Goal: Task Accomplishment & Management: Use online tool/utility

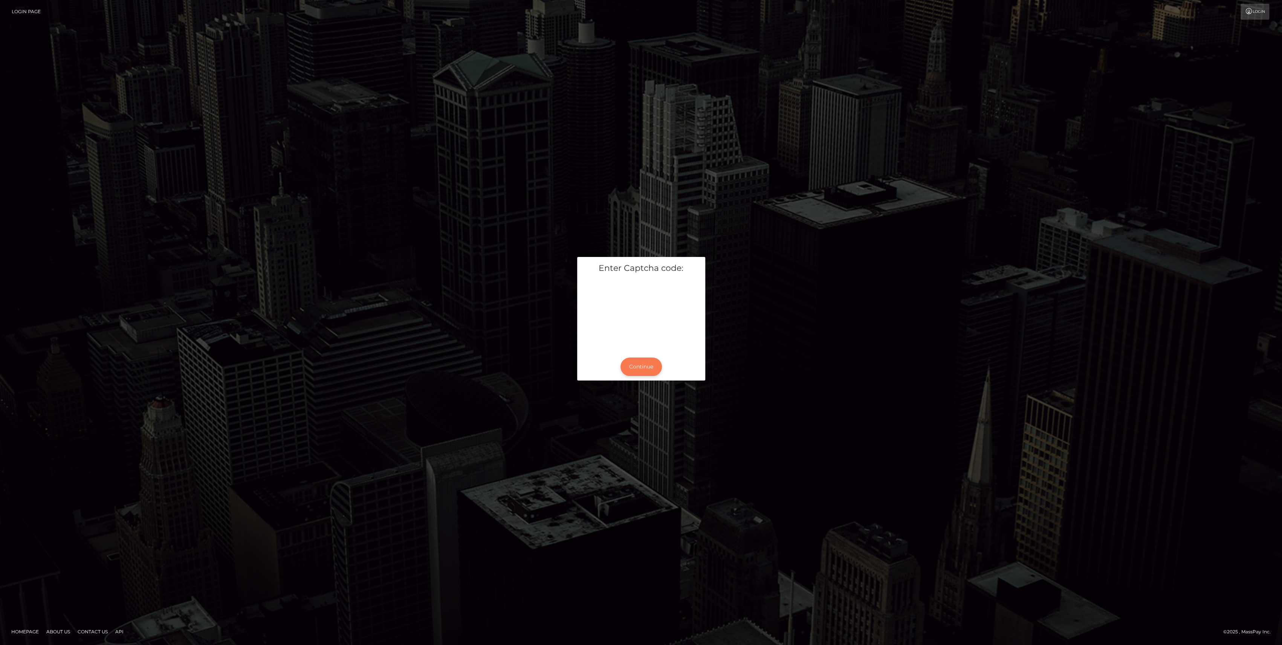
click at [647, 369] on button "Continue" at bounding box center [640, 366] width 41 height 18
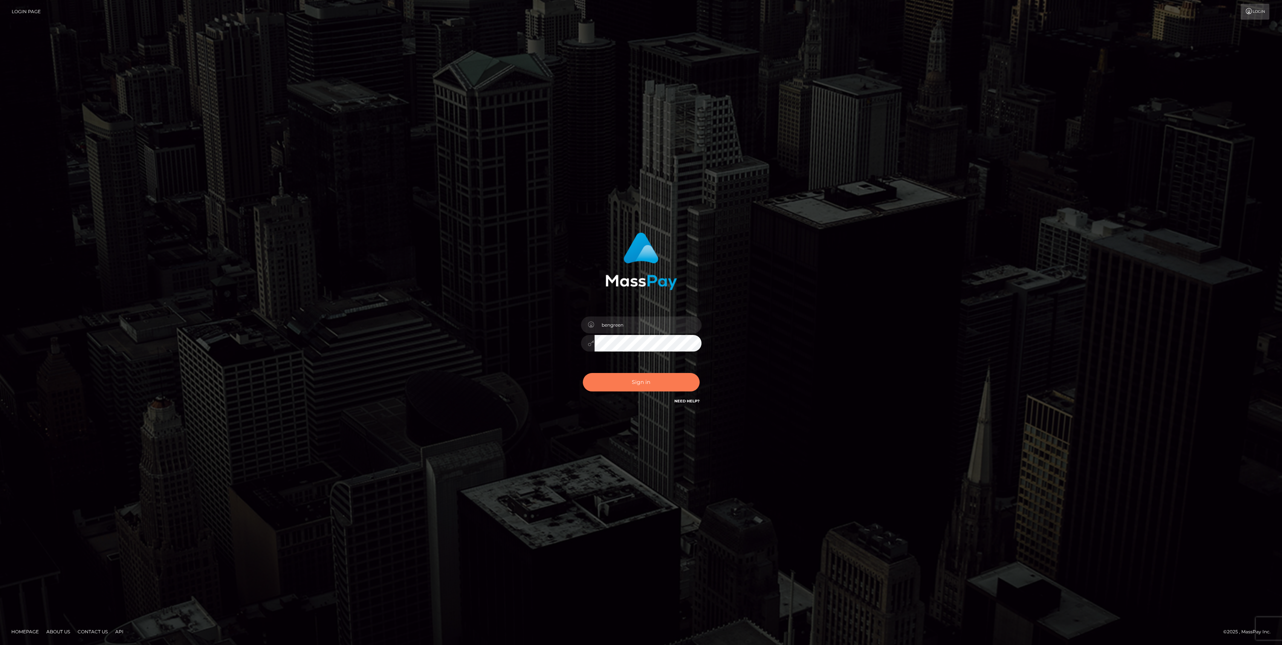
click at [670, 379] on button "Sign in" at bounding box center [641, 382] width 117 height 18
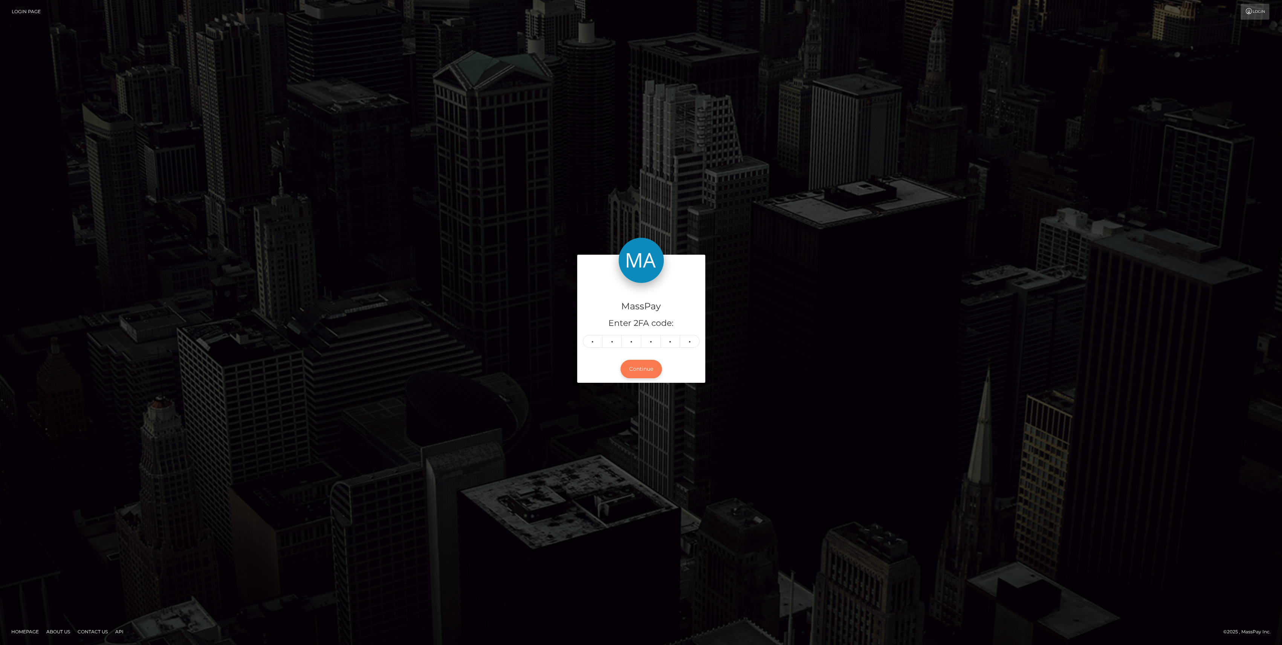
click at [640, 363] on button "Continue" at bounding box center [640, 369] width 41 height 18
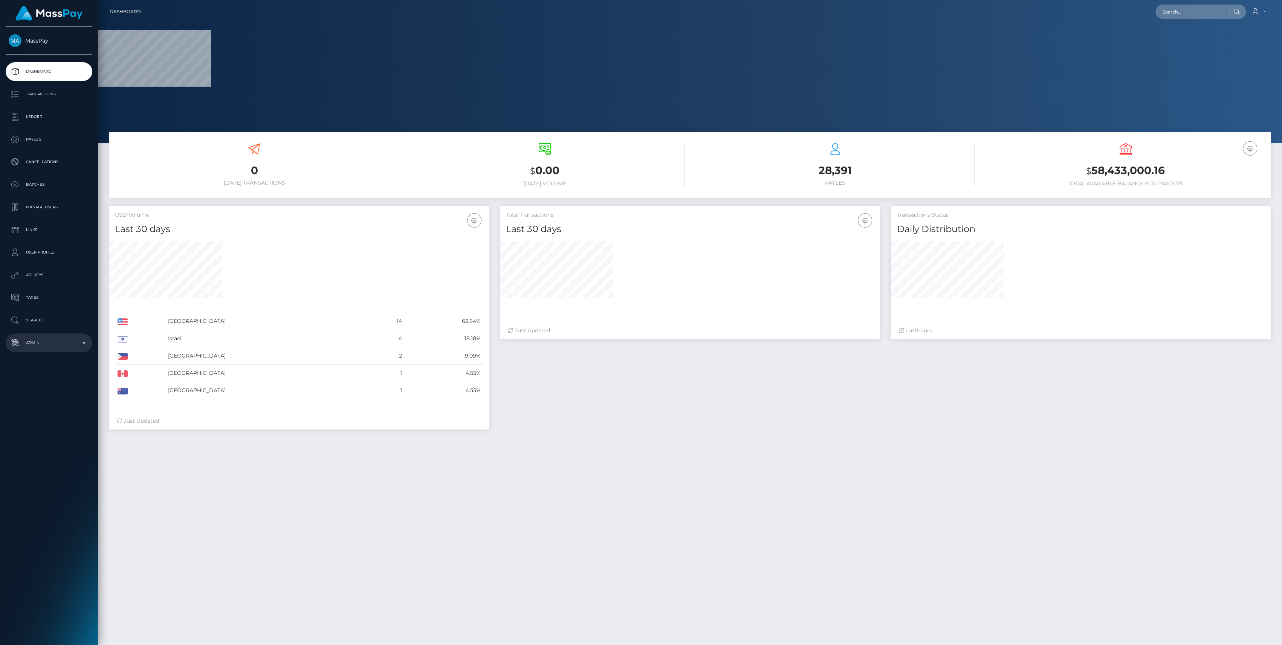
click at [66, 339] on p "Admin" at bounding box center [49, 342] width 81 height 11
select select
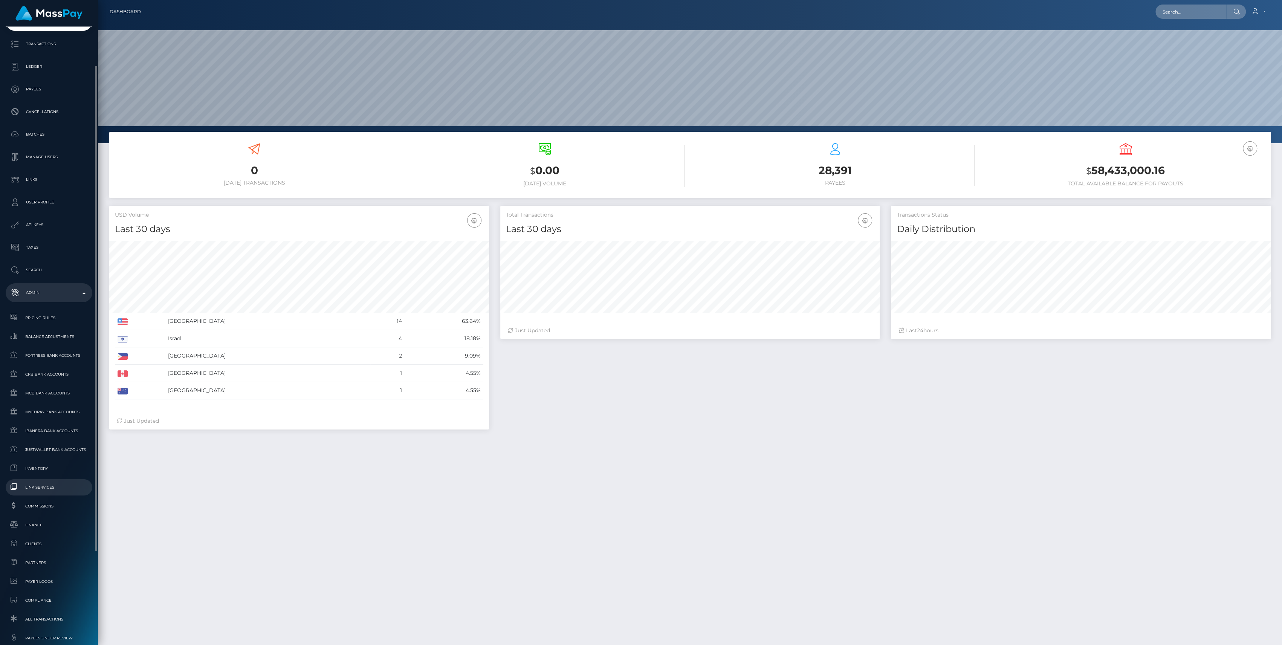
scroll to position [100, 0]
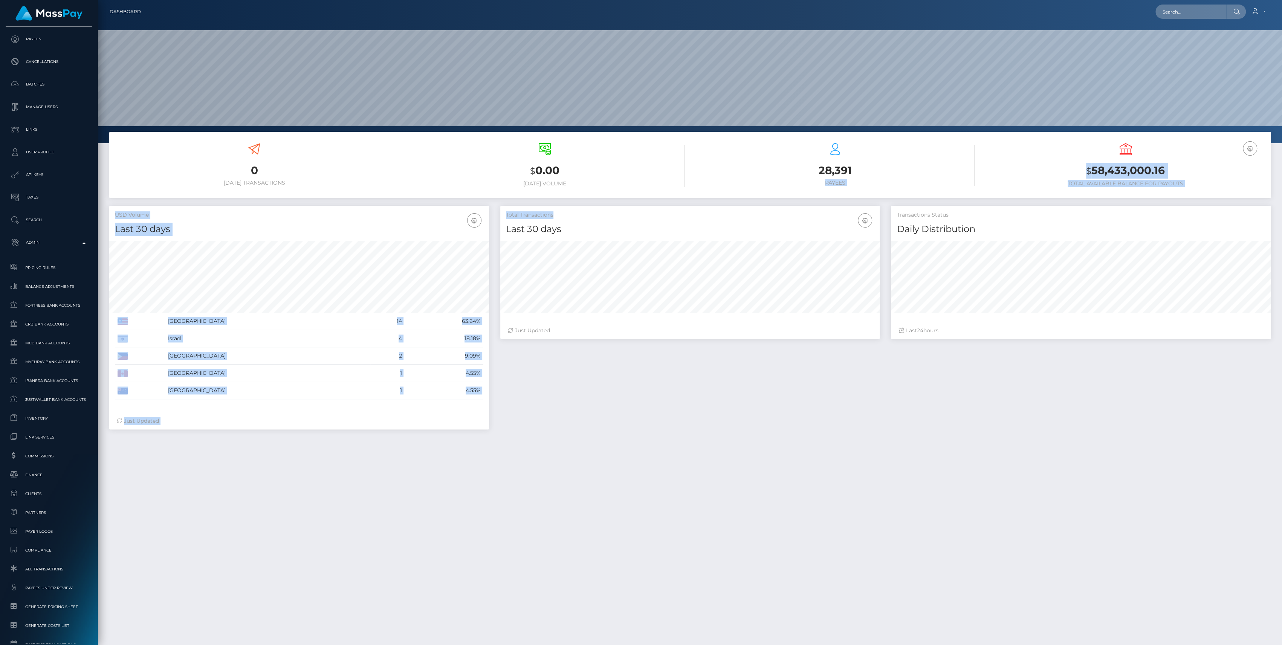
drag, startPoint x: 817, startPoint y: 184, endPoint x: 874, endPoint y: 230, distance: 72.9
click at [857, 206] on div "Total Transactions Last 30 days Last 30 days Last 60 days Last 90 days" at bounding box center [690, 221] width 380 height 30
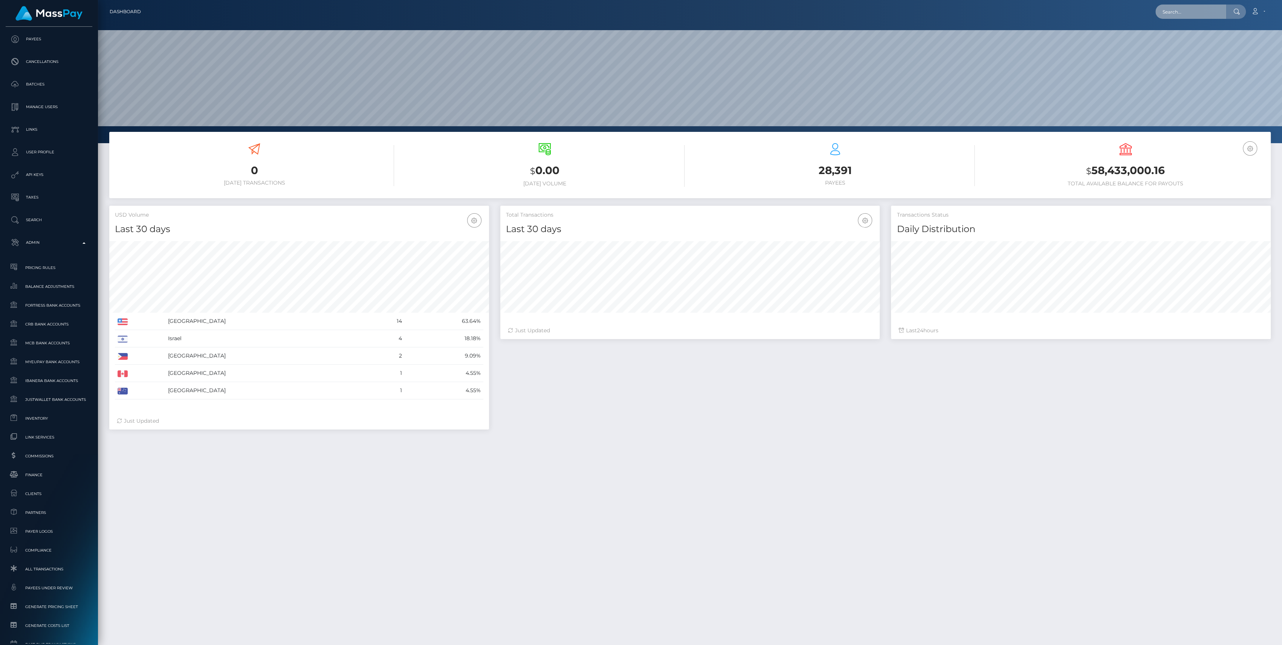
click at [1164, 10] on input "text" at bounding box center [1190, 12] width 71 height 14
paste input "bb6a2a67-1494-4ec4-9834-b352015899f1"
type input "bb6a2a67-1494-4ec4-9834-b352015899f1"
click at [1187, 38] on link "DANIEL ALEXIO PIMENTEL (Whop Inc - )" at bounding box center [1219, 39] width 129 height 14
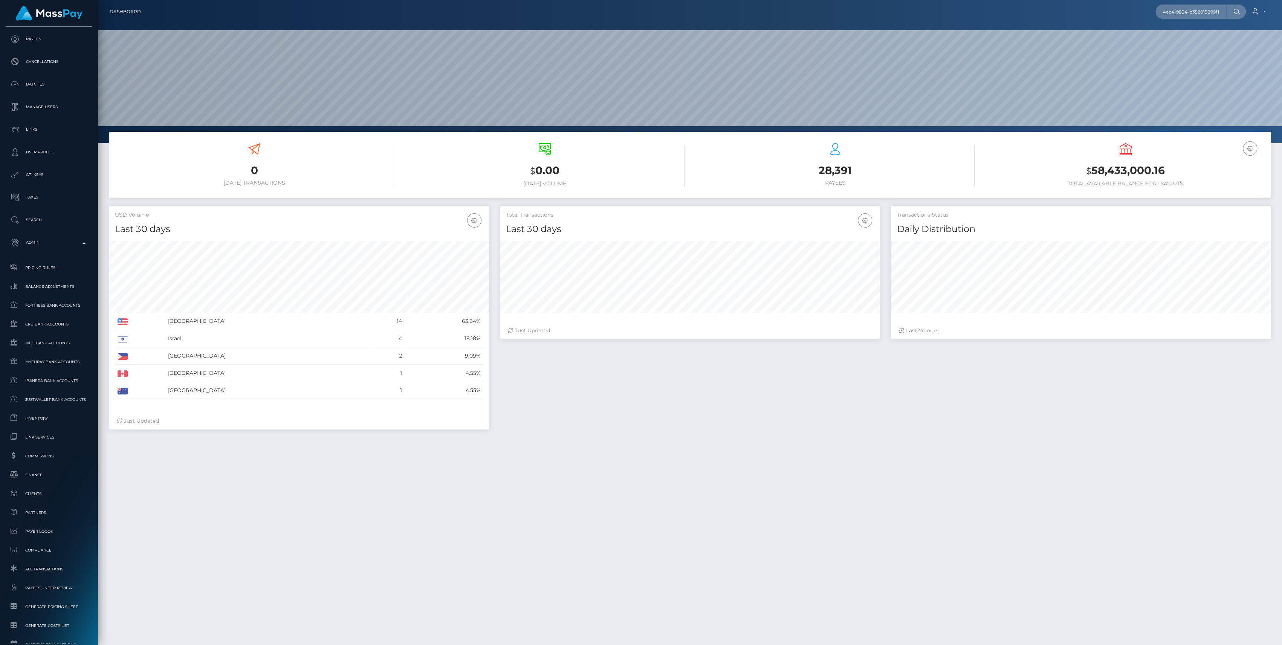
scroll to position [0, 0]
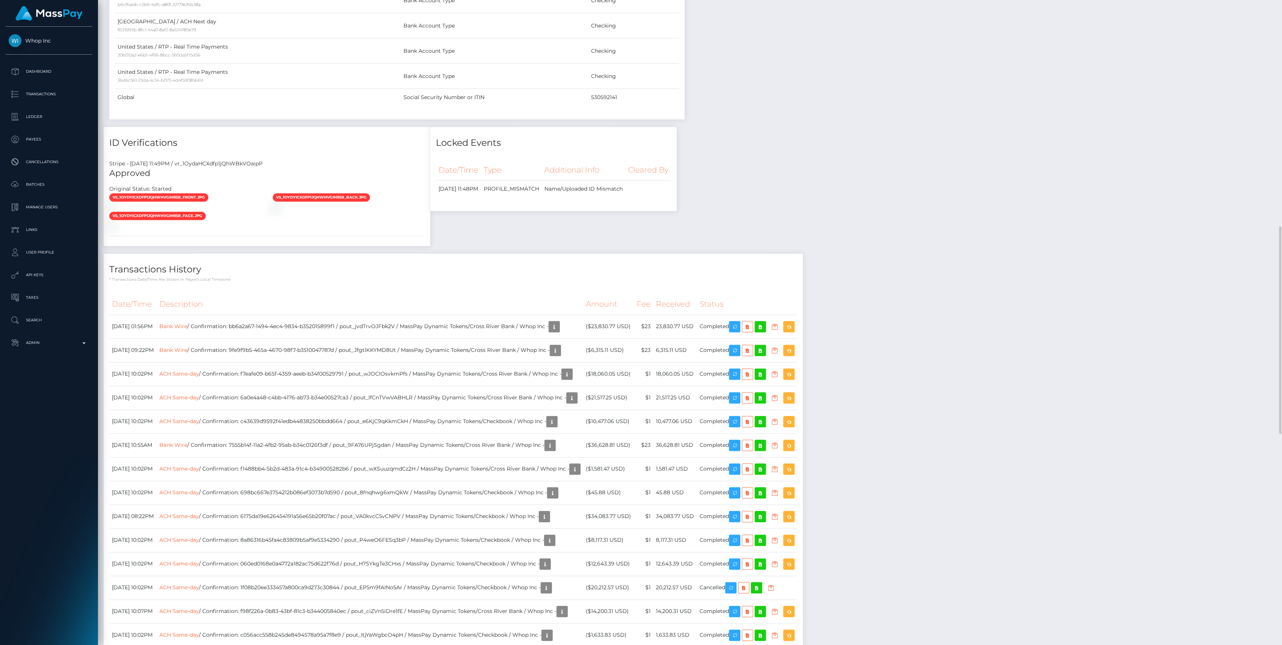
scroll to position [853, 0]
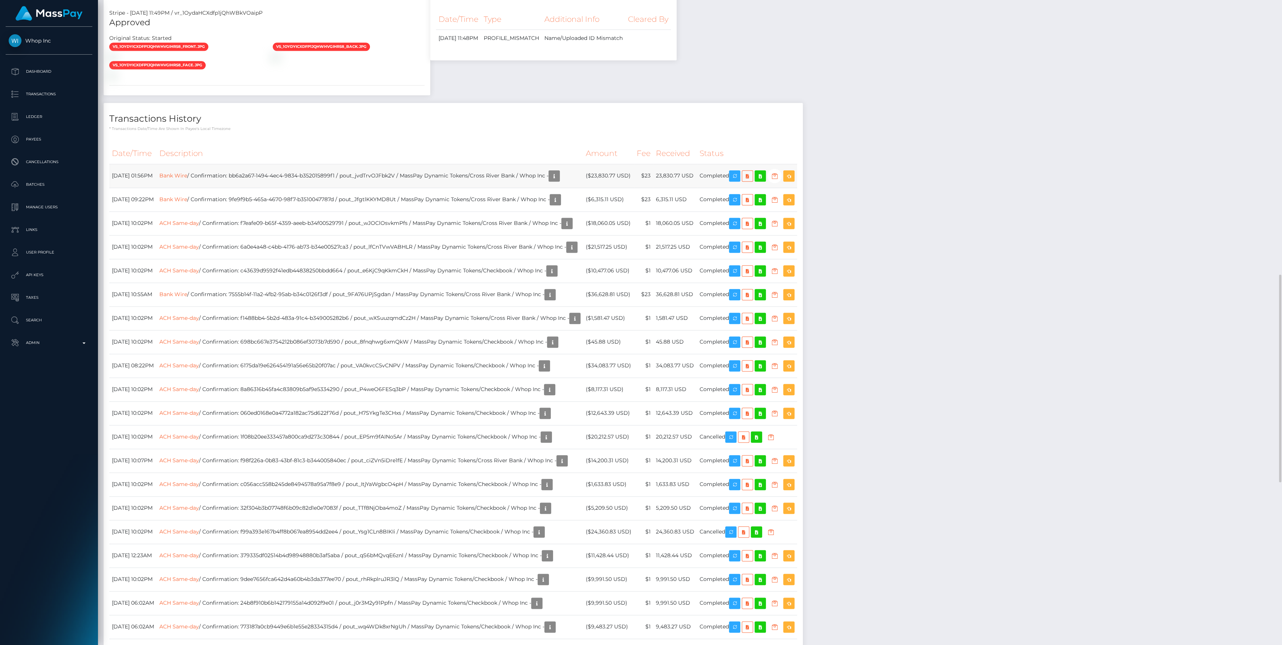
click at [441, 188] on td "Bank Wire / Confirmation: bb6a2a67-1494-4ec4-9834-b352015899f1 / pout_jvdTrvOJF…" at bounding box center [370, 176] width 426 height 24
click at [401, 188] on td "Bank Wire / Confirmation: bb6a2a67-1494-4ec4-9834-b352015899f1 / pout_jvdTrvOJF…" at bounding box center [370, 176] width 426 height 24
click at [506, 188] on td "Bank Wire / Confirmation: bb6a2a67-1494-4ec4-9834-b352015899f1 / pout_jvdTrvOJF…" at bounding box center [370, 176] width 426 height 24
click at [634, 188] on td "($23,830.77 USD)" at bounding box center [608, 176] width 51 height 24
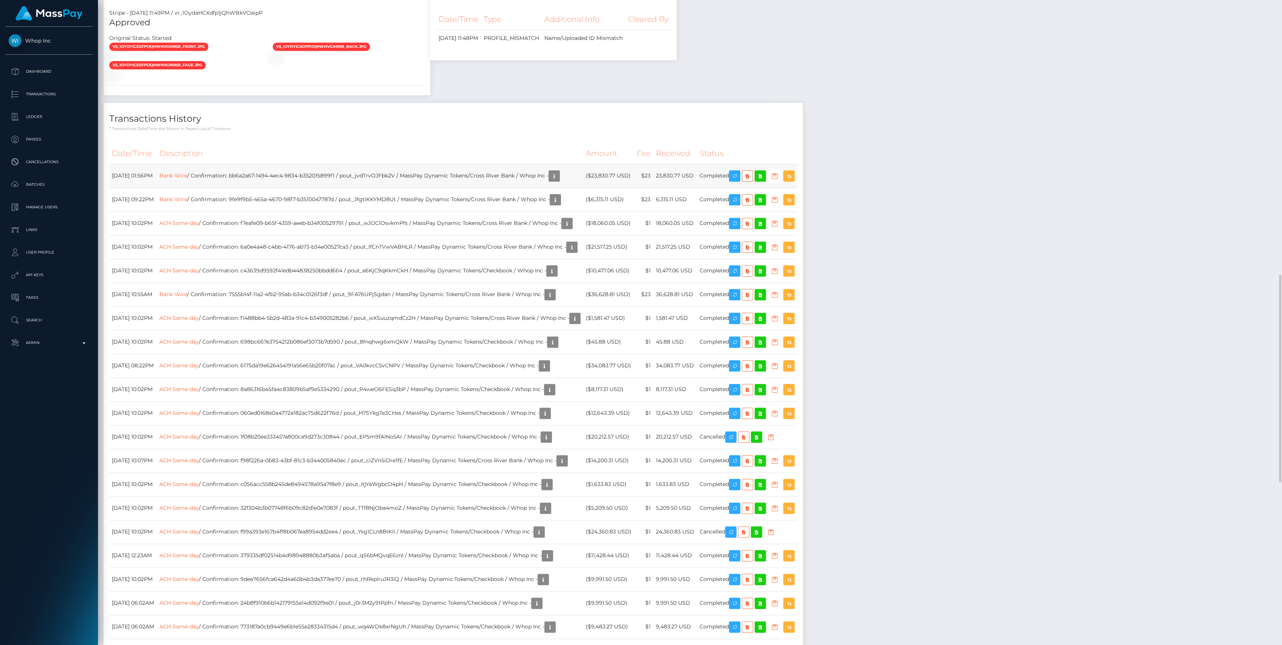
click at [634, 188] on td "($23,830.77 USD)" at bounding box center [608, 176] width 51 height 24
copy td "23,830.77"
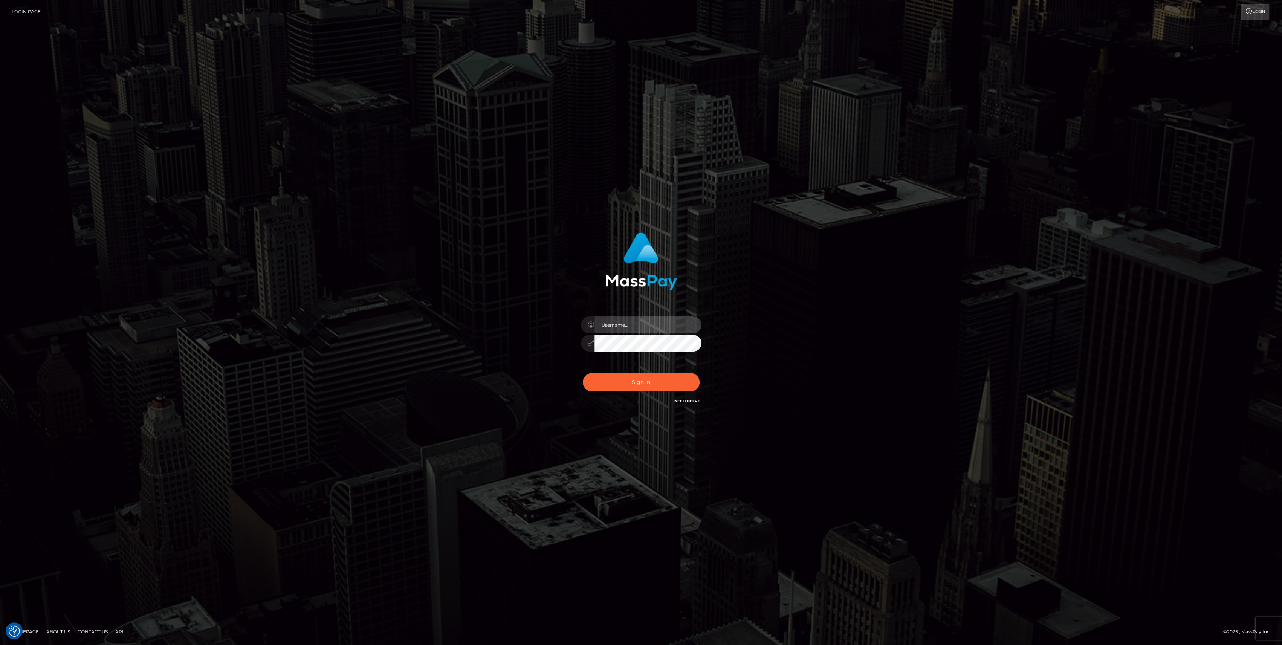
type input "bengreen"
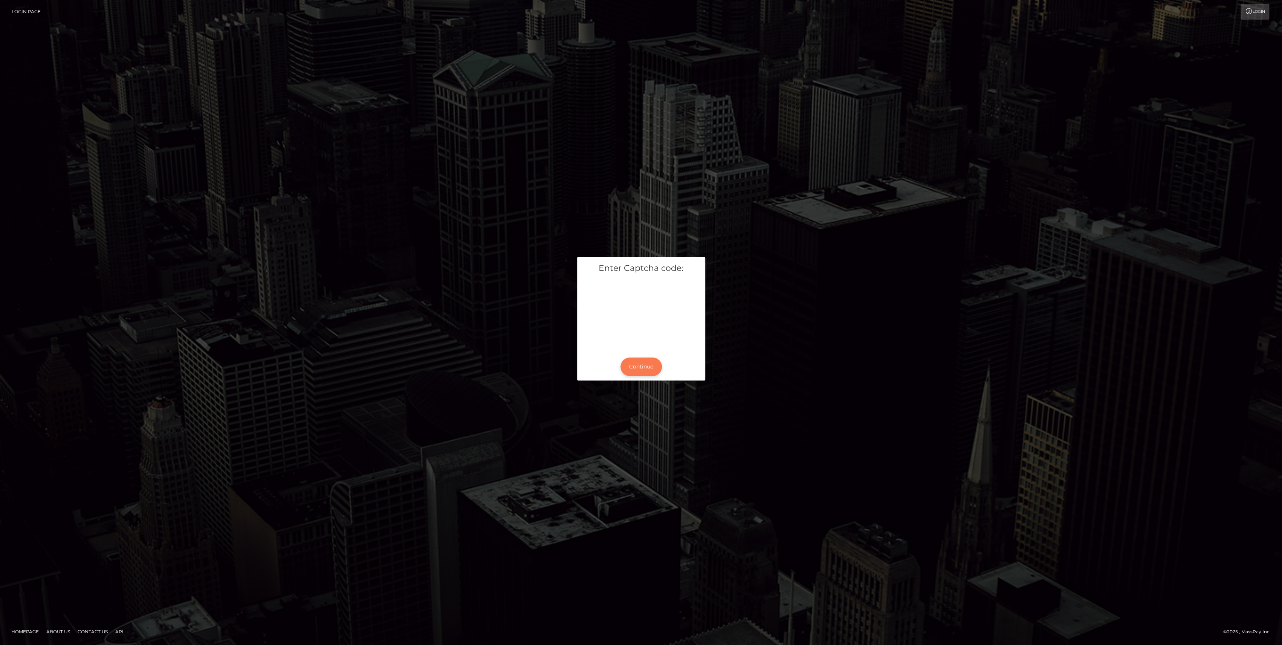
click at [633, 370] on button "Continue" at bounding box center [640, 366] width 41 height 18
click at [595, 340] on input "text" at bounding box center [593, 341] width 20 height 13
paste input "6"
type input "6"
type input "0"
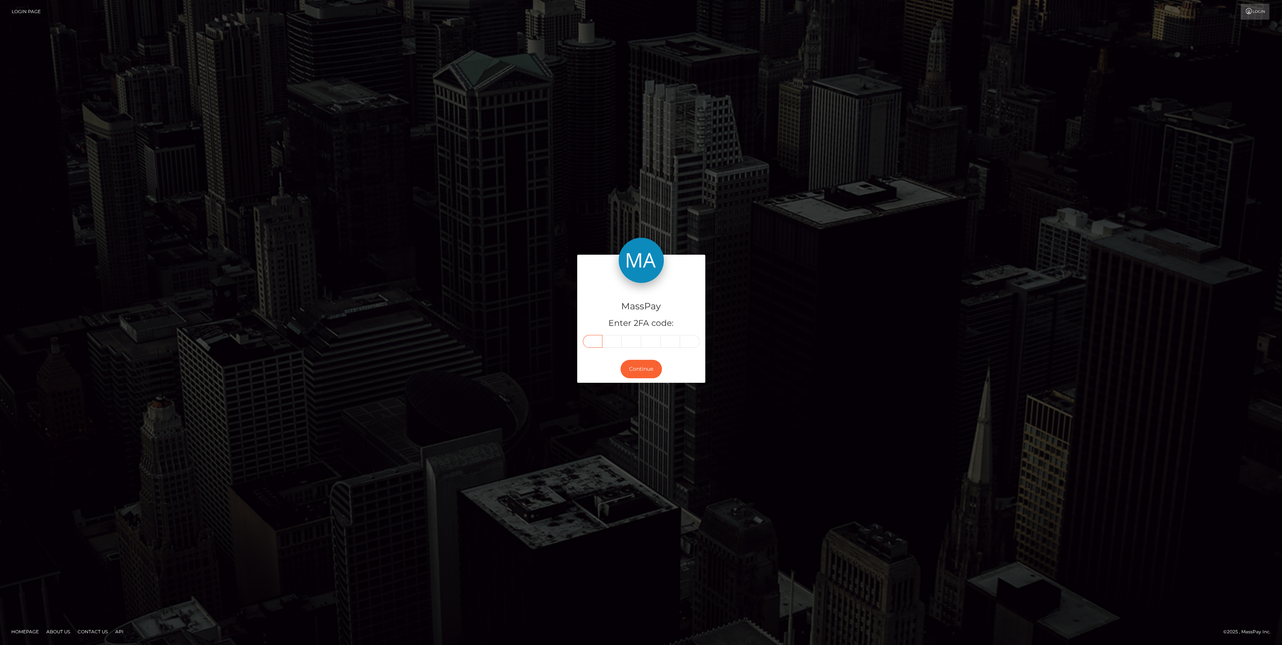
type input "6"
type input "9"
type input "6"
type input "2"
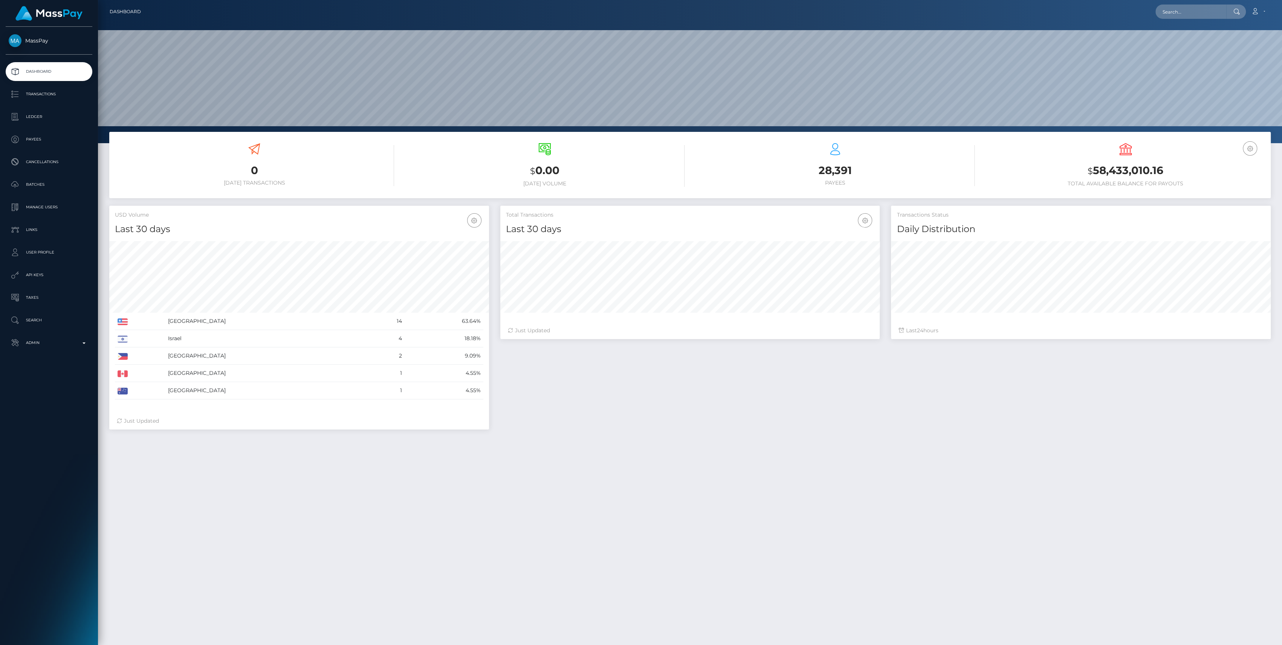
scroll to position [133, 380]
click at [66, 346] on p "Admin" at bounding box center [49, 342] width 81 height 11
click at [39, 389] on span "Balance Adjustments" at bounding box center [49, 386] width 81 height 9
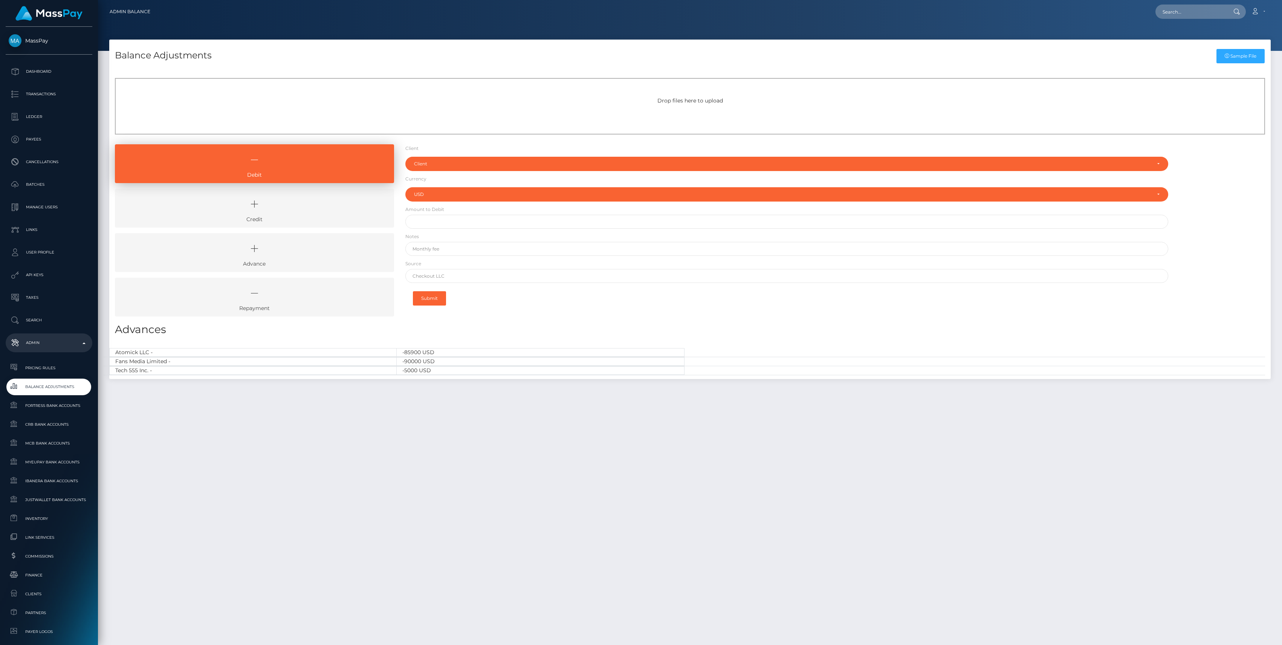
select select "USD"
drag, startPoint x: 347, startPoint y: 200, endPoint x: 352, endPoint y: 196, distance: 6.2
click at [347, 200] on icon at bounding box center [255, 204] width 262 height 23
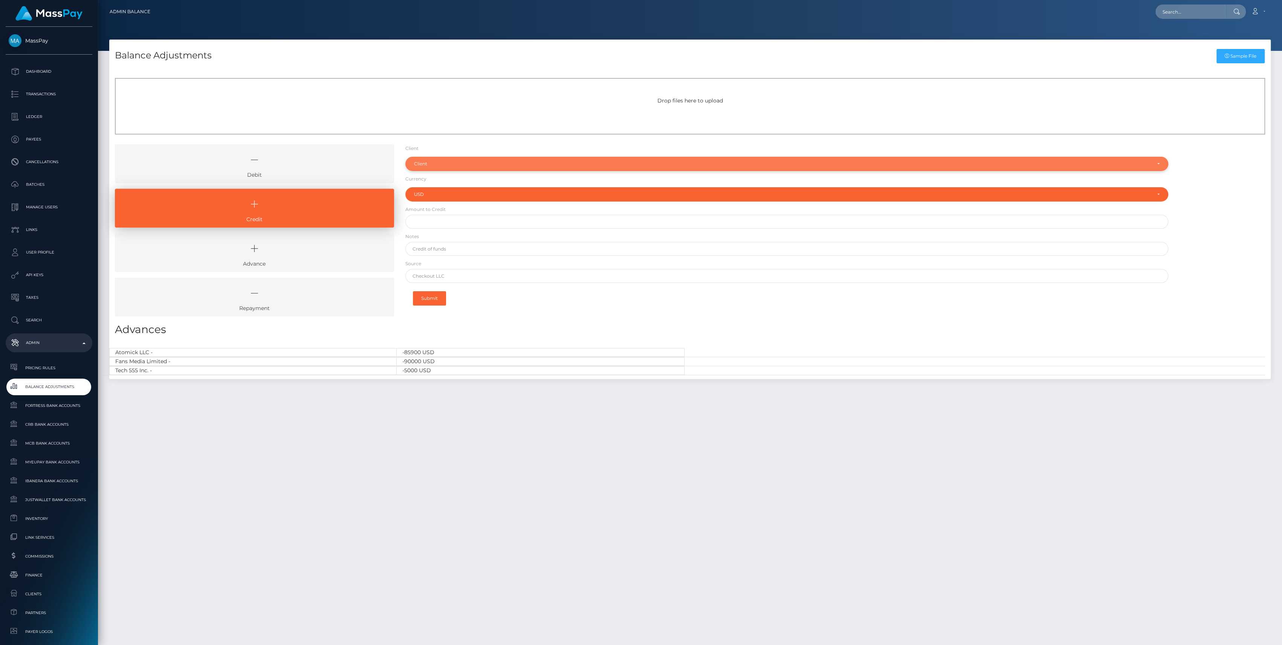
click at [468, 165] on div "Client" at bounding box center [782, 164] width 737 height 6
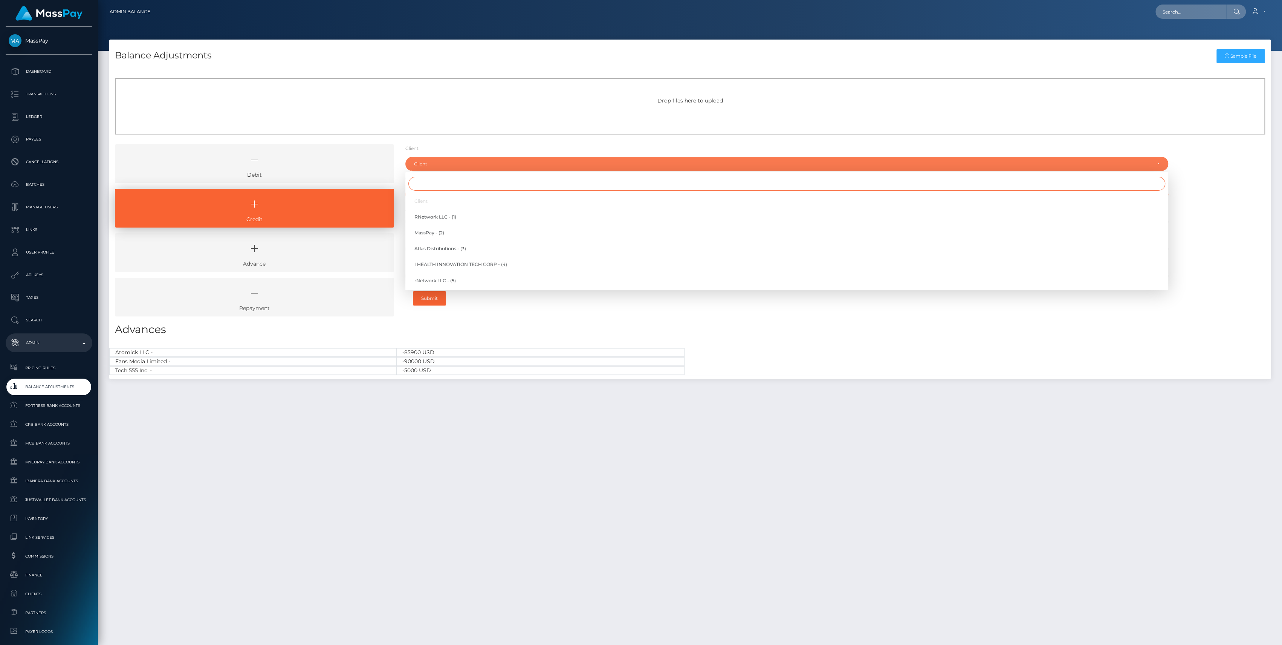
click at [460, 187] on input "Search" at bounding box center [786, 184] width 757 height 14
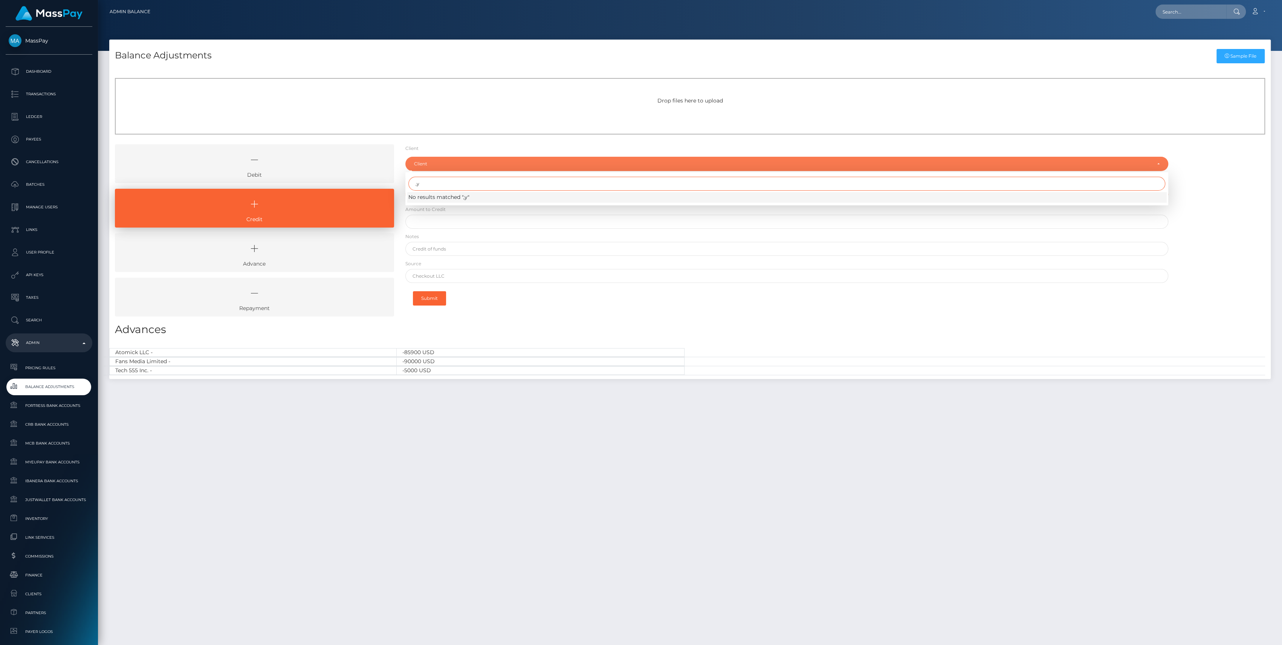
type input ","
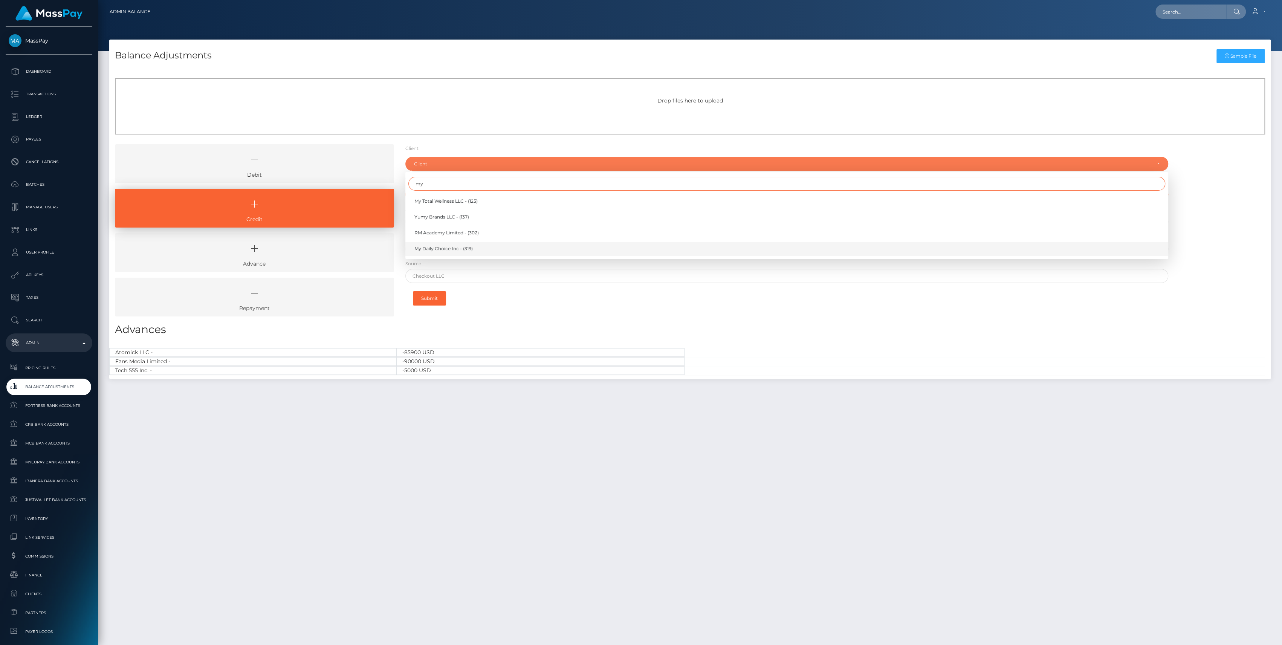
type input "my"
click at [458, 246] on span "My Daily Choice Inc - (319)" at bounding box center [443, 248] width 58 height 7
select select "319"
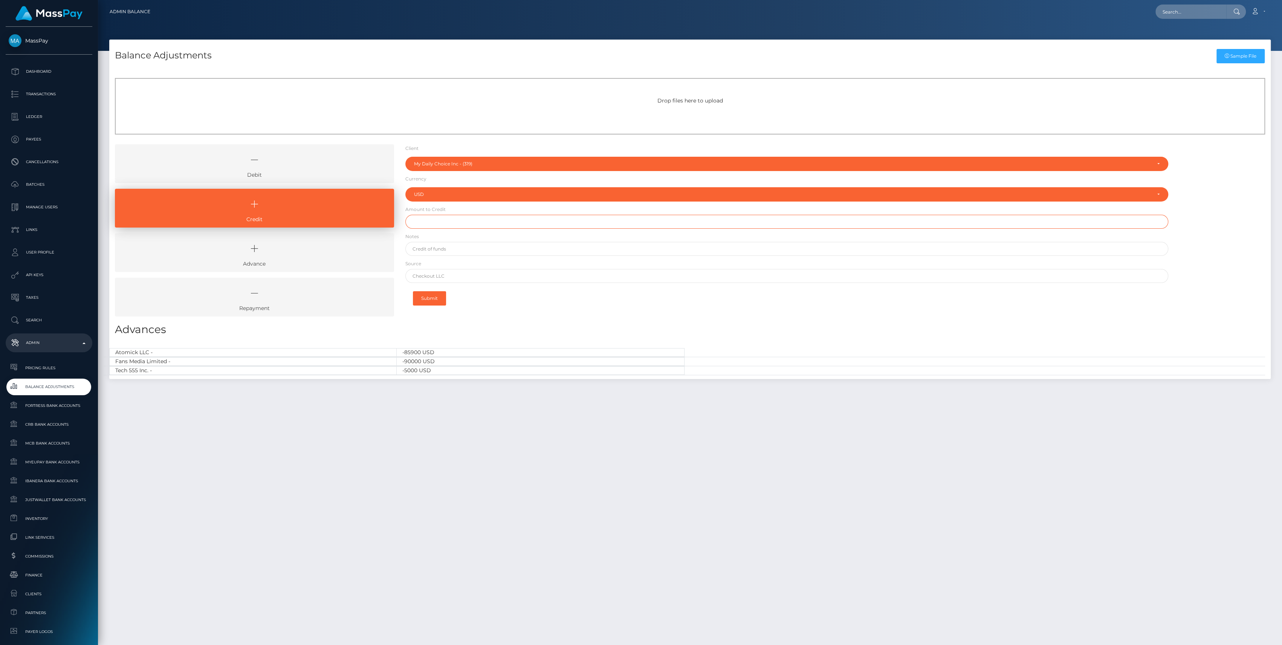
click at [450, 223] on input "text" at bounding box center [786, 222] width 763 height 14
type input "$5,000.00"
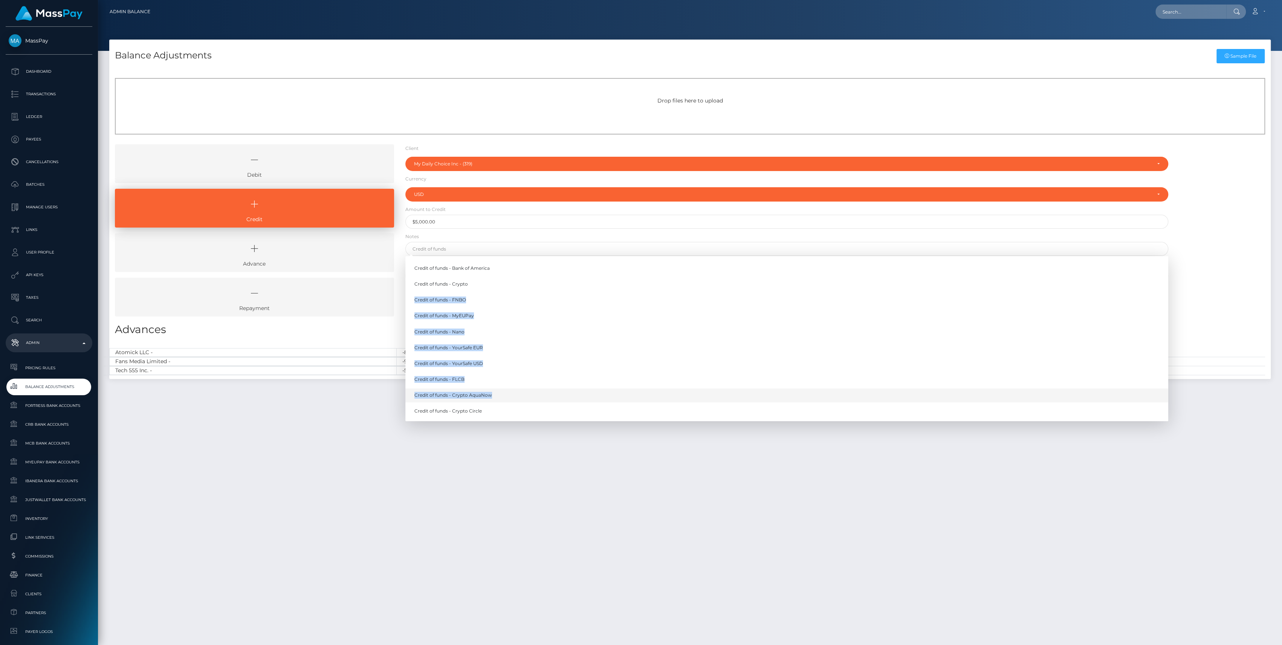
drag, startPoint x: 529, startPoint y: 282, endPoint x: 493, endPoint y: 397, distance: 120.6
click at [493, 397] on div "Credit of funds - Bank of America Credit of funds - Crypto Credit of funds - FN…" at bounding box center [786, 338] width 763 height 165
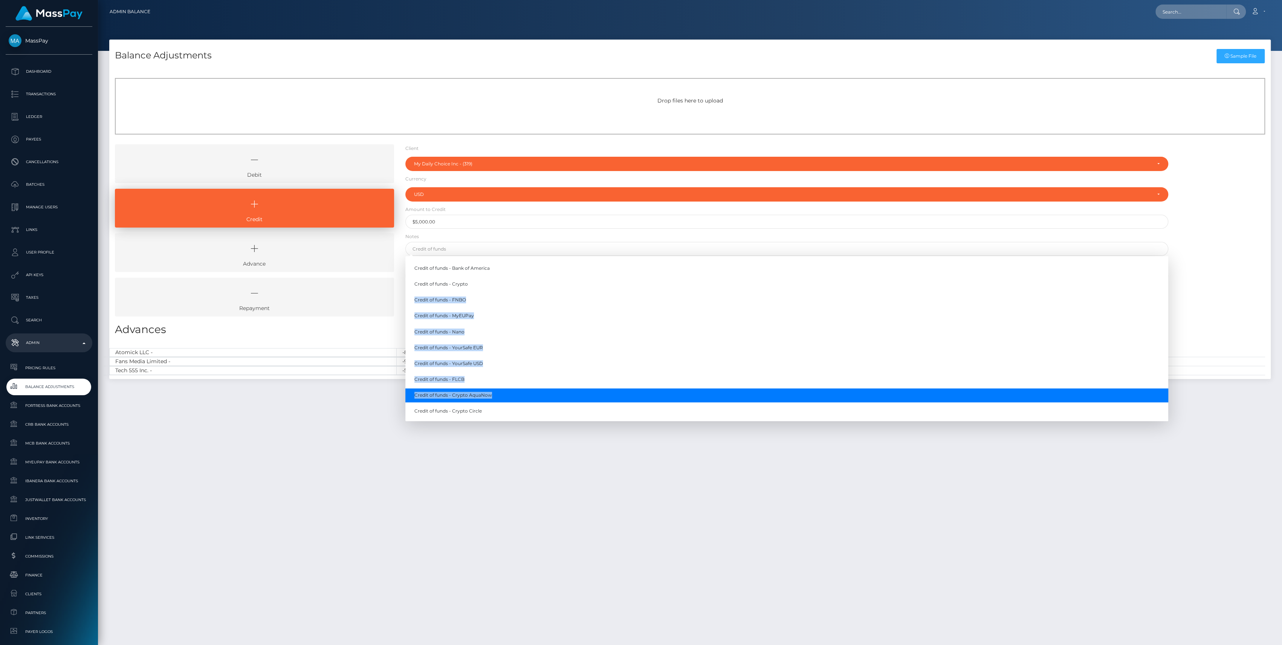
drag, startPoint x: 493, startPoint y: 397, endPoint x: 480, endPoint y: 397, distance: 13.2
click at [480, 397] on link "Credit of funds - Crypto AquaNow" at bounding box center [786, 395] width 763 height 14
type input "Credit of funds - Crypto AquaNow"
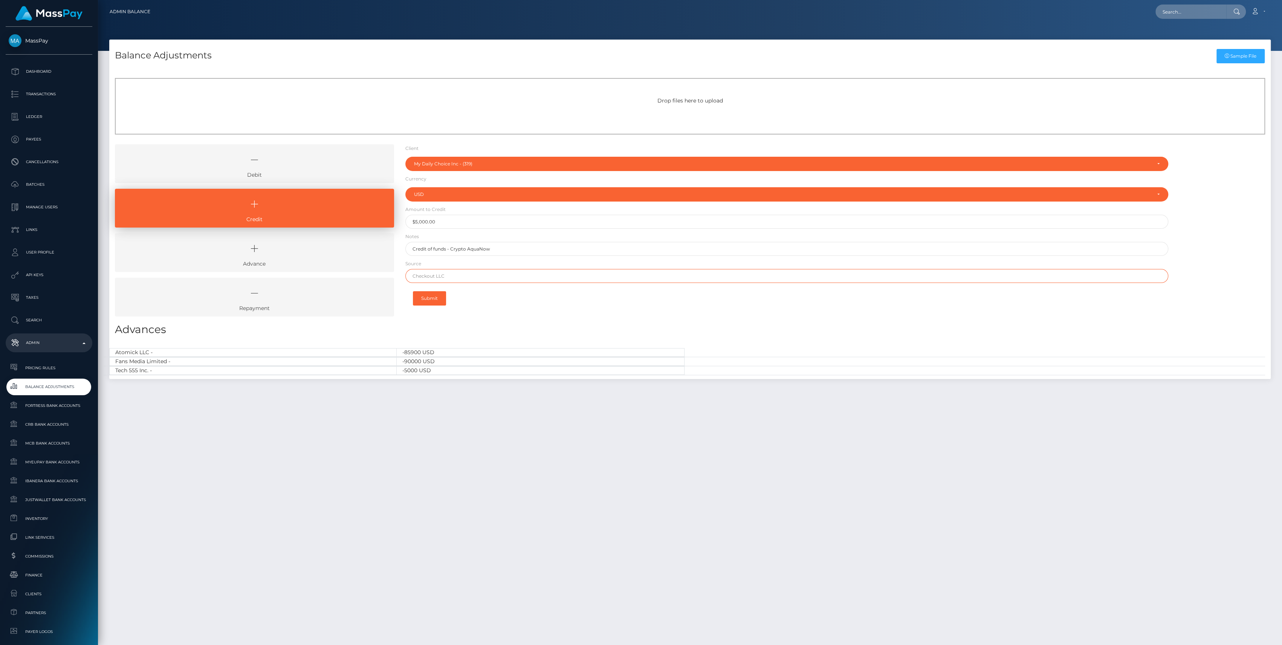
click at [488, 272] on input "text" at bounding box center [786, 276] width 763 height 14
paste input "0xf7e00e8df9d41b891bba8263f74c7ec23c12acac"
type input "0xf7e00e8df9d41b891bba8263f74c7ec23c12acac"
click at [440, 296] on button "Submit" at bounding box center [429, 298] width 33 height 14
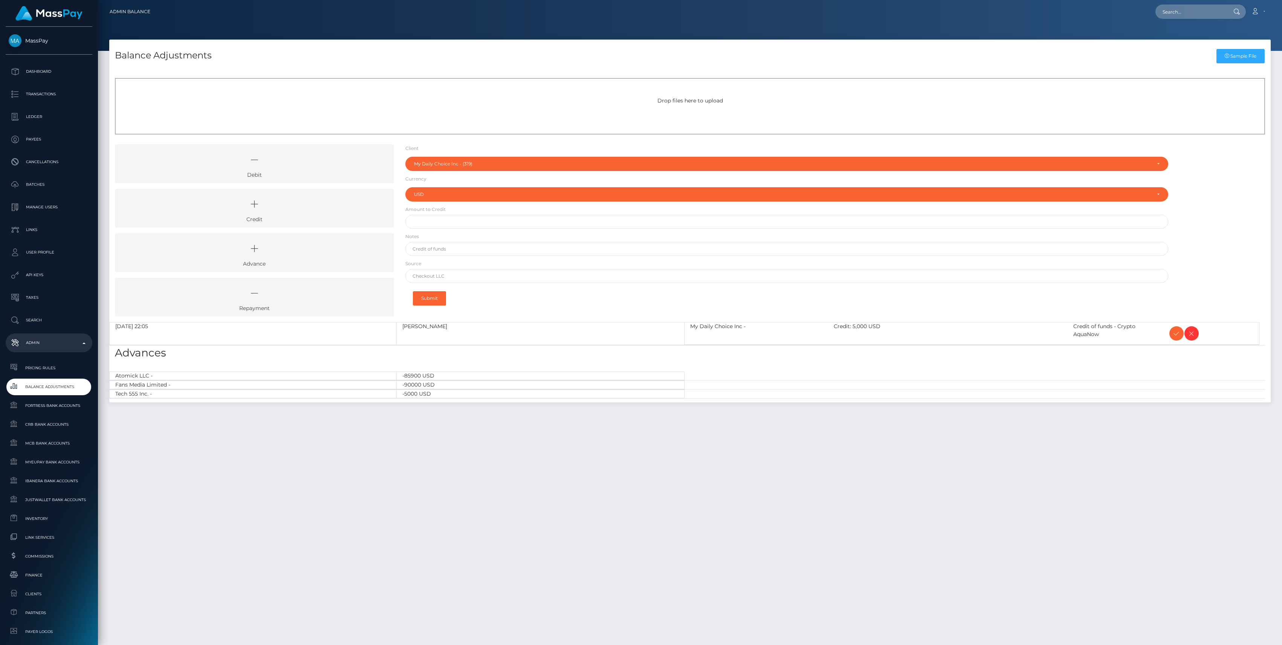
select select "319"
select select "USD"
click at [1178, 335] on icon at bounding box center [1176, 333] width 9 height 9
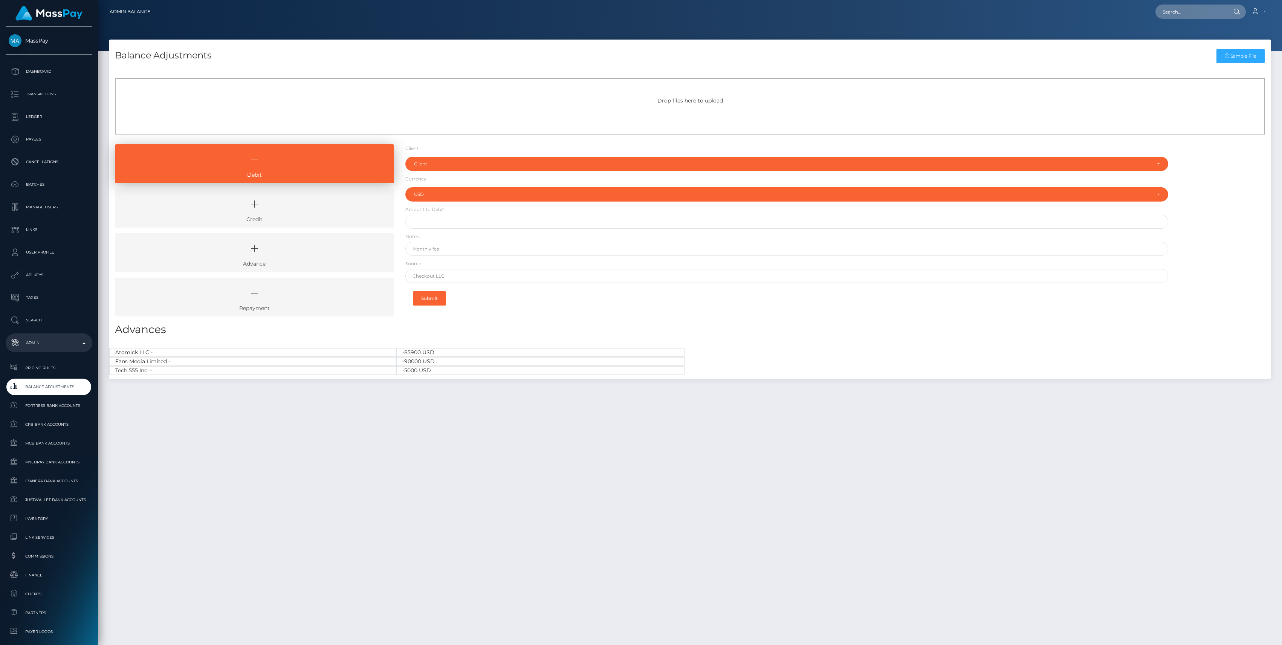
select select "USD"
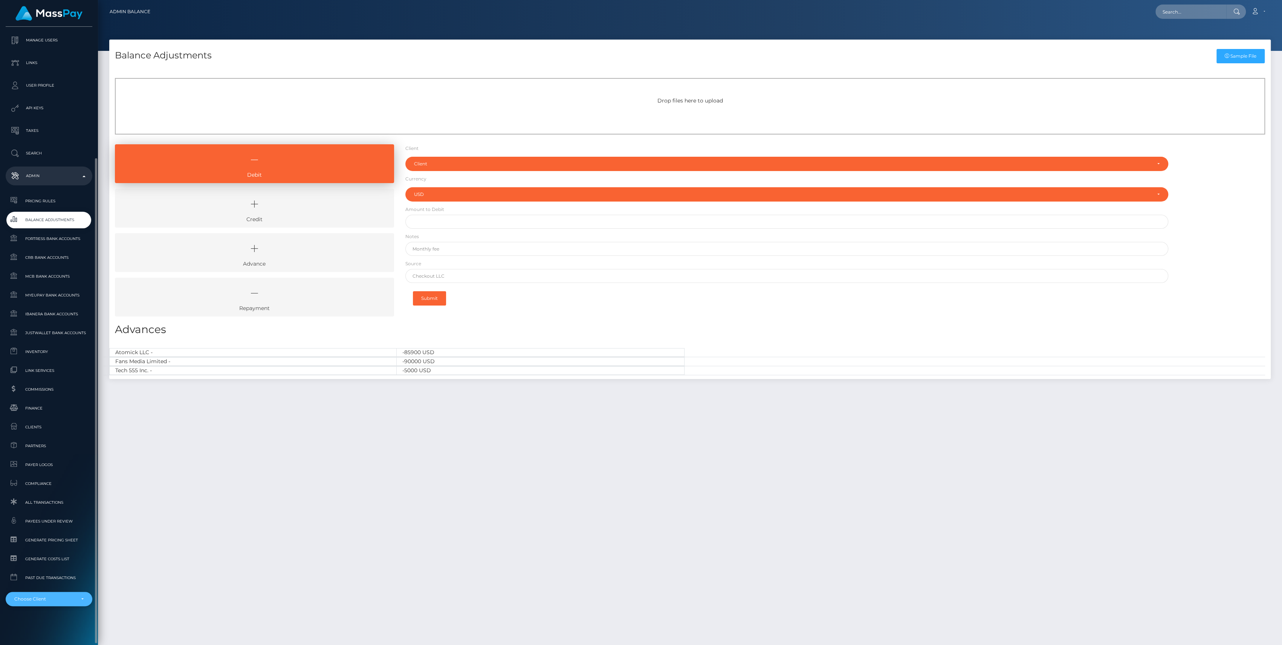
click at [55, 600] on div "Choose Client" at bounding box center [44, 599] width 61 height 6
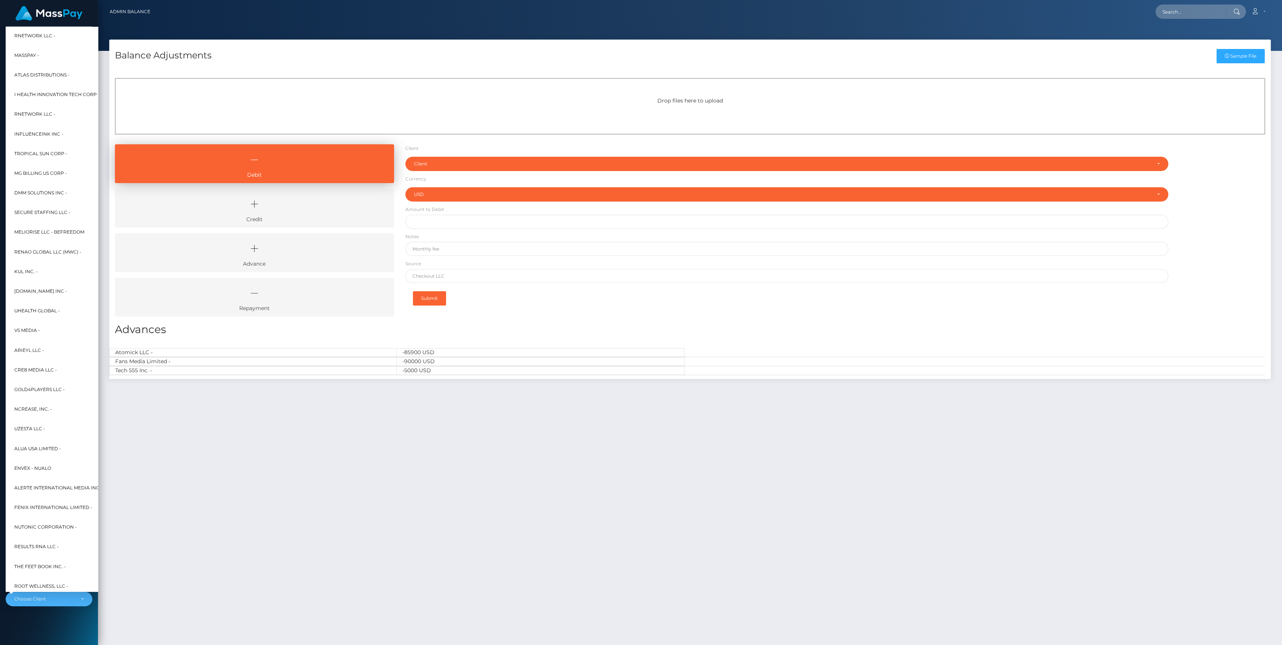
click at [222, 500] on div "Balance Adjustments Sample File Drop files here to upload Debit" at bounding box center [690, 339] width 1184 height 598
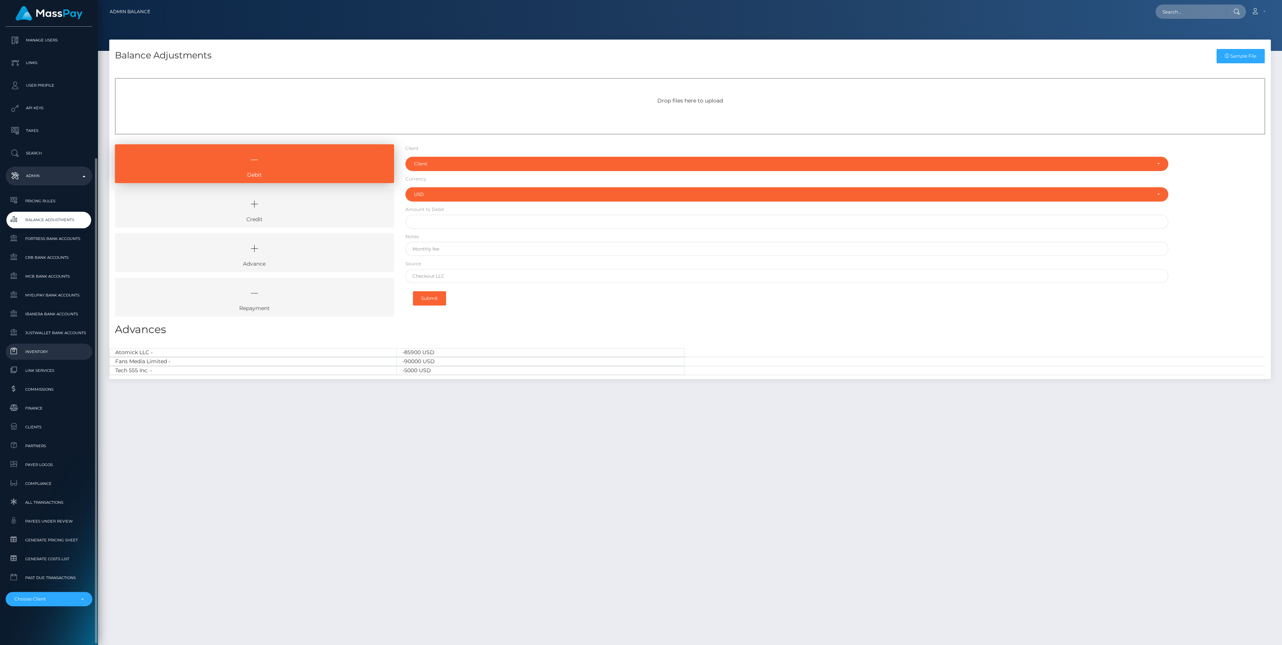
click at [31, 348] on span "Inventory" at bounding box center [49, 351] width 81 height 9
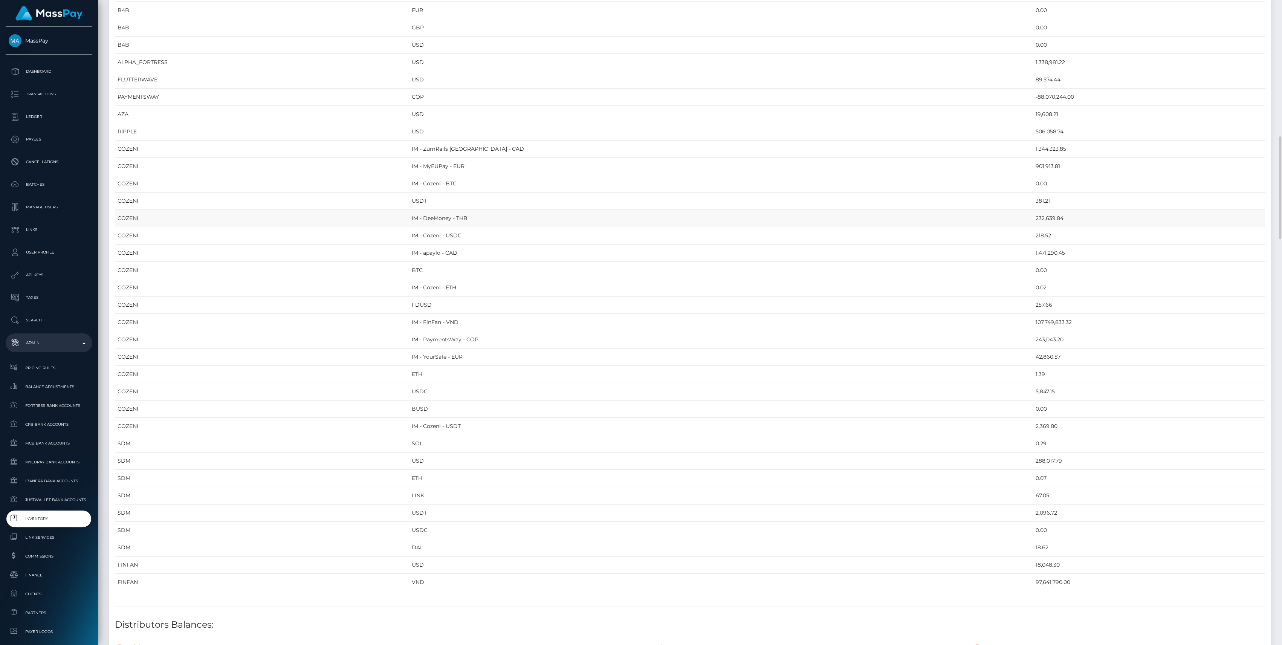
scroll to position [703, 0]
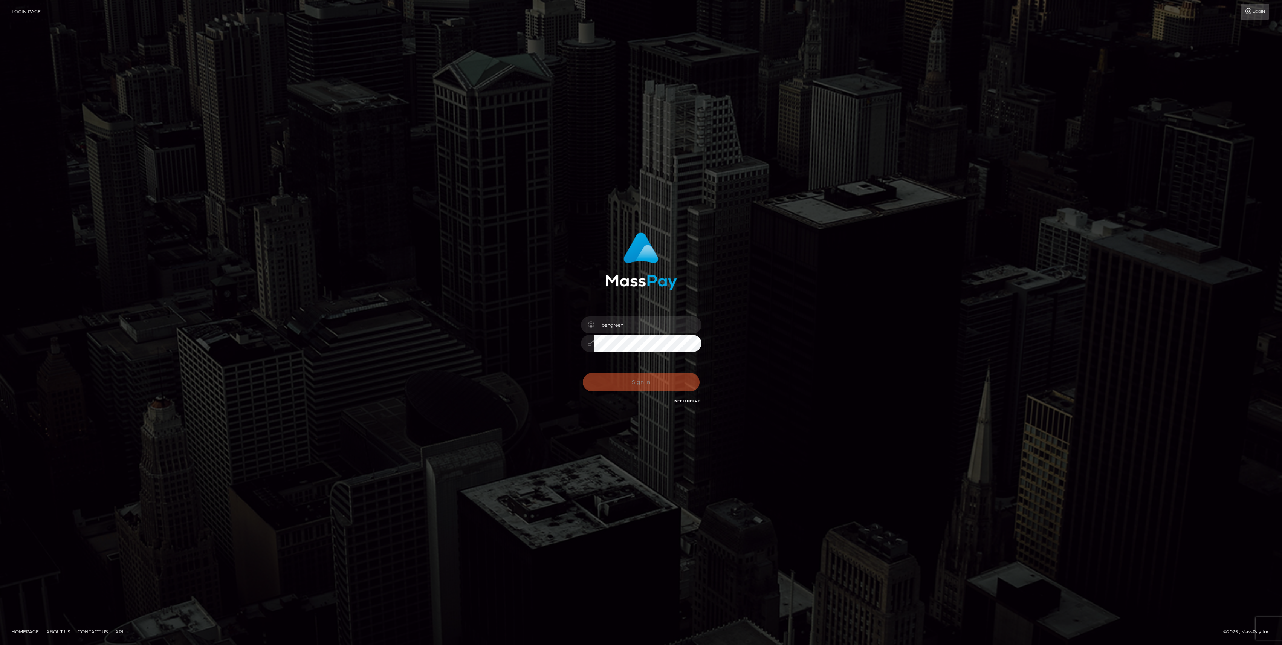
click at [654, 385] on div "Sign in Need Help?" at bounding box center [641, 385] width 132 height 34
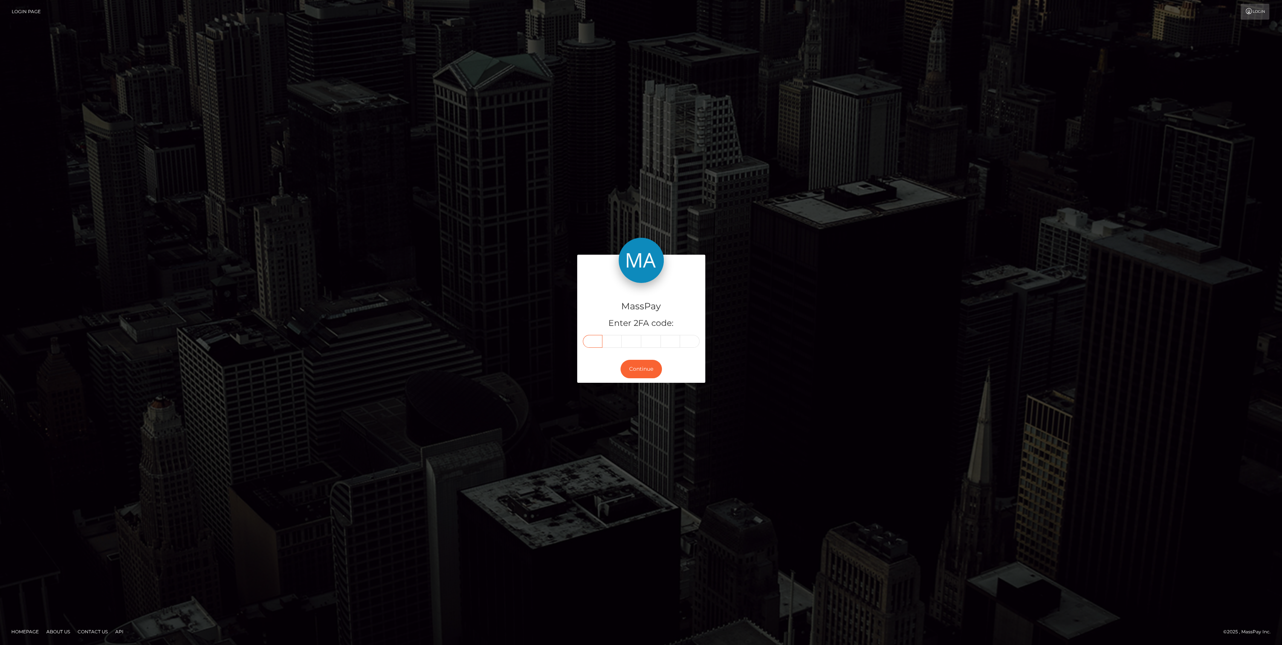
paste input "5"
type input "5"
type input "3"
type input "0"
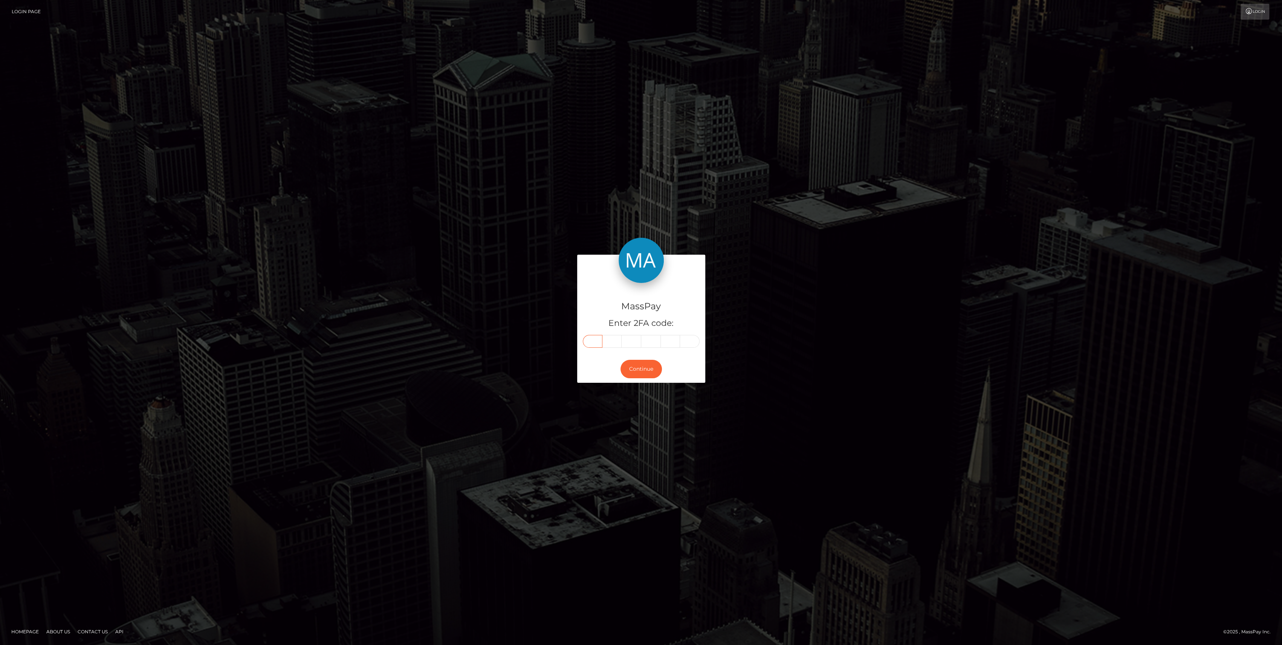
type input "5"
type input "0"
click at [665, 370] on div "Continue" at bounding box center [641, 368] width 128 height 27
click at [650, 370] on button "Continue" at bounding box center [640, 369] width 41 height 18
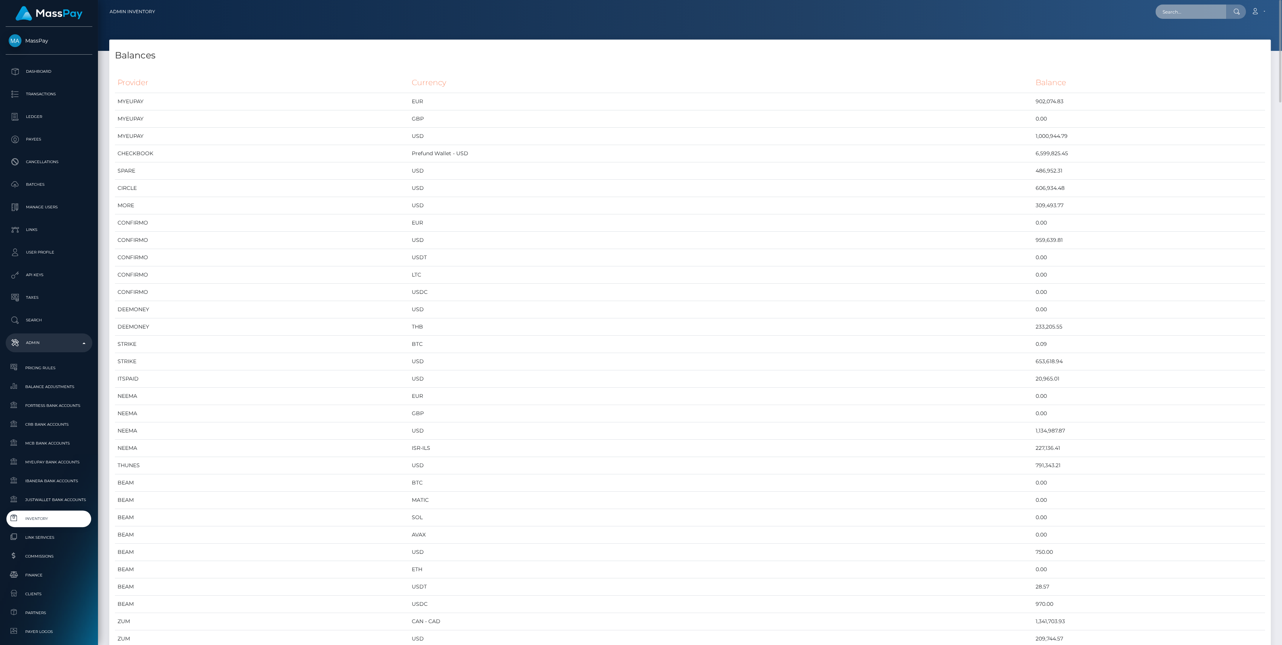
click at [1181, 15] on input "text" at bounding box center [1190, 12] width 71 height 14
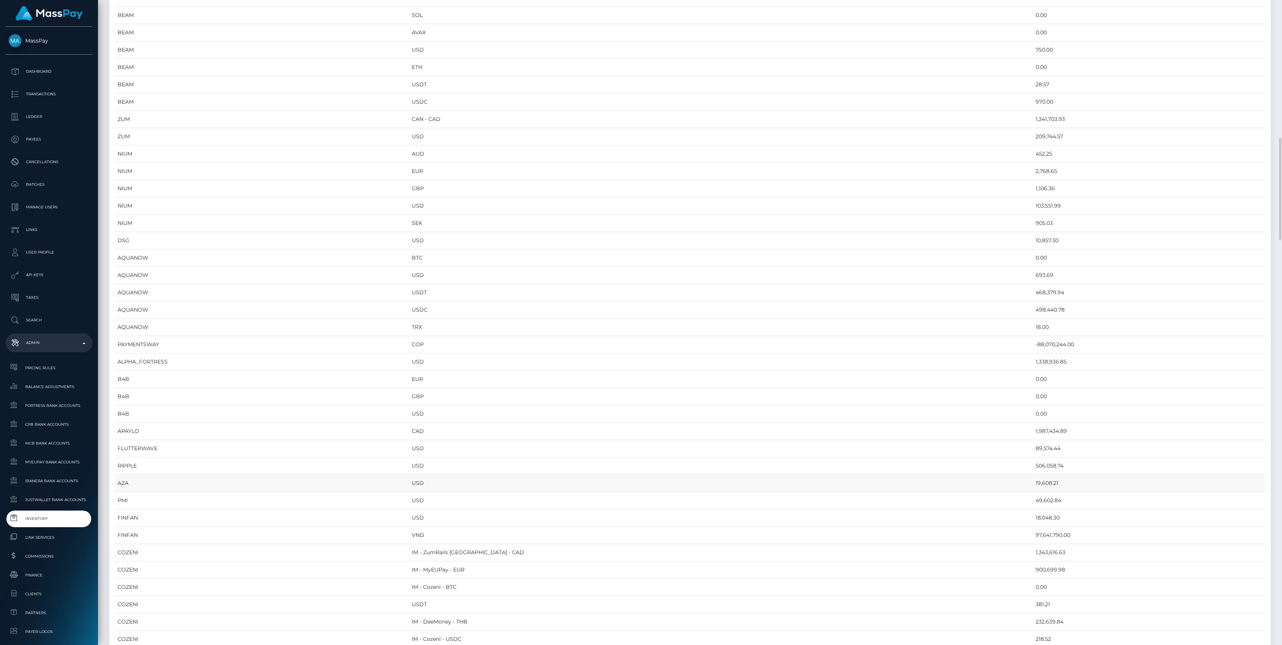
scroll to position [552, 0]
type input "apa"
click at [1033, 377] on td "1,987,434.89" at bounding box center [1149, 380] width 232 height 17
copy td "1,987,434.89"
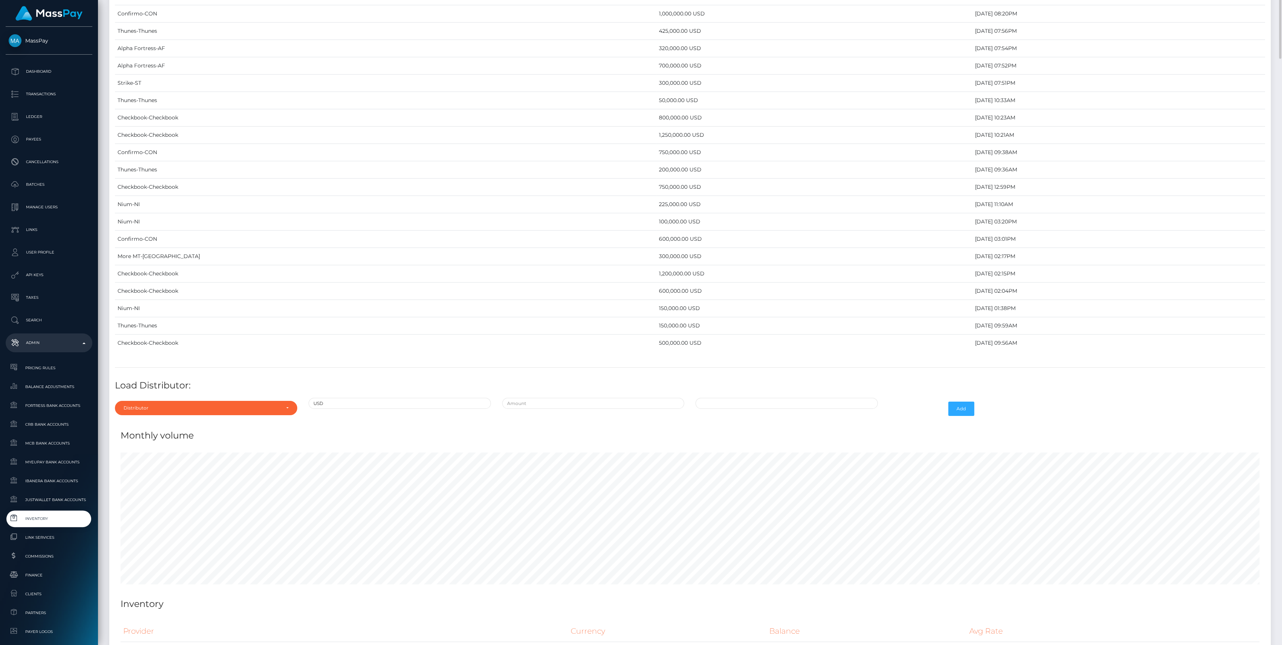
scroll to position [3402, 0]
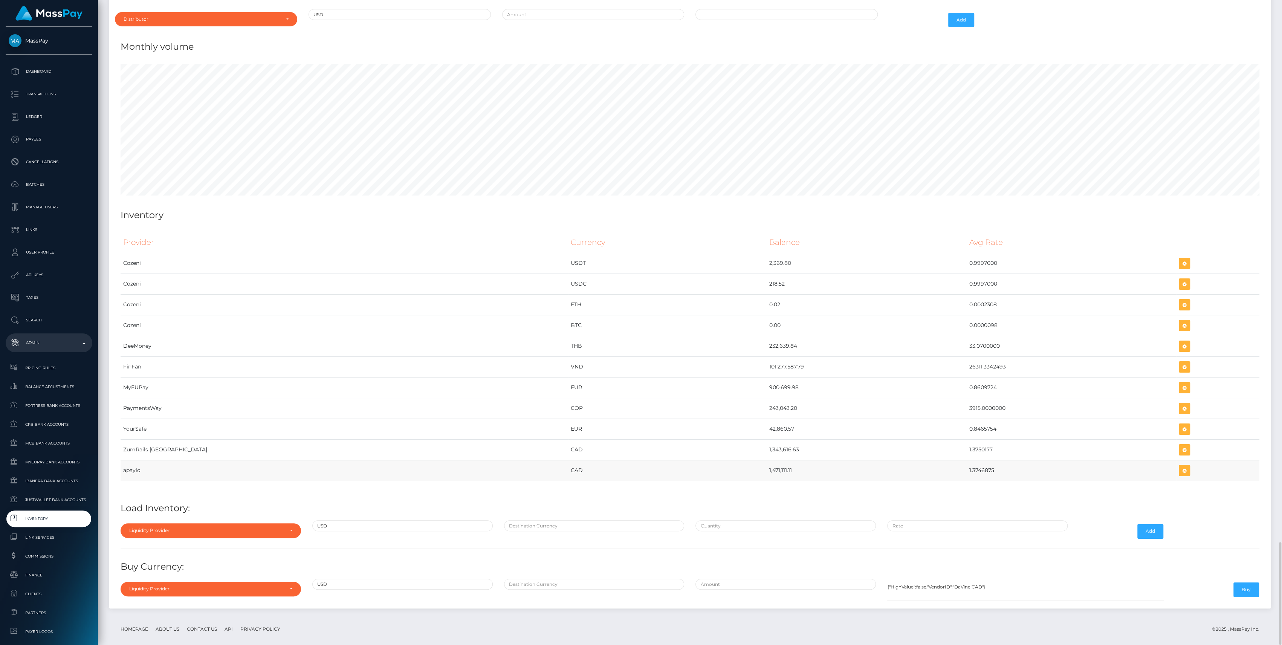
drag, startPoint x: 605, startPoint y: 476, endPoint x: 987, endPoint y: 464, distance: 382.5
click at [987, 464] on div "Provider Currency Balance Avg Rate Cozeni USDT 2,369.80" at bounding box center [690, 361] width 1138 height 258
click at [986, 462] on td "1.3746875" at bounding box center [1070, 470] width 209 height 21
click at [966, 466] on td "1.3746875" at bounding box center [1070, 470] width 209 height 21
drag, startPoint x: 940, startPoint y: 464, endPoint x: 668, endPoint y: 464, distance: 271.9
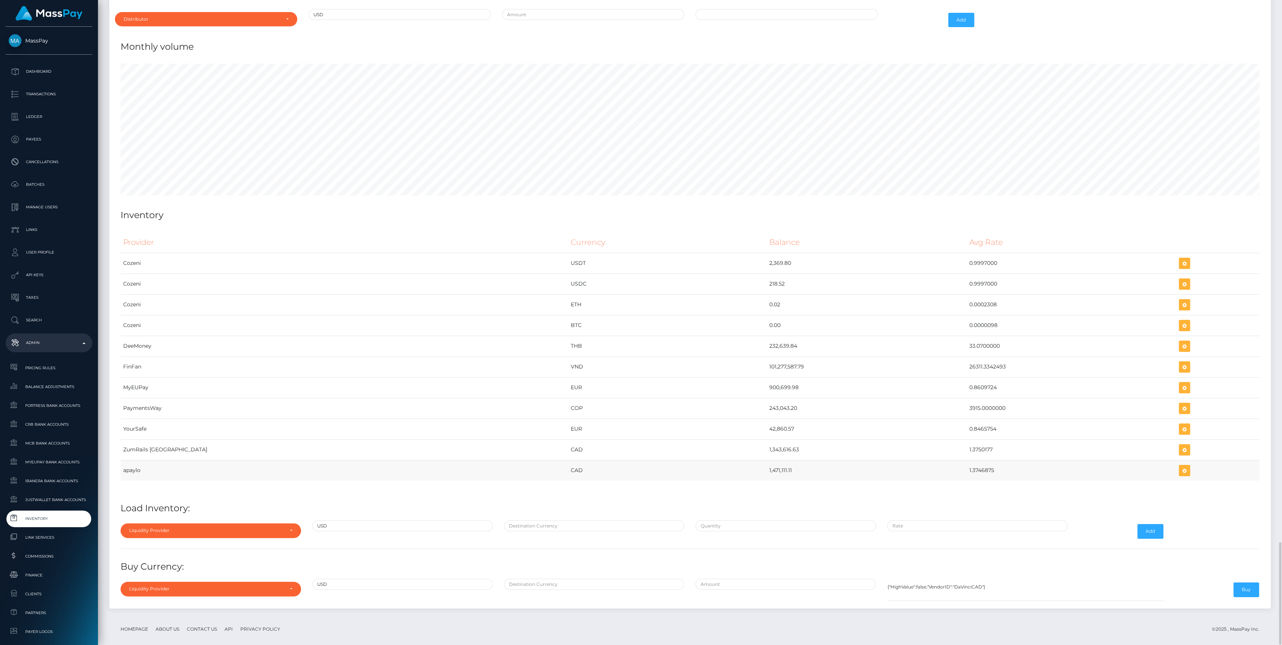
click at [668, 464] on tr "apaylo CAD 1,471,111.11 1.3746875" at bounding box center [690, 470] width 1138 height 21
copy tr "1,471,111.11 1.3746875"
click at [1180, 466] on icon "button" at bounding box center [1184, 470] width 9 height 9
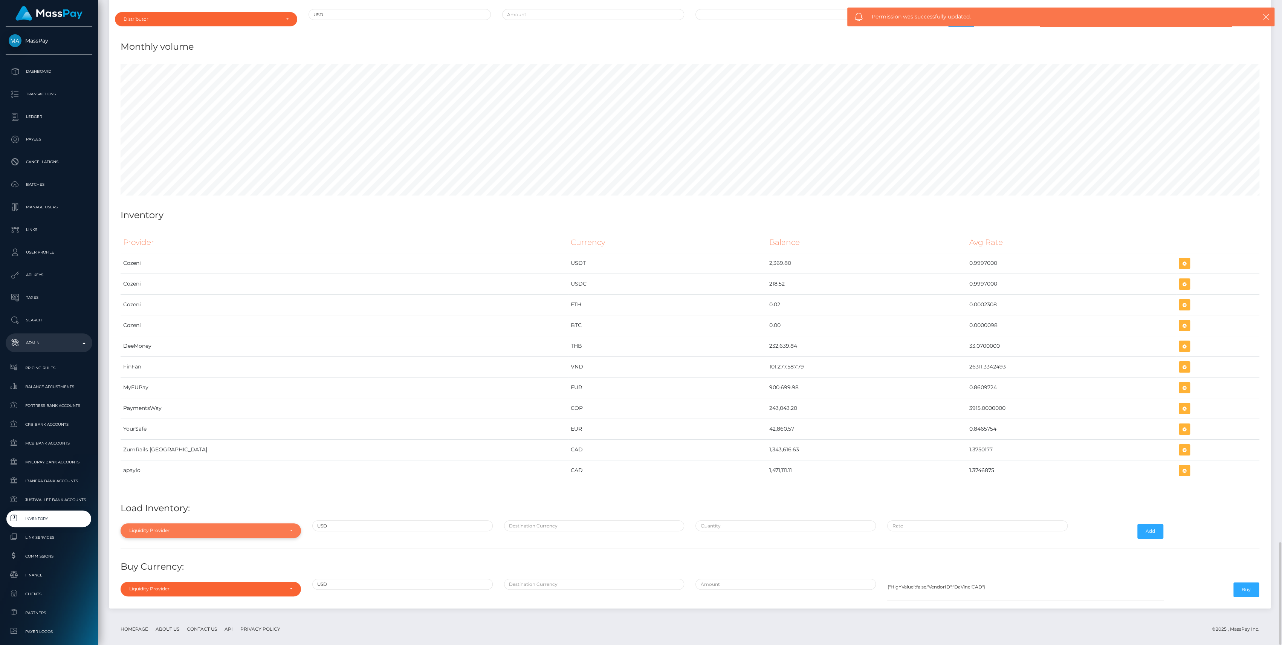
click at [206, 527] on div "Liquidity Provider" at bounding box center [206, 530] width 154 height 6
click at [147, 488] on link "apaylo" at bounding box center [211, 495] width 180 height 14
select select "apaylo"
click at [581, 522] on div at bounding box center [594, 531] width 192 height 22
click at [581, 520] on input "text" at bounding box center [594, 525] width 180 height 11
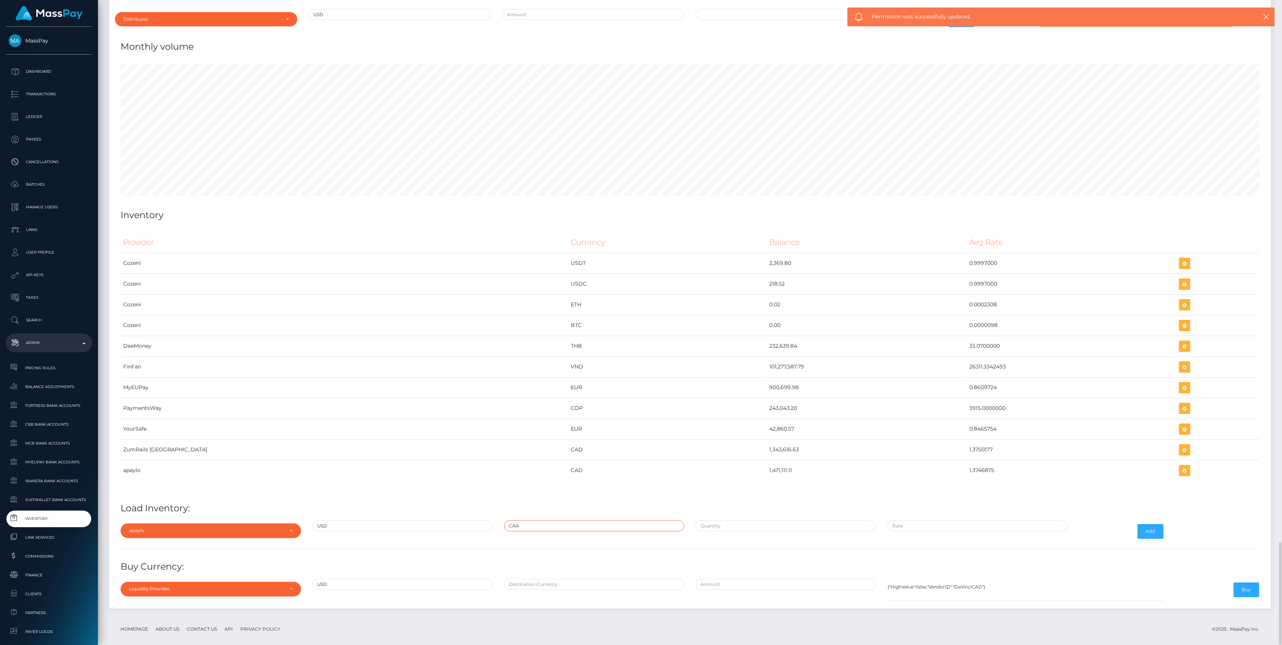
type input "CAAD"
click at [569, 520] on input "CAAD" at bounding box center [594, 525] width 180 height 11
type input "CAD"
type input "$1.3746875"
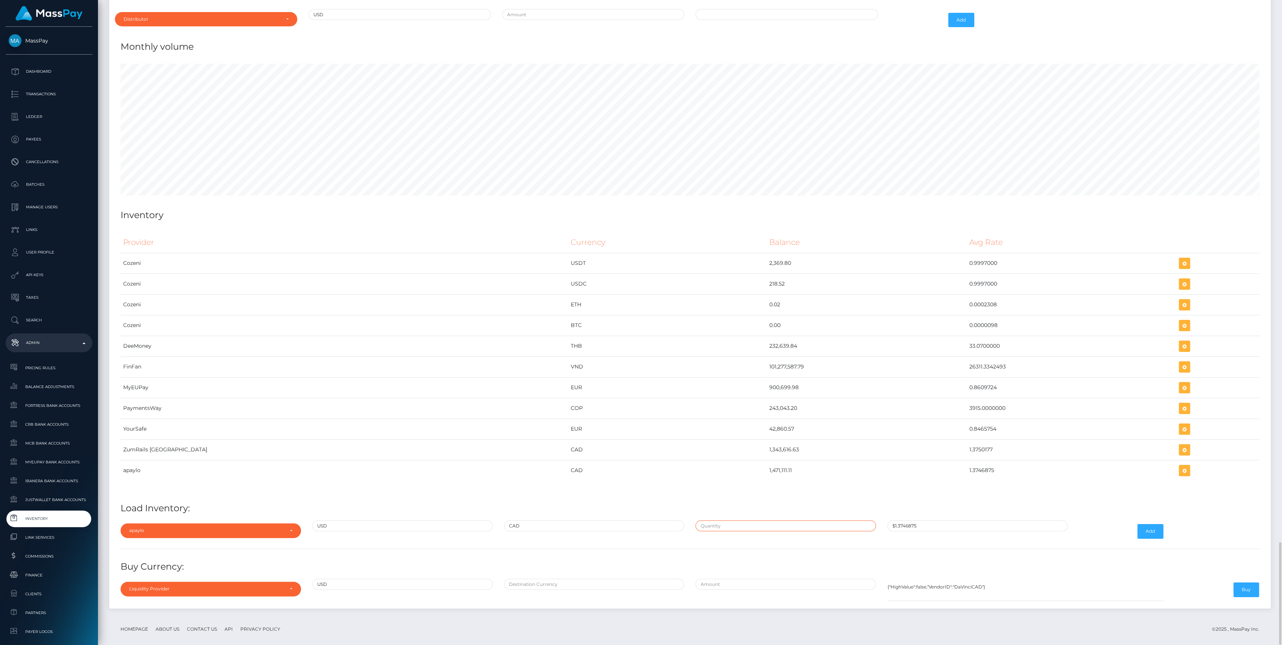
click at [757, 520] on input "text" at bounding box center [785, 525] width 180 height 11
paste input "400,000.0000000"
type input "$400,000.0000000"
click at [726, 520] on input "$400,000.0000000" at bounding box center [785, 525] width 180 height 11
paste input "1.3755000"
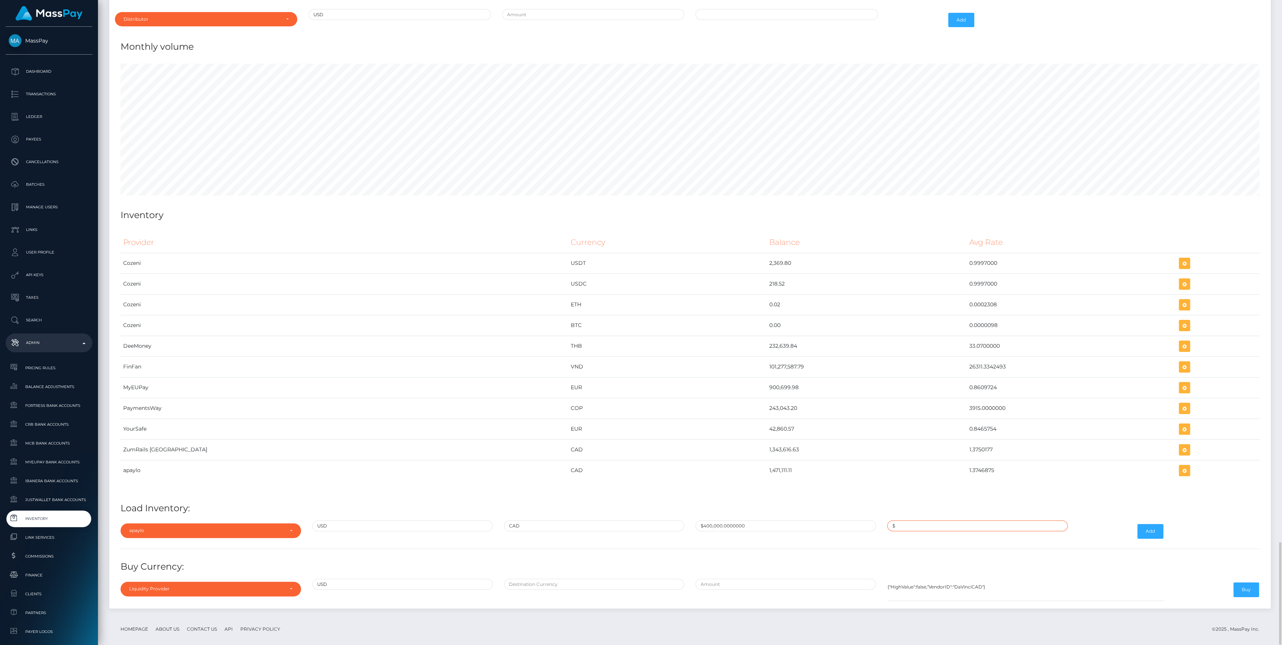
type input "$1.3755000"
click at [1151, 524] on button "Add" at bounding box center [1150, 531] width 26 height 14
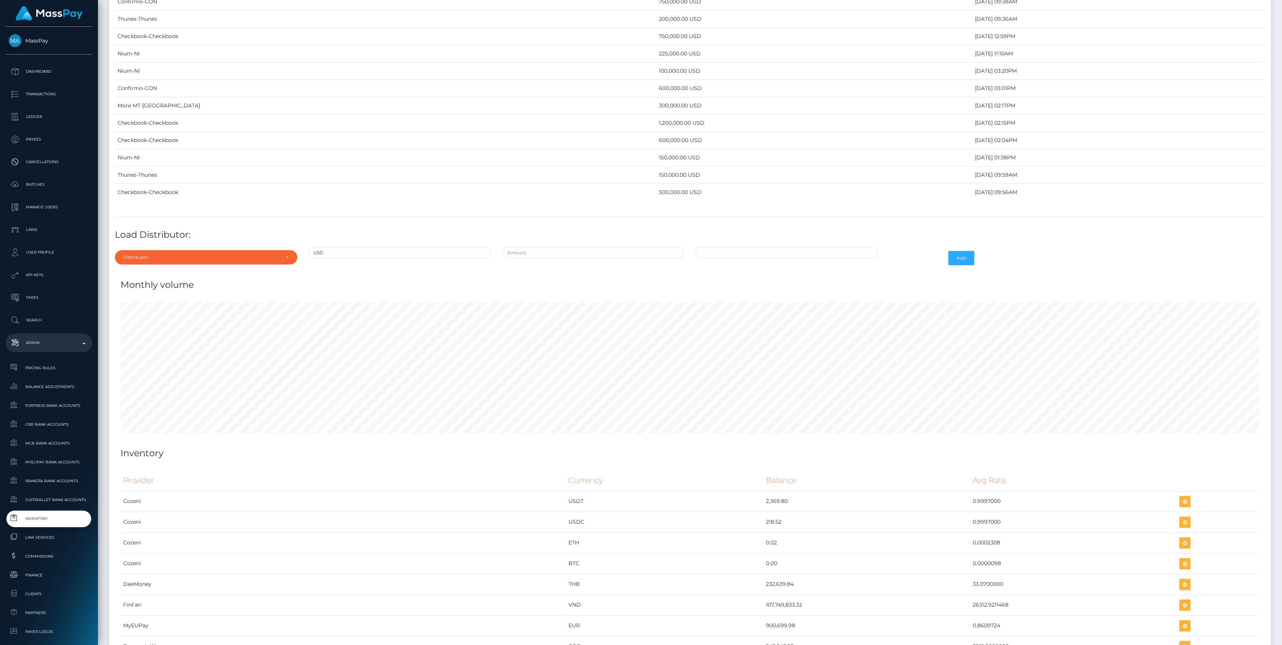
scroll to position [3402, 0]
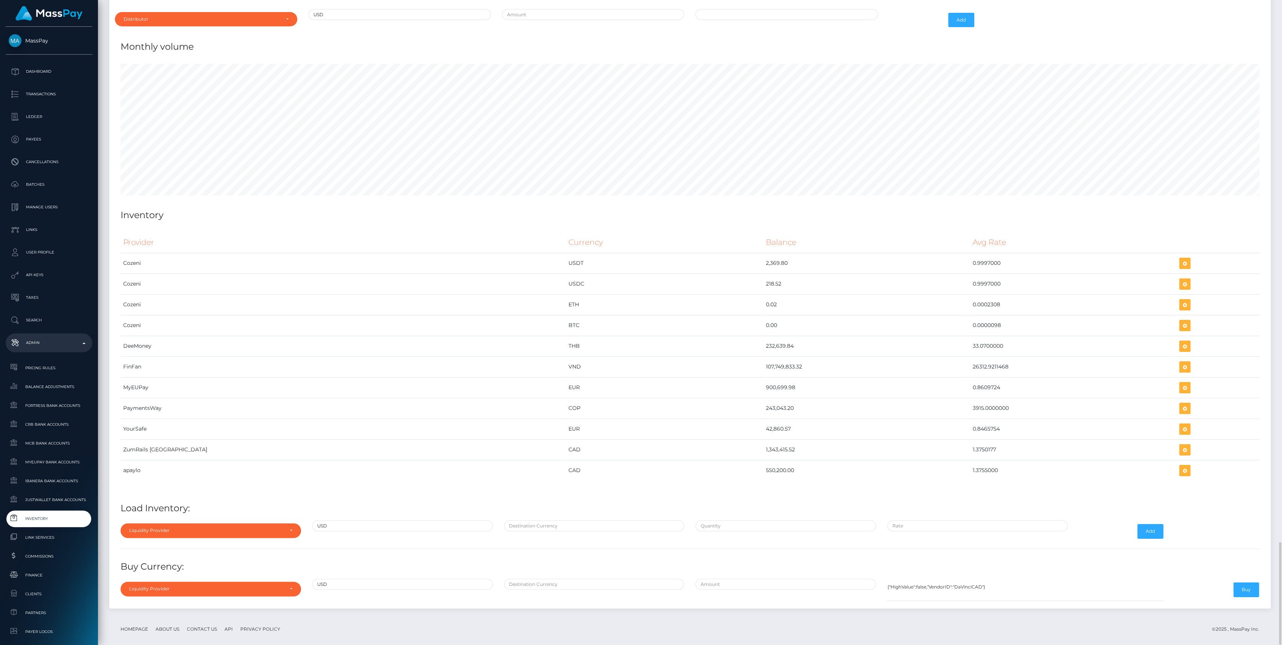
click at [193, 546] on div "Provider Currency Balance Avg Rate Cozeni USDT 2,369.80 Load Inventory:" at bounding box center [690, 415] width 1150 height 378
click at [195, 548] on hr at bounding box center [690, 548] width 1138 height 0
click at [195, 534] on div "Provider Currency Balance Avg Rate Cozeni USDT 2,369.80 Load Inventory:" at bounding box center [690, 415] width 1150 height 378
click at [196, 530] on div "Liquidity Provider Da Vinci AFEX QIWI apaylo Cozeni B4B ApprizaPay PaymentsWay …" at bounding box center [211, 531] width 192 height 22
click at [198, 527] on div "Liquidity Provider" at bounding box center [206, 530] width 154 height 6
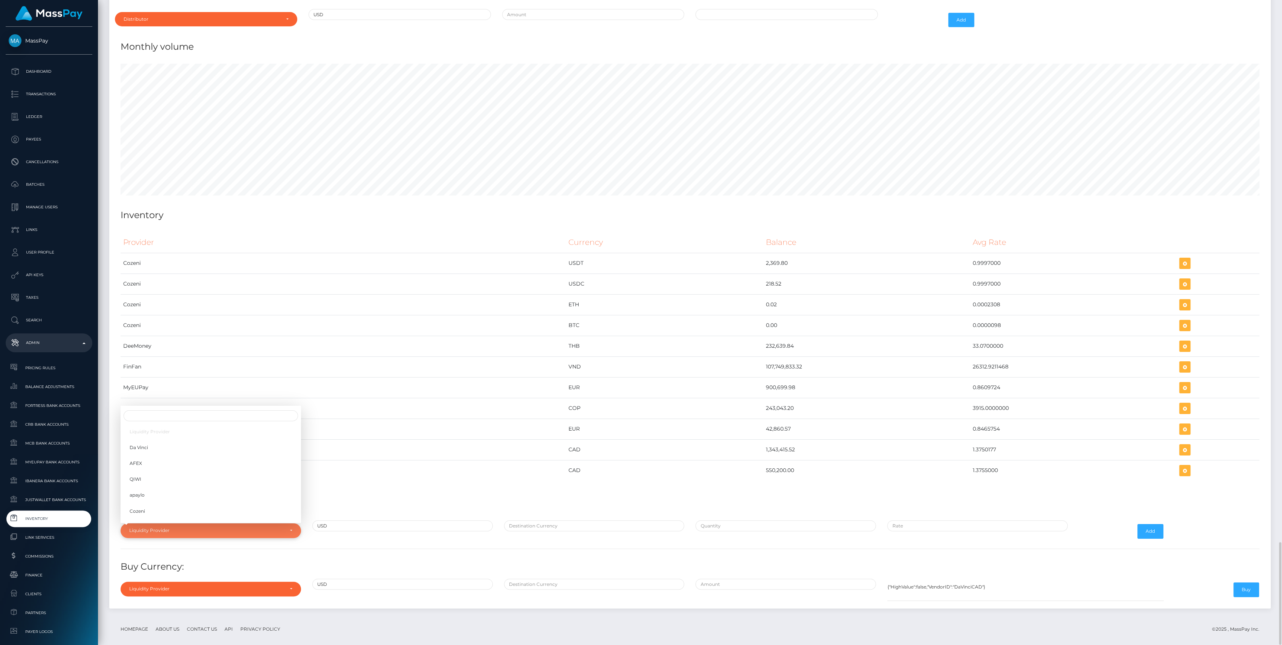
scroll to position [3962, 1161]
click at [148, 410] on input "Search" at bounding box center [211, 415] width 174 height 11
type input "zu"
click at [179, 506] on link "ZumRails [GEOGRAPHIC_DATA]" at bounding box center [211, 513] width 180 height 14
select select "ZumRails [GEOGRAPHIC_DATA]"
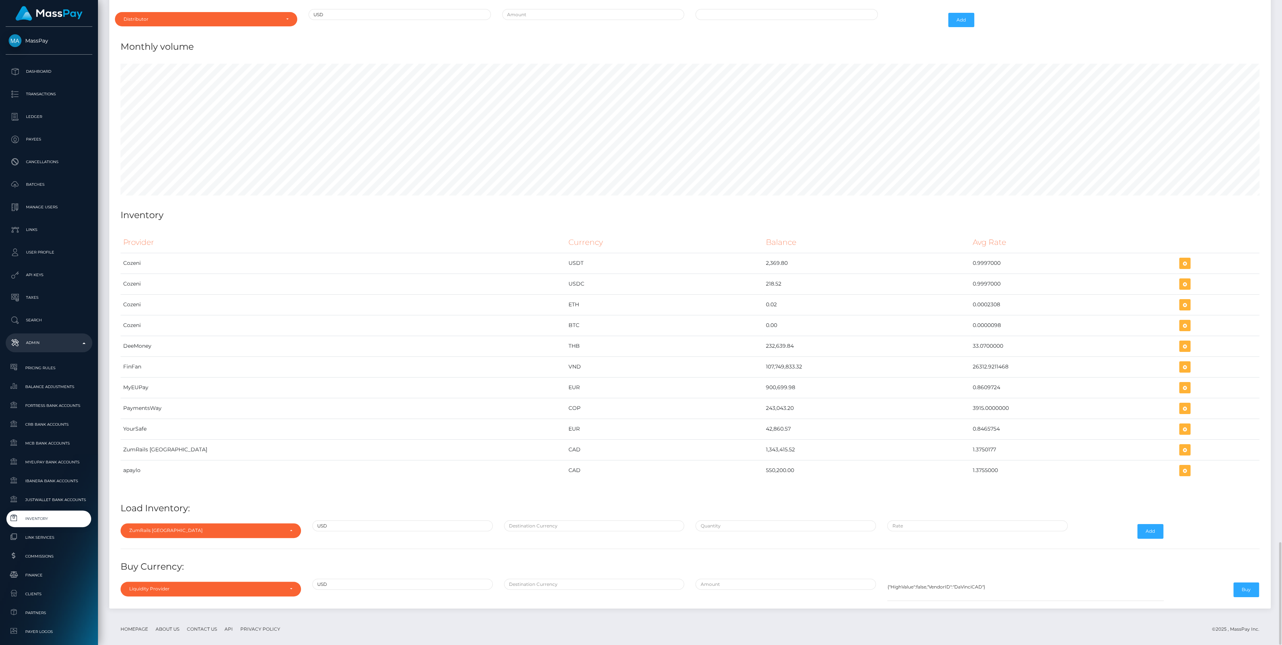
click at [557, 523] on div at bounding box center [594, 531] width 192 height 22
click at [545, 520] on input "text" at bounding box center [594, 525] width 180 height 11
type input "CAD"
type input "$1.3755000"
click at [715, 520] on input "text" at bounding box center [785, 525] width 180 height 11
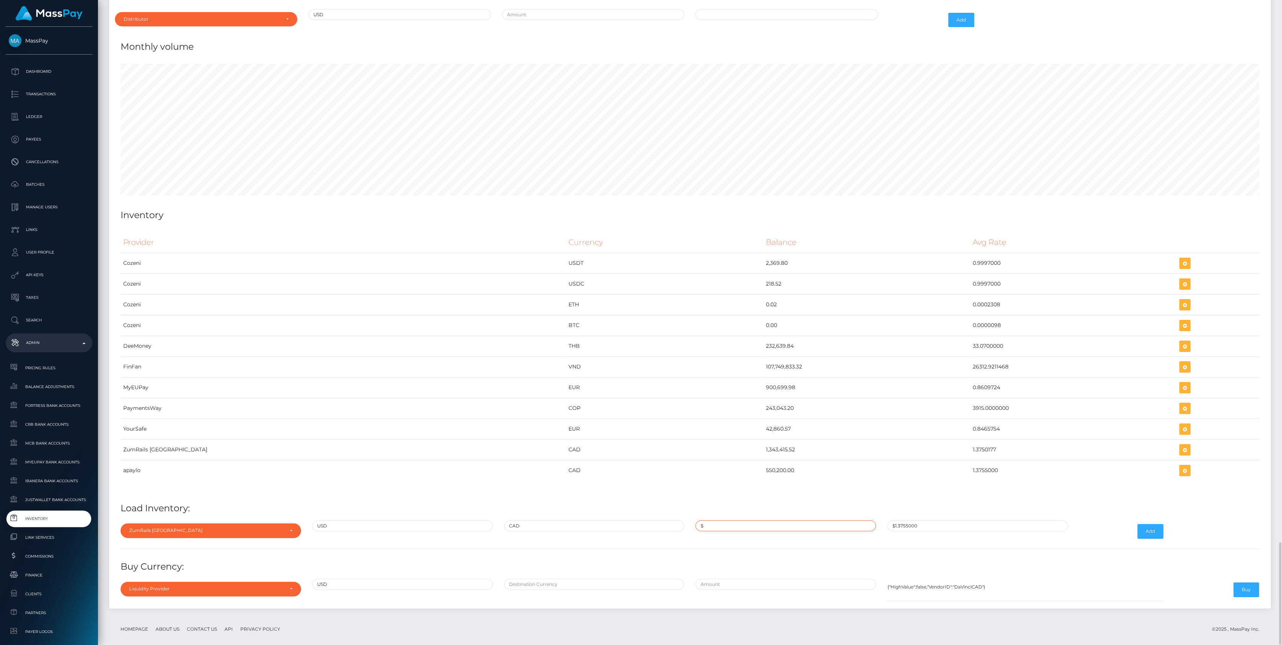
paste input "1,045,499.3520000"
type input "$1,045,499.3520000"
paste input "1.3746875"
type input "$1.3746875"
click at [1150, 524] on button "Add" at bounding box center [1150, 531] width 26 height 14
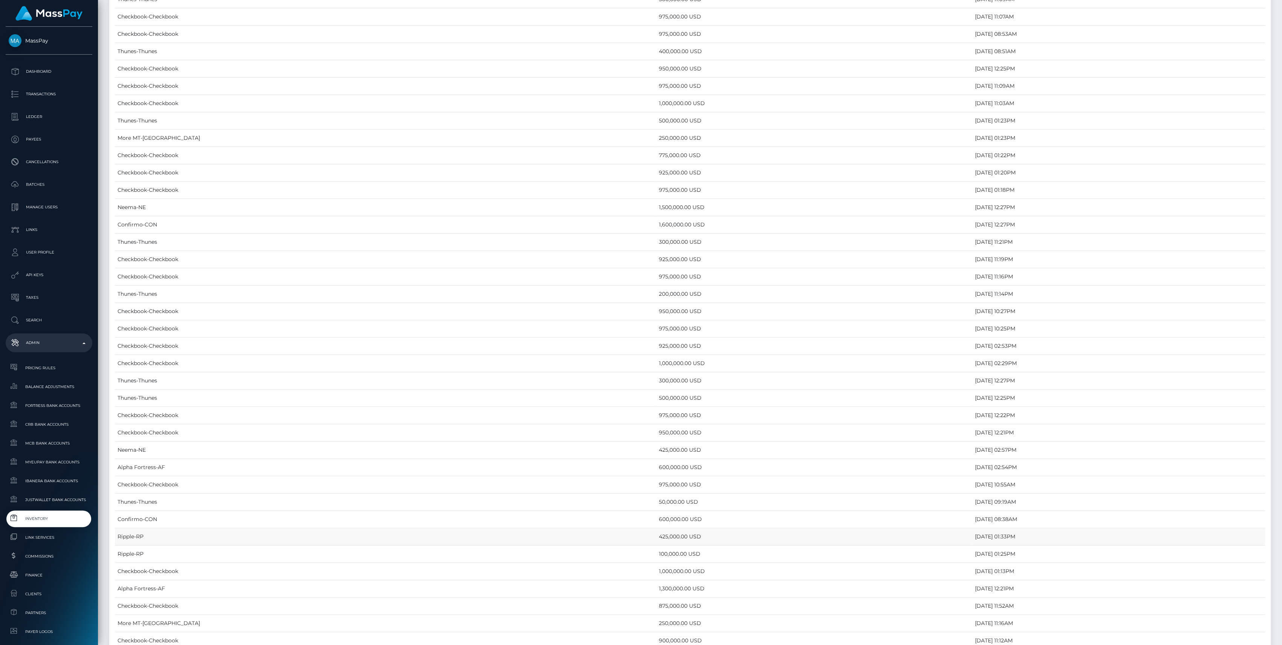
scroll to position [3402, 0]
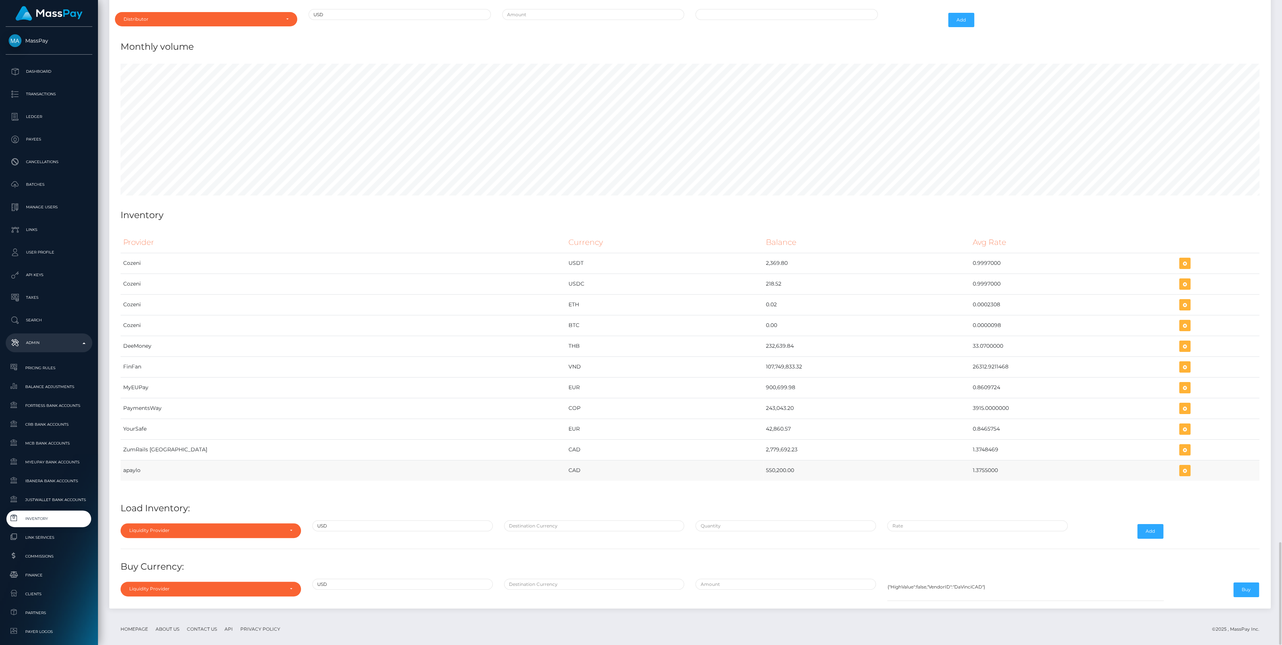
drag, startPoint x: 660, startPoint y: 462, endPoint x: 965, endPoint y: 465, distance: 305.4
click at [965, 465] on tr "apaylo CAD 550,200.00 1.3755000" at bounding box center [690, 470] width 1138 height 21
click at [1180, 445] on icon "button" at bounding box center [1184, 449] width 9 height 9
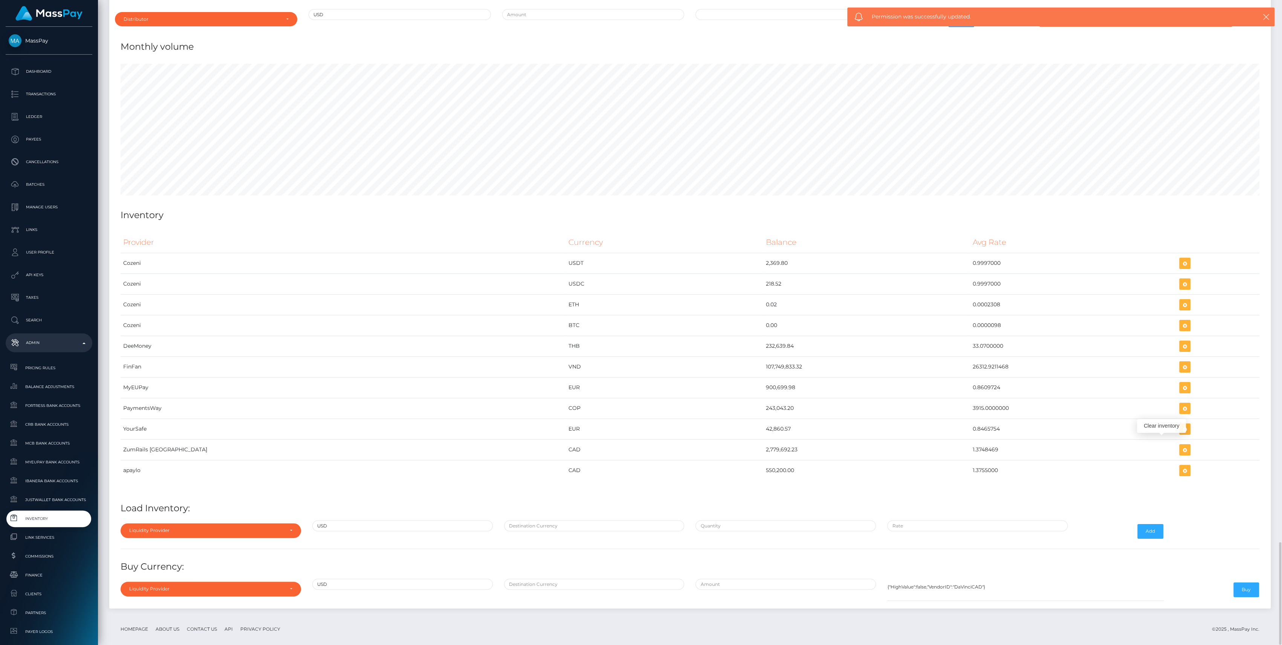
click at [227, 530] on div "Liquidity Provider Da Vinci AFEX QIWI apaylo Cozeni B4B ApprizaPay PaymentsWay …" at bounding box center [211, 531] width 192 height 22
click at [224, 527] on div "Liquidity Provider" at bounding box center [206, 530] width 154 height 6
drag, startPoint x: 162, startPoint y: 499, endPoint x: 161, endPoint y: 490, distance: 9.1
click at [161, 490] on ul "Liquidity Provider Da Vinci AFEX QIWI apaylo Cozeni B4B ApprizaPay PaymentsWay …" at bounding box center [211, 534] width 180 height 221
click at [161, 497] on link "apaylo" at bounding box center [211, 504] width 180 height 14
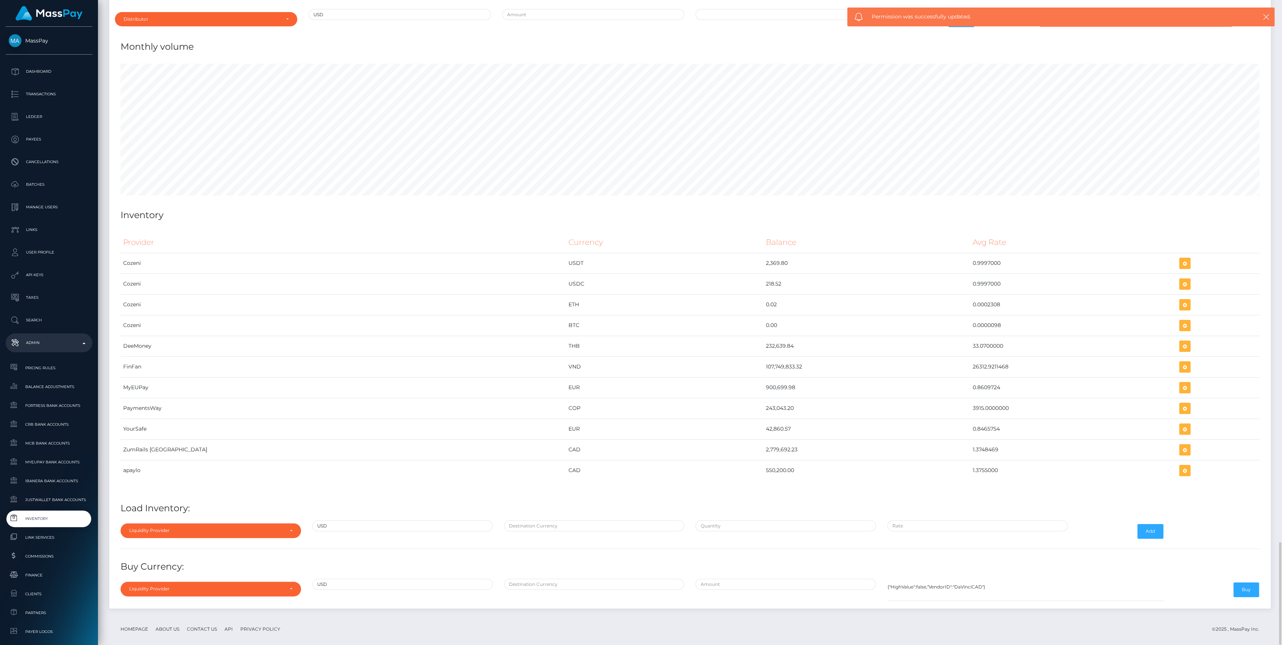
select select "apaylo"
click at [555, 520] on input "text" at bounding box center [594, 525] width 180 height 11
type input "CAD"
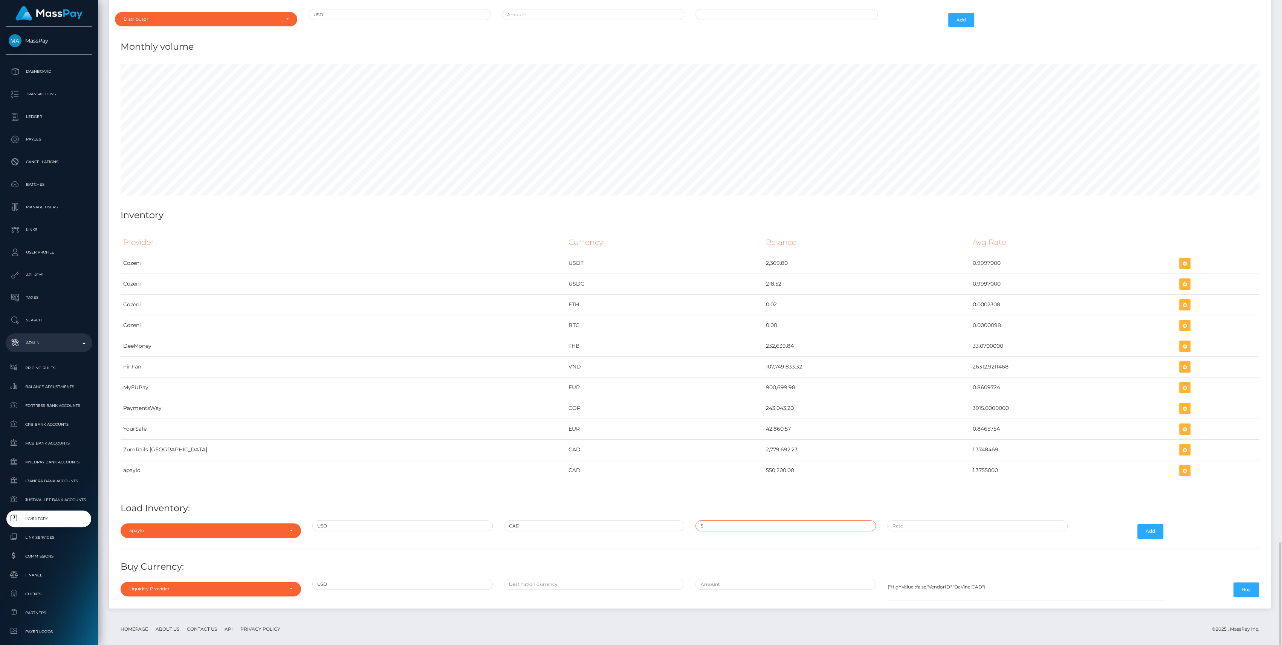
paste input "1,045,499.3520000"
type input "$1,045,499.3520000"
paste input "1.3746875"
type input "$1.3746875"
click at [1146, 524] on button "Add" at bounding box center [1150, 531] width 26 height 14
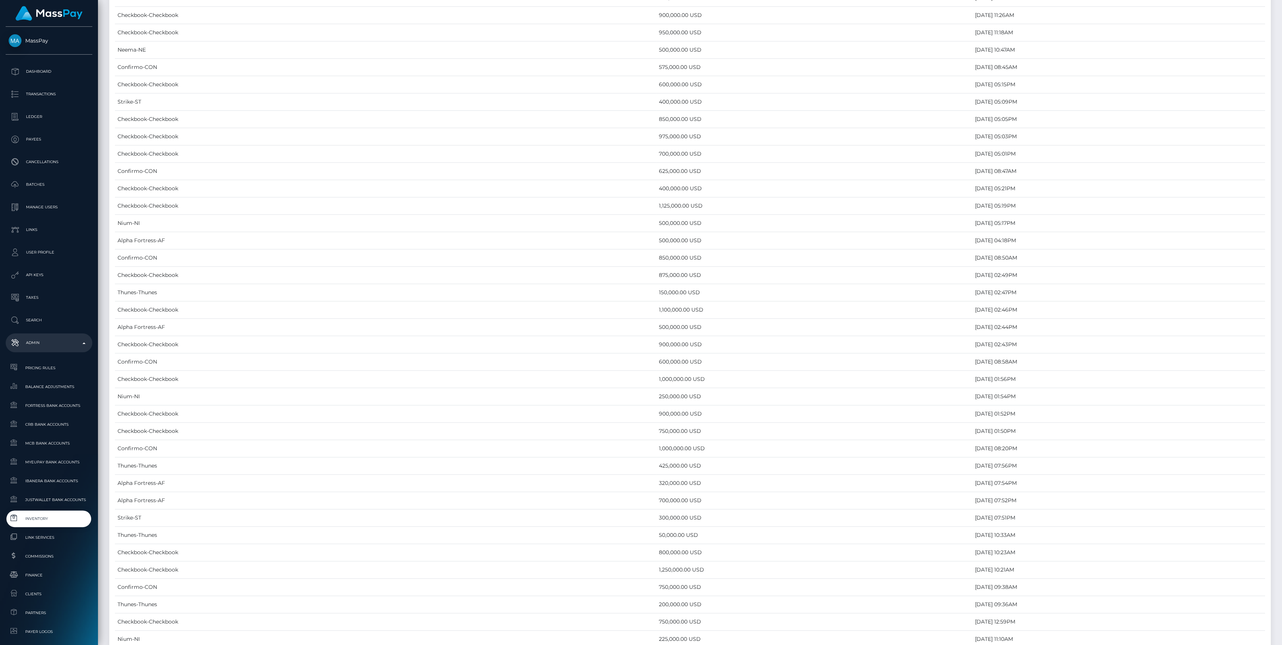
scroll to position [3363, 0]
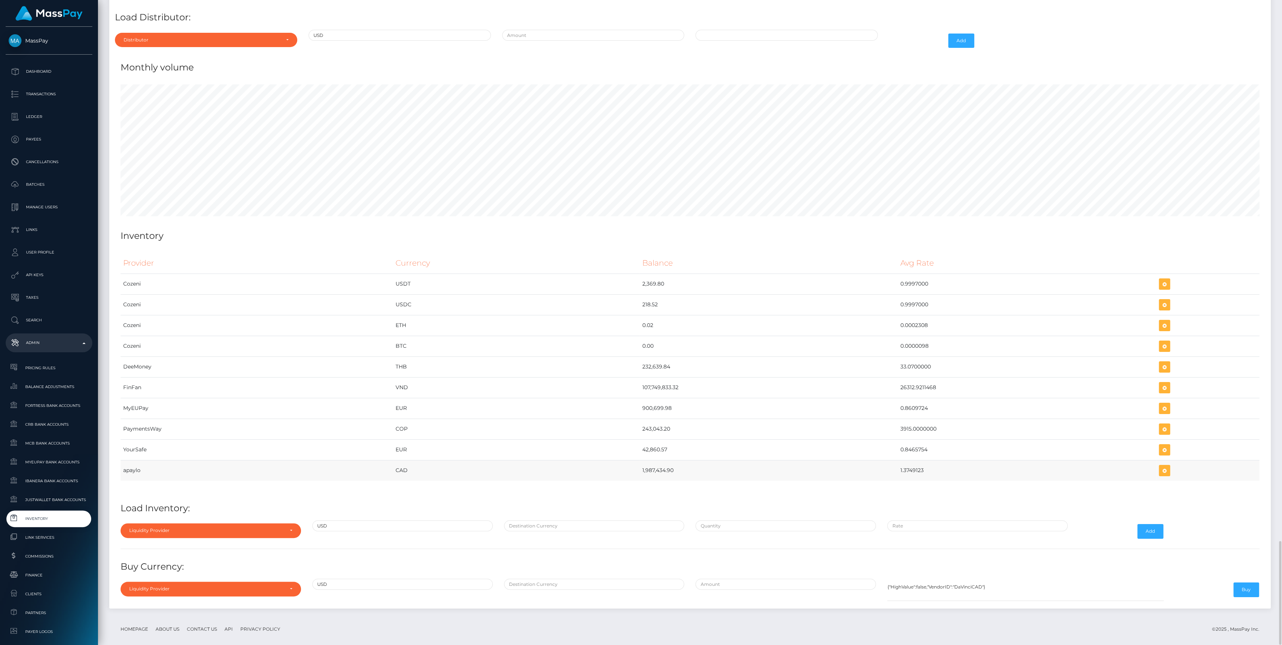
drag, startPoint x: 633, startPoint y: 463, endPoint x: 934, endPoint y: 467, distance: 300.9
click at [934, 467] on tr "apaylo CAD 1,987,434.90 1.3749123" at bounding box center [690, 470] width 1138 height 21
copy tr "1,987,434.90 1.3749123"
click at [1169, 465] on button "button" at bounding box center [1163, 470] width 11 height 11
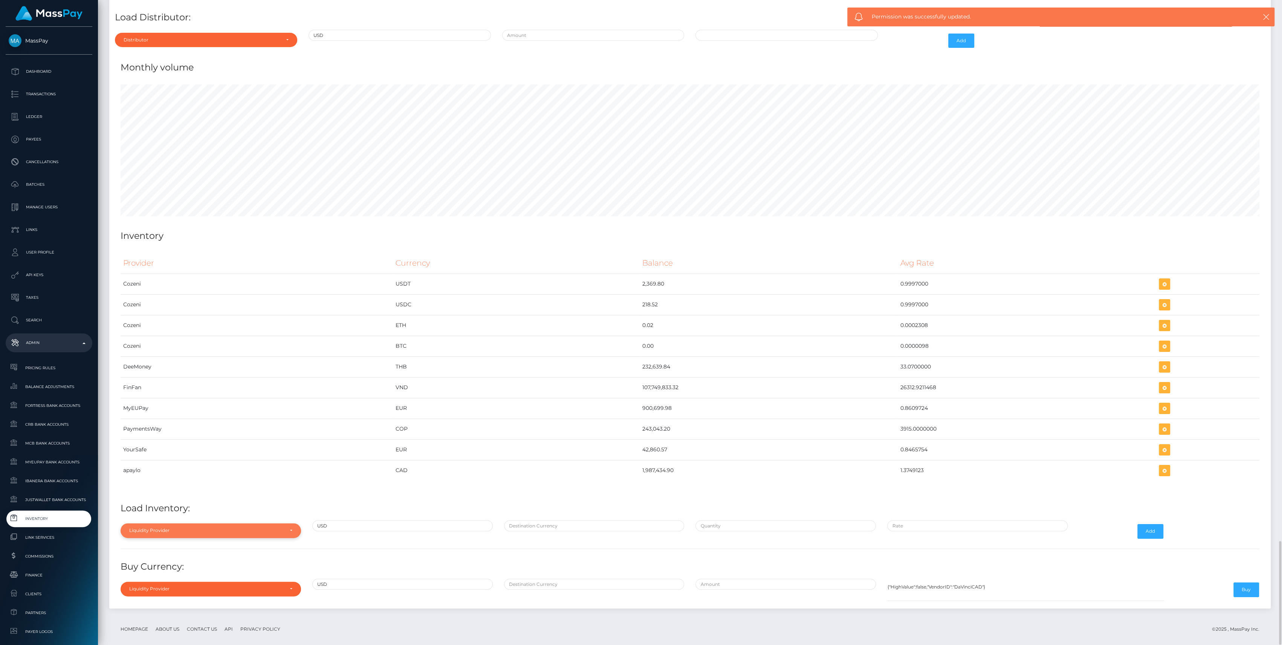
click at [246, 527] on div "Liquidity Provider" at bounding box center [211, 530] width 180 height 14
click at [156, 488] on link "apaylo" at bounding box center [211, 495] width 180 height 14
select select "apaylo"
click at [559, 502] on h4 "Load Inventory:" at bounding box center [690, 508] width 1138 height 13
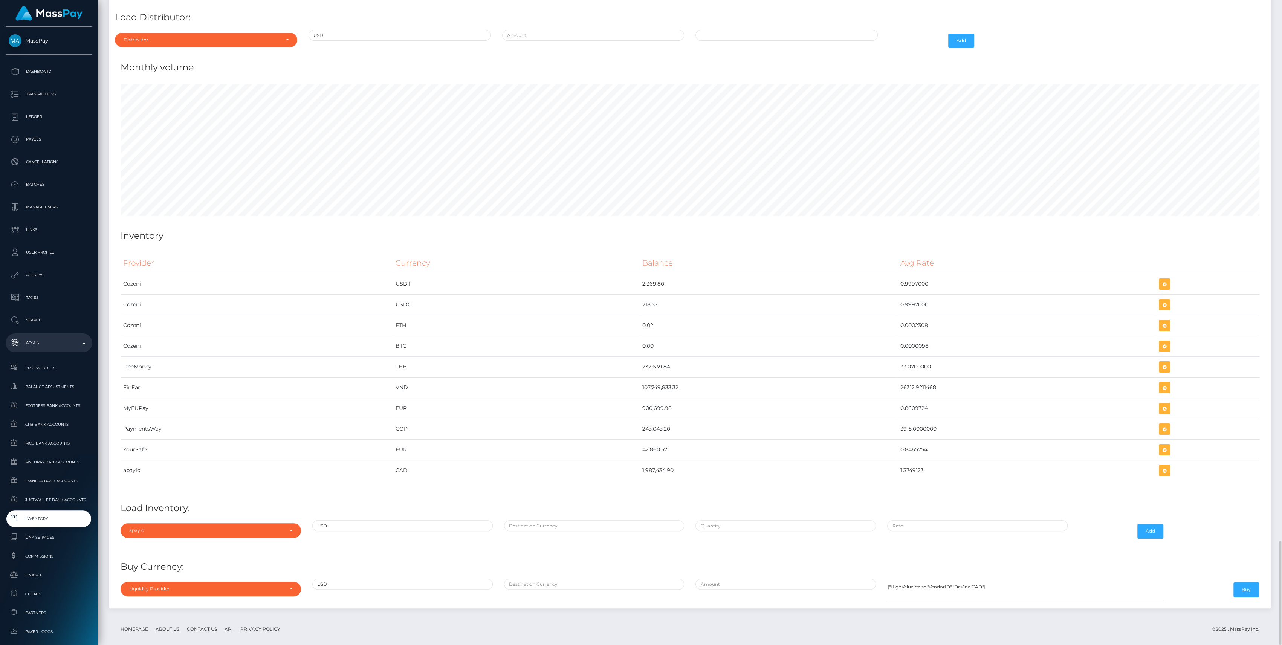
click at [555, 509] on div "Provider Currency Balance Avg Rate Cozeni USDT 2,369.80 Load Inventory:" at bounding box center [690, 425] width 1150 height 357
click at [555, 520] on input "text" at bounding box center [594, 525] width 180 height 11
type input "CAD"
paste input "1,445,499.4000000"
type input "$1,445,499.4000000"
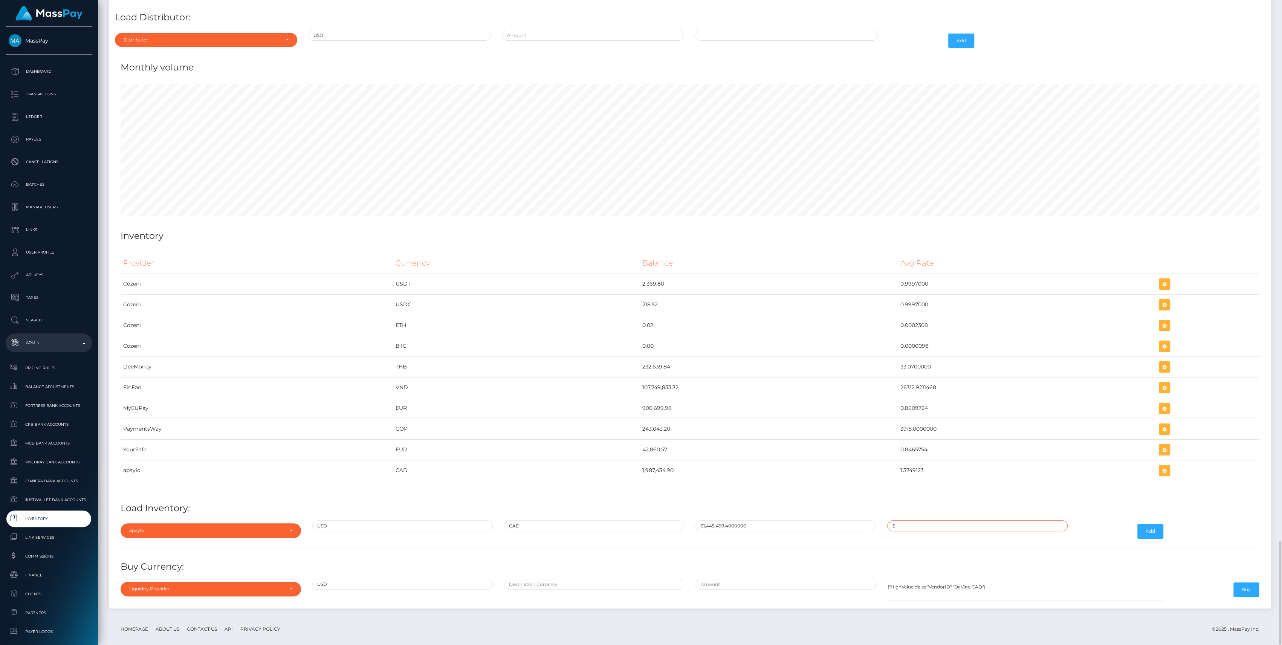
paste input "1.3749123"
type input "$1.3749123"
click at [1154, 524] on button "Add" at bounding box center [1150, 531] width 26 height 14
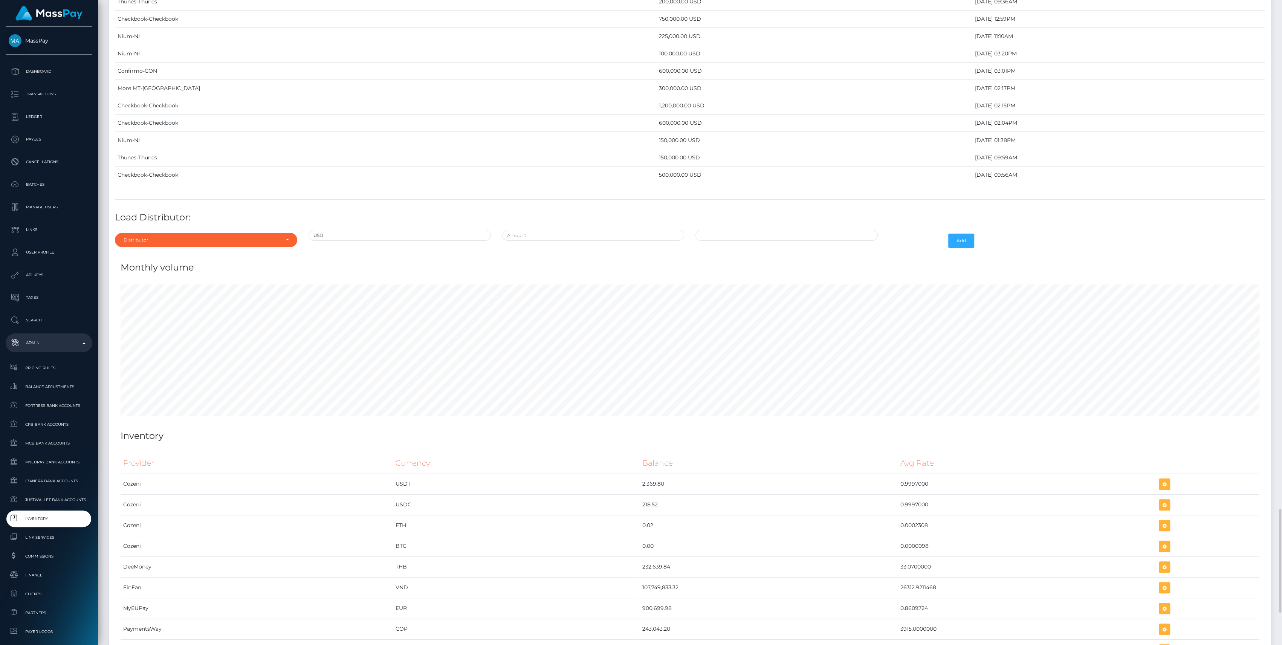
scroll to position [3363, 0]
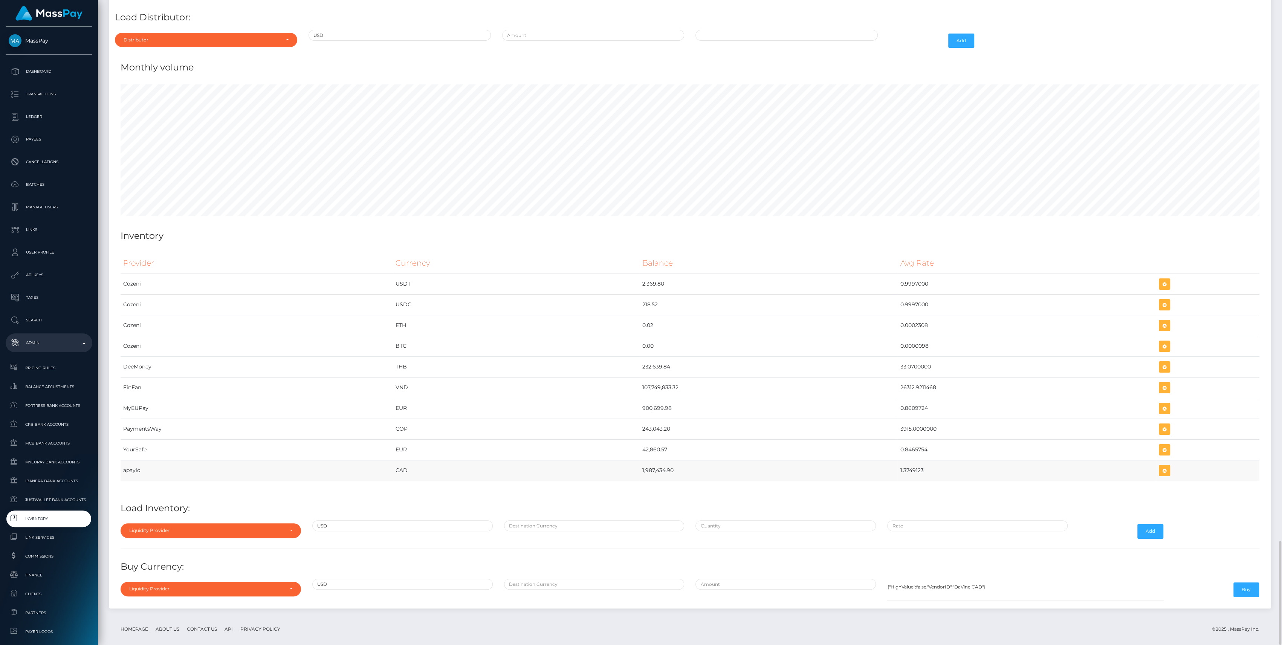
drag, startPoint x: 635, startPoint y: 457, endPoint x: 949, endPoint y: 460, distance: 313.7
click at [949, 460] on tr "apaylo CAD 1,987,434.90 1.3749123" at bounding box center [690, 470] width 1138 height 21
copy tr "1,987,434.90 1.3749123"
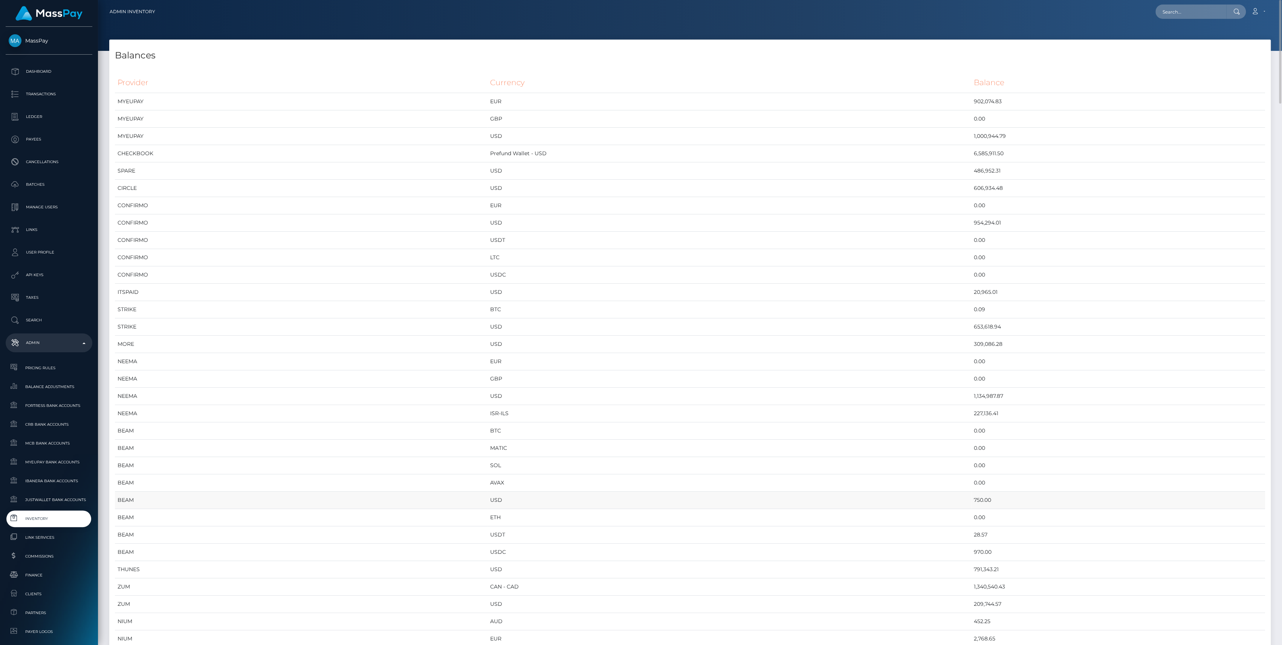
scroll to position [50, 0]
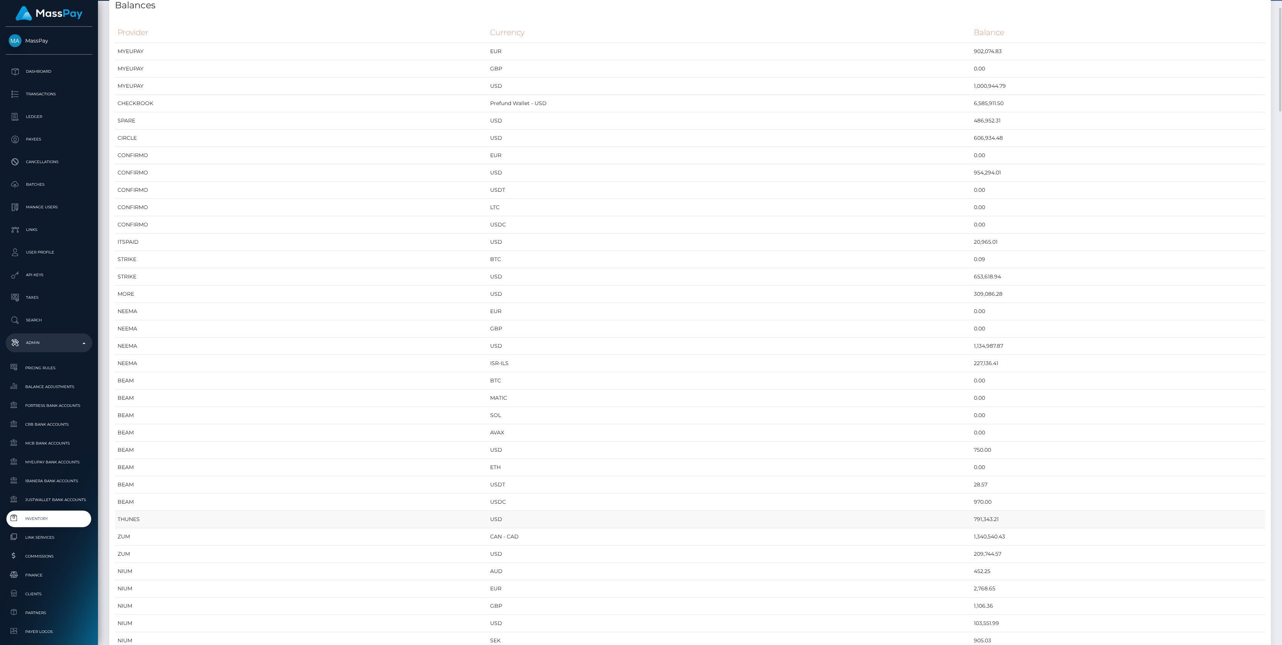
click at [995, 526] on td "791,343.21" at bounding box center [1118, 519] width 294 height 17
click at [995, 538] on td "1,340,540.43" at bounding box center [1118, 536] width 294 height 17
copy td "1,340,540.43"
click at [992, 536] on td "1,340,540.43" at bounding box center [1118, 536] width 294 height 17
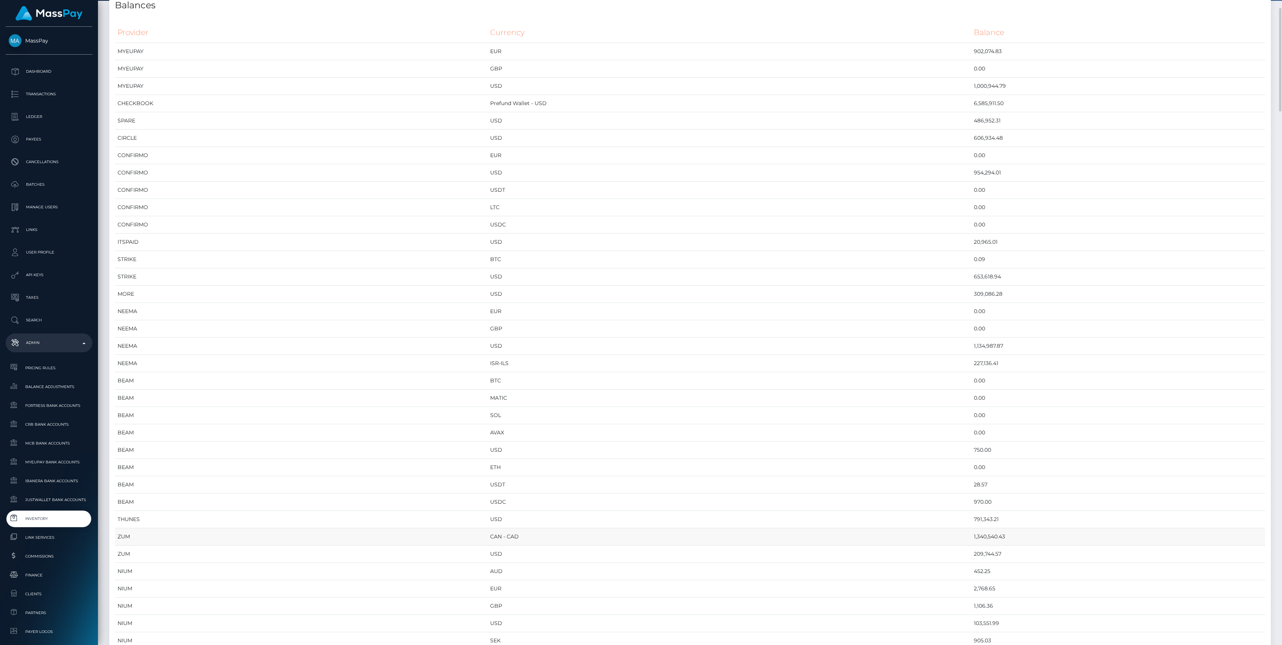
click at [992, 536] on td "1,340,540.43" at bounding box center [1118, 536] width 294 height 17
copy td "1,340,540.43"
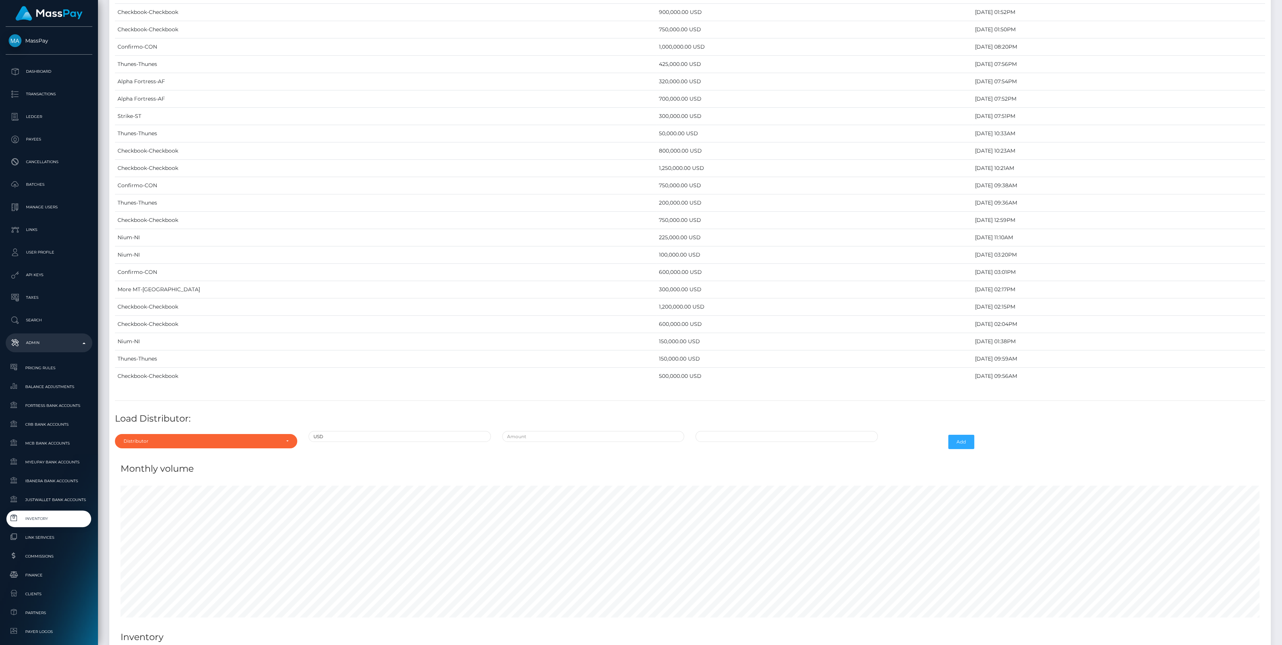
scroll to position [3363, 0]
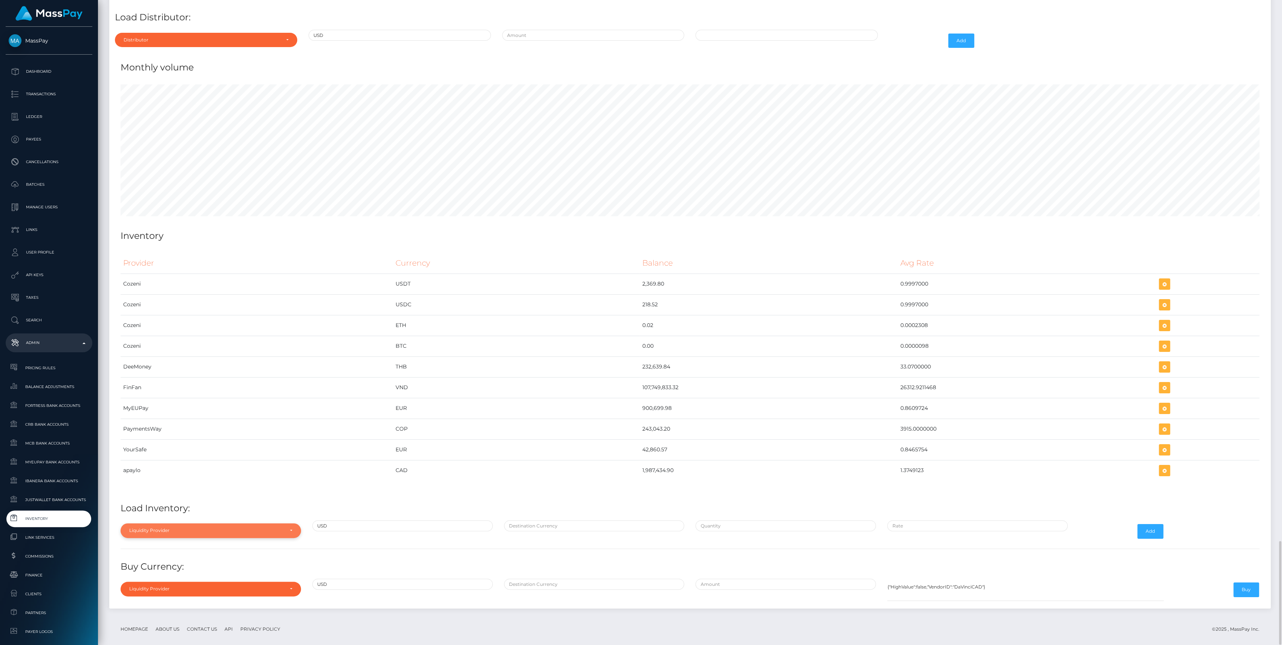
click at [260, 523] on div "Liquidity Provider" at bounding box center [211, 530] width 180 height 14
click at [145, 411] on input "Search" at bounding box center [211, 415] width 174 height 11
type input "zum"
click at [163, 510] on span "ZumRails [GEOGRAPHIC_DATA]" at bounding box center [166, 513] width 73 height 7
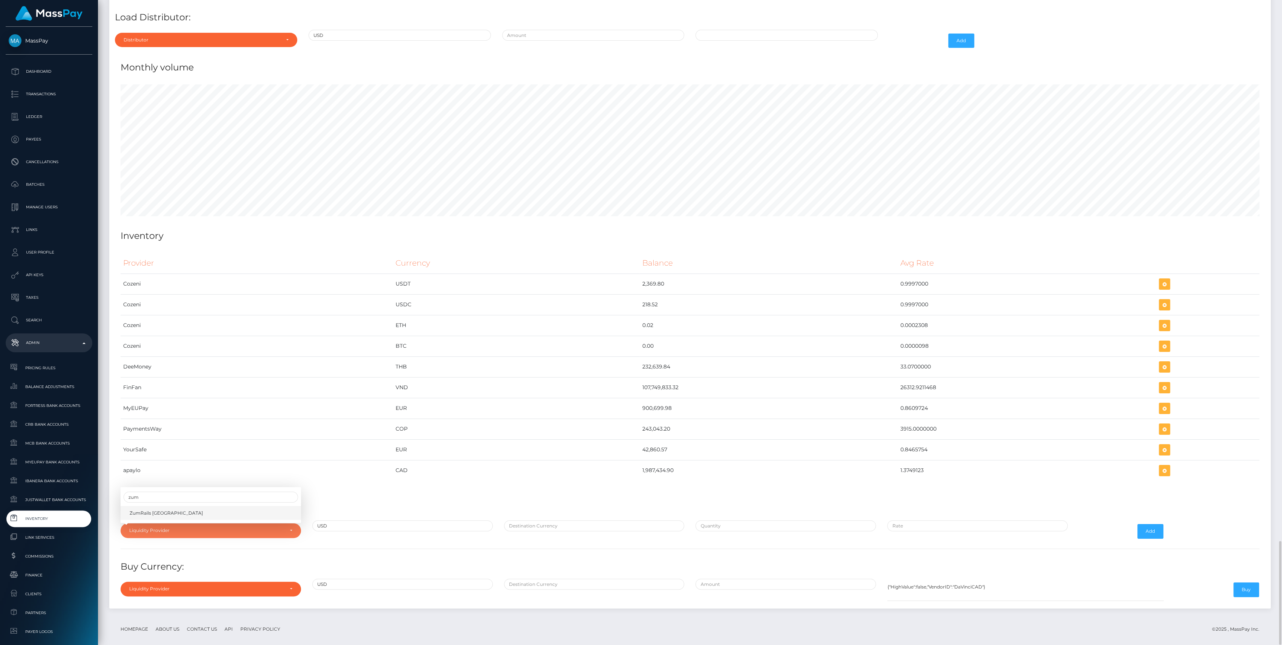
select select "ZumRails [GEOGRAPHIC_DATA]"
click at [551, 522] on div at bounding box center [594, 531] width 192 height 22
click at [551, 520] on input "text" at bounding box center [594, 525] width 180 height 11
type input "CAD"
paste input "610,000.0000000"
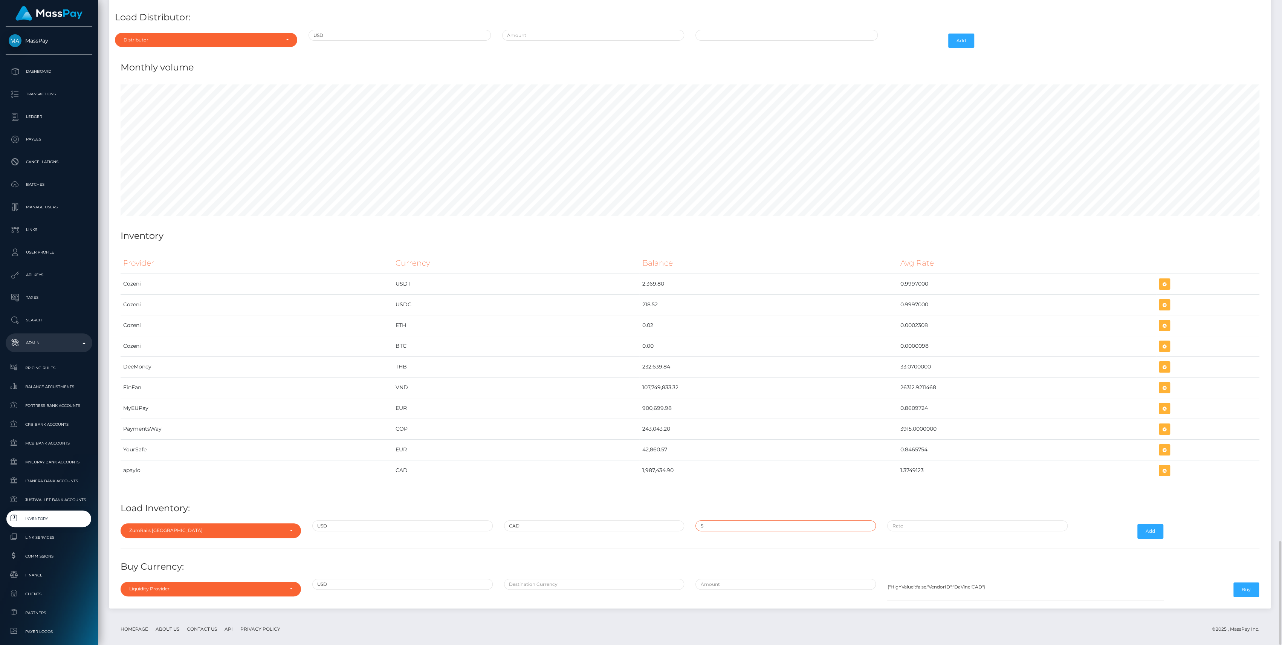
type input "$610,000.0000000"
paste input "1.3755000"
type input "$1.3755000"
click at [1163, 520] on div "Add" at bounding box center [1121, 531] width 96 height 22
click at [1160, 524] on button "Add" at bounding box center [1150, 531] width 26 height 14
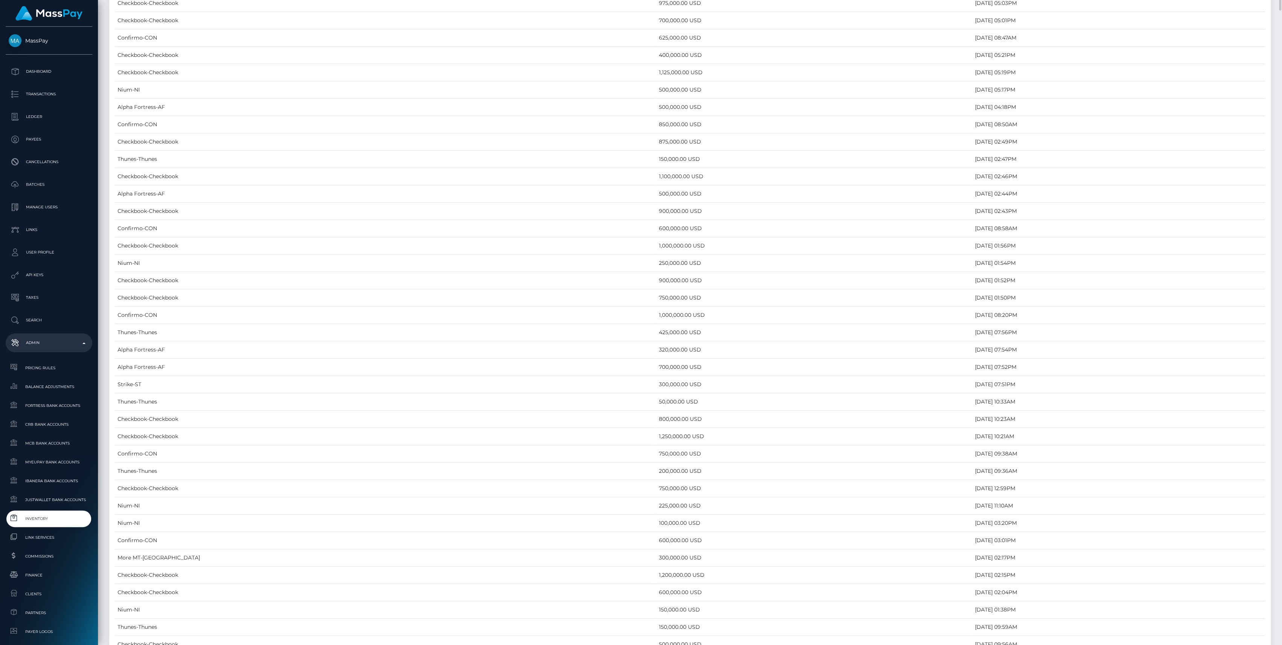
scroll to position [3402, 0]
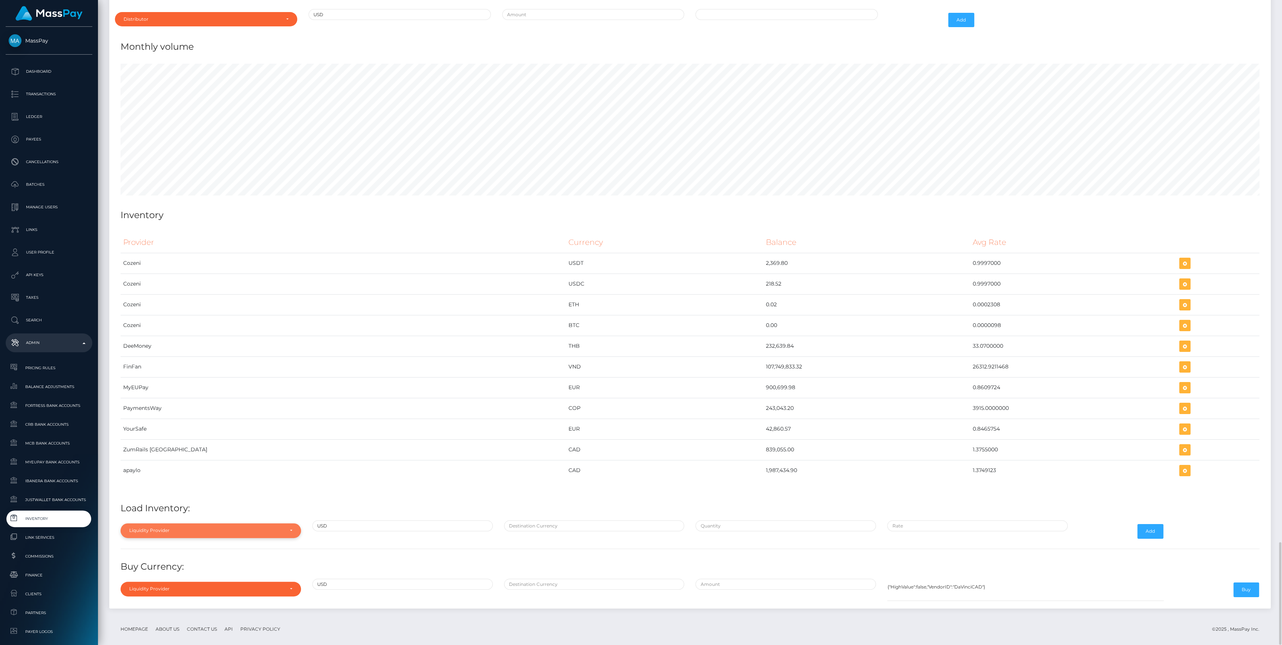
click at [142, 523] on div "Liquidity Provider" at bounding box center [211, 530] width 180 height 14
click at [160, 410] on input "Search" at bounding box center [211, 415] width 174 height 11
type input "zu"
click at [150, 510] on span "ZumRails [GEOGRAPHIC_DATA]" at bounding box center [166, 513] width 73 height 7
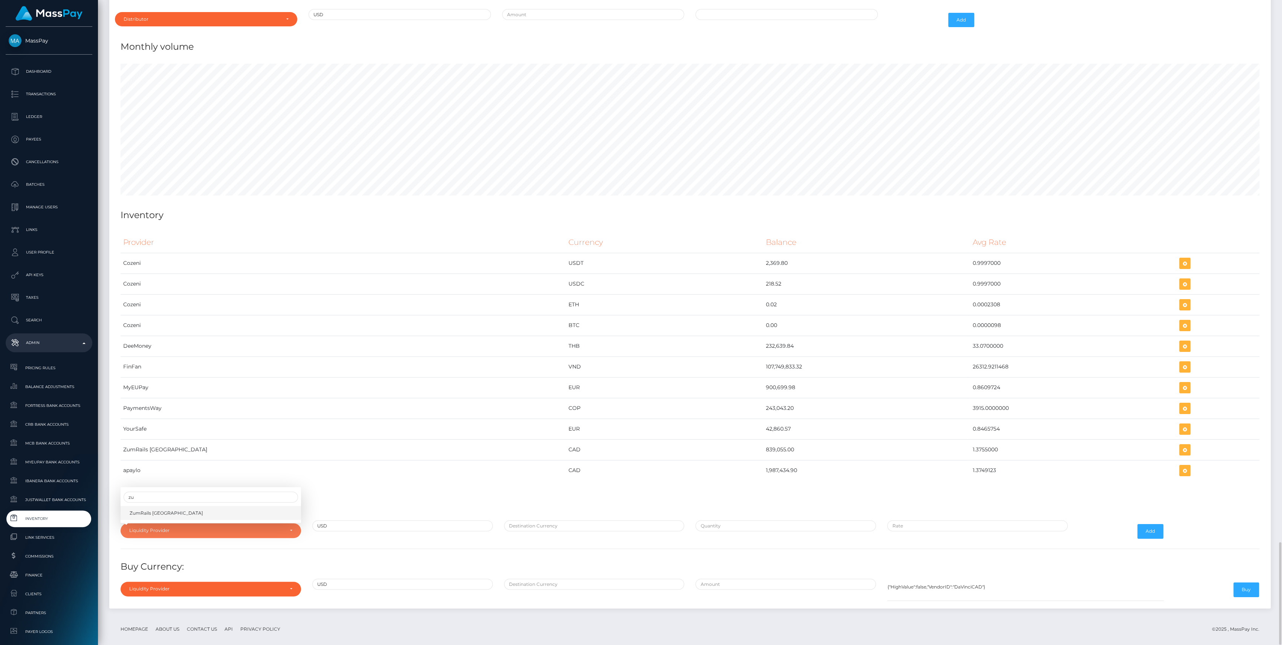
select select "ZumRails [GEOGRAPHIC_DATA]"
click at [239, 526] on div "ZumRails [GEOGRAPHIC_DATA]" at bounding box center [211, 530] width 180 height 14
click at [136, 410] on input "Search" at bounding box center [211, 415] width 174 height 11
type input "zum"
click at [172, 506] on link "ZumRails [GEOGRAPHIC_DATA]" at bounding box center [211, 513] width 180 height 14
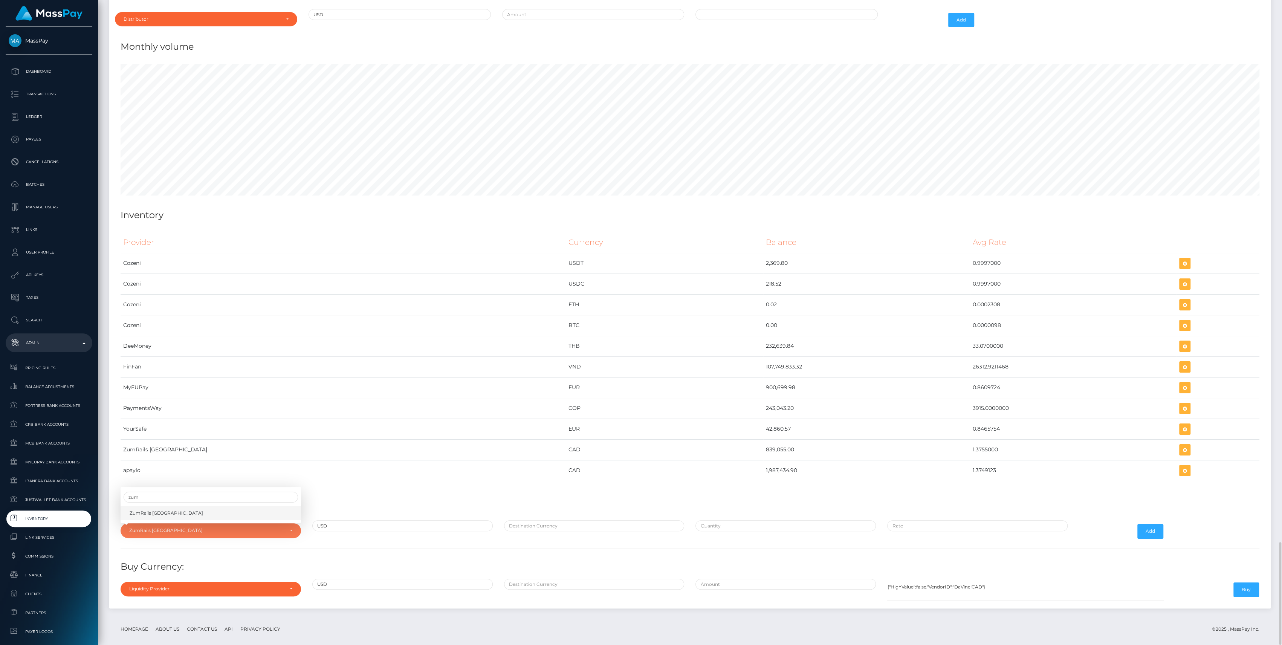
select select "ZumRails [GEOGRAPHIC_DATA]"
click at [617, 521] on input "text" at bounding box center [594, 525] width 180 height 11
type input "CAD"
paste input "974,924.0302000"
type input "$974,924.0302000"
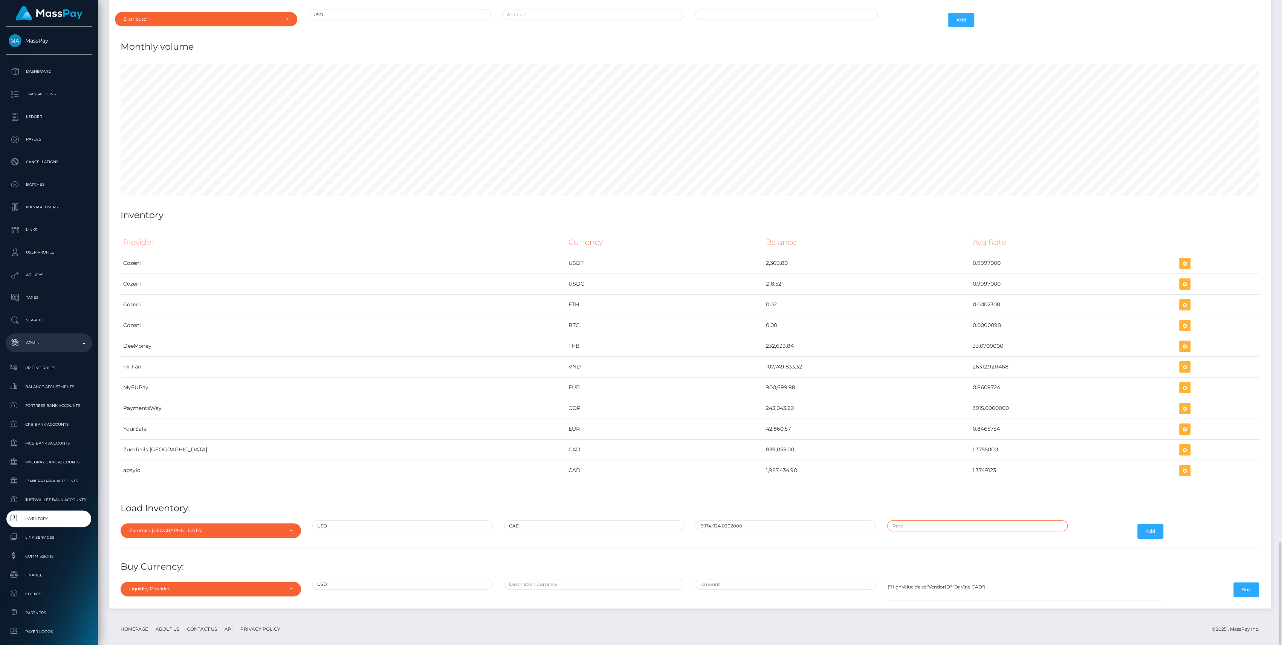
type input "$"
click at [984, 520] on input "$" at bounding box center [977, 525] width 180 height 11
paste input "1.3750204"
type input "$1.3750204"
click at [1154, 524] on button "Add" at bounding box center [1150, 531] width 26 height 14
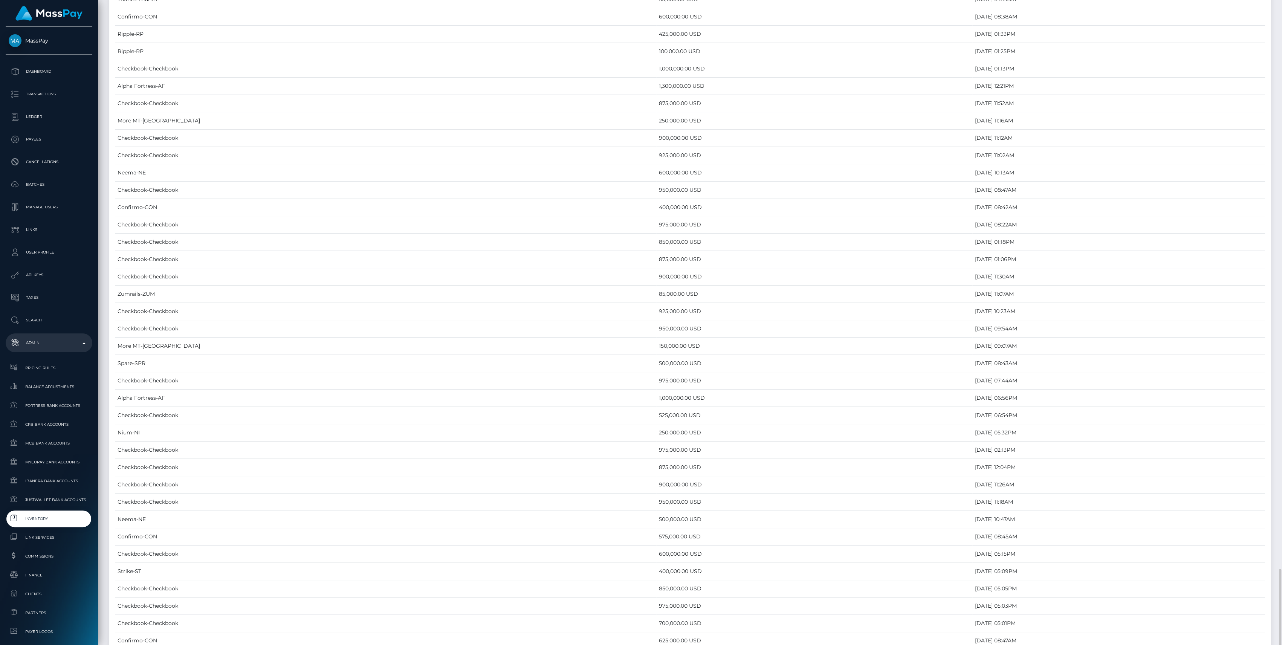
scroll to position [3402, 0]
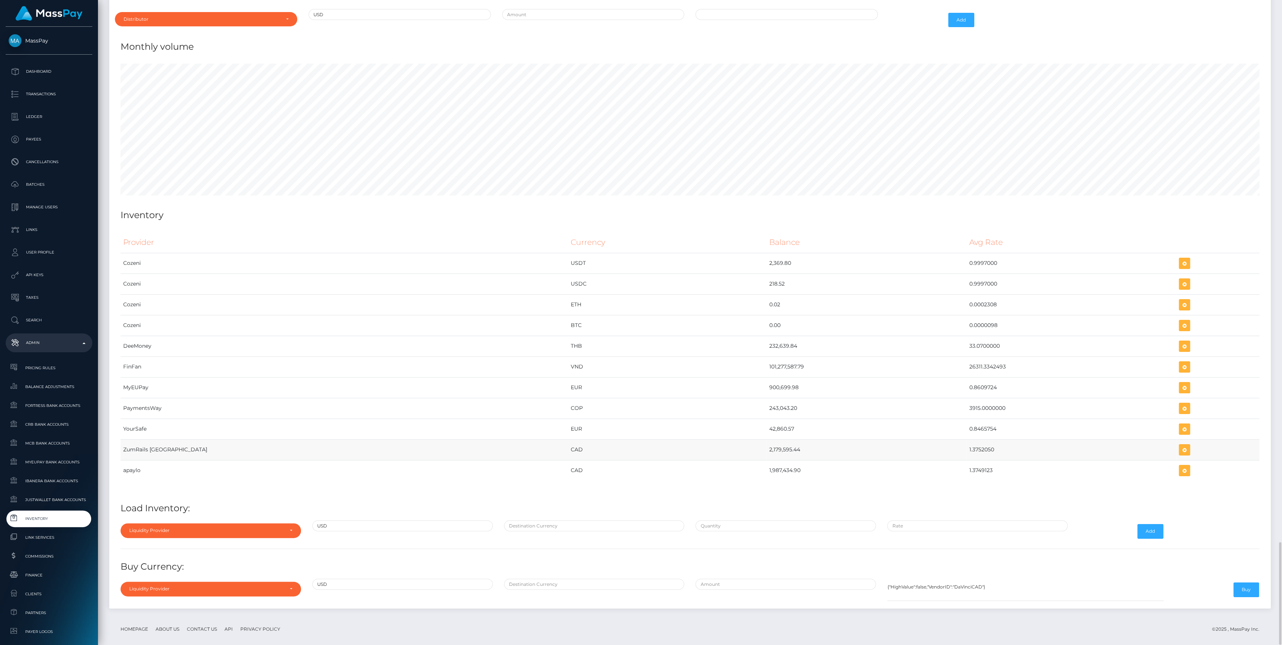
drag, startPoint x: 659, startPoint y: 438, endPoint x: 946, endPoint y: 440, distance: 286.2
click at [946, 440] on tr "ZumRails [GEOGRAPHIC_DATA] CAD 2,179,595.44 1.3752050" at bounding box center [690, 449] width 1138 height 21
copy tr "2,179,595.44 1.3752050"
click at [1180, 445] on icon "button" at bounding box center [1184, 449] width 9 height 9
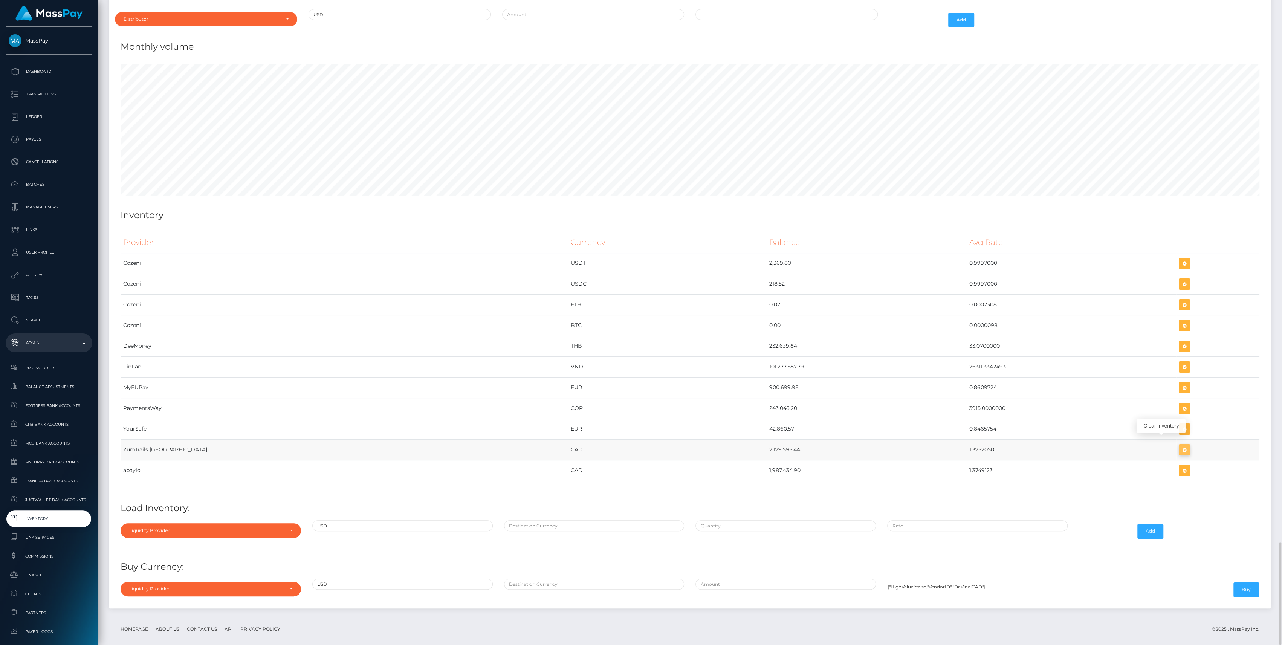
click at [1180, 445] on icon "button" at bounding box center [1184, 449] width 9 height 9
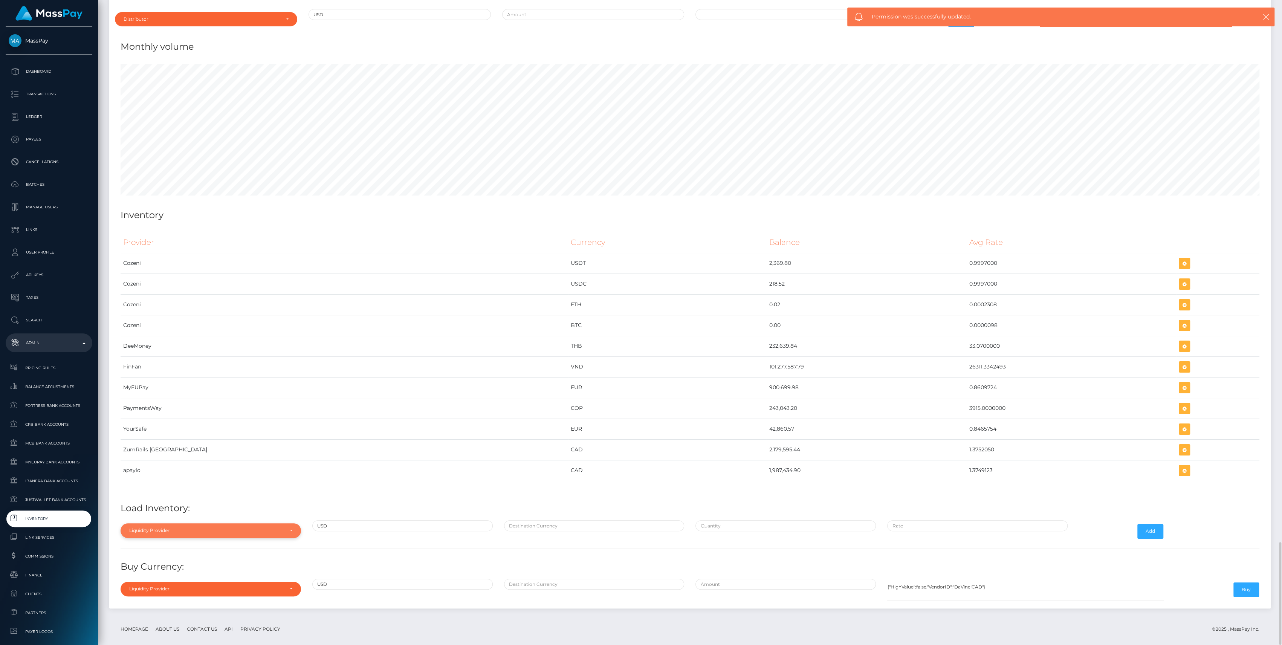
click at [206, 523] on div "Liquidity Provider" at bounding box center [211, 530] width 180 height 14
click at [163, 410] on input "Search" at bounding box center [211, 415] width 174 height 11
type input "zum"
click at [174, 507] on link "ZumRails [GEOGRAPHIC_DATA]" at bounding box center [211, 513] width 180 height 14
select select "ZumRails [GEOGRAPHIC_DATA]"
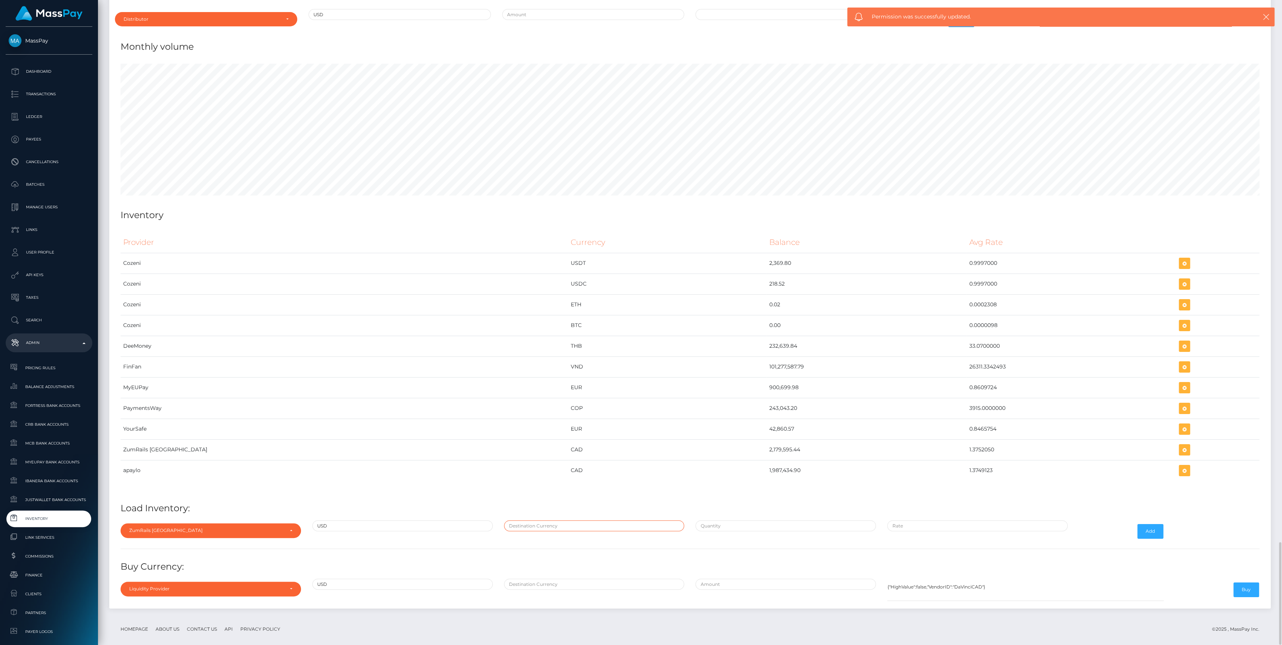
click at [568, 520] on input "text" at bounding box center [594, 525] width 180 height 11
type input "CAD"
paste input "1,584,924.0200000"
type input "$1,584,924.0200000"
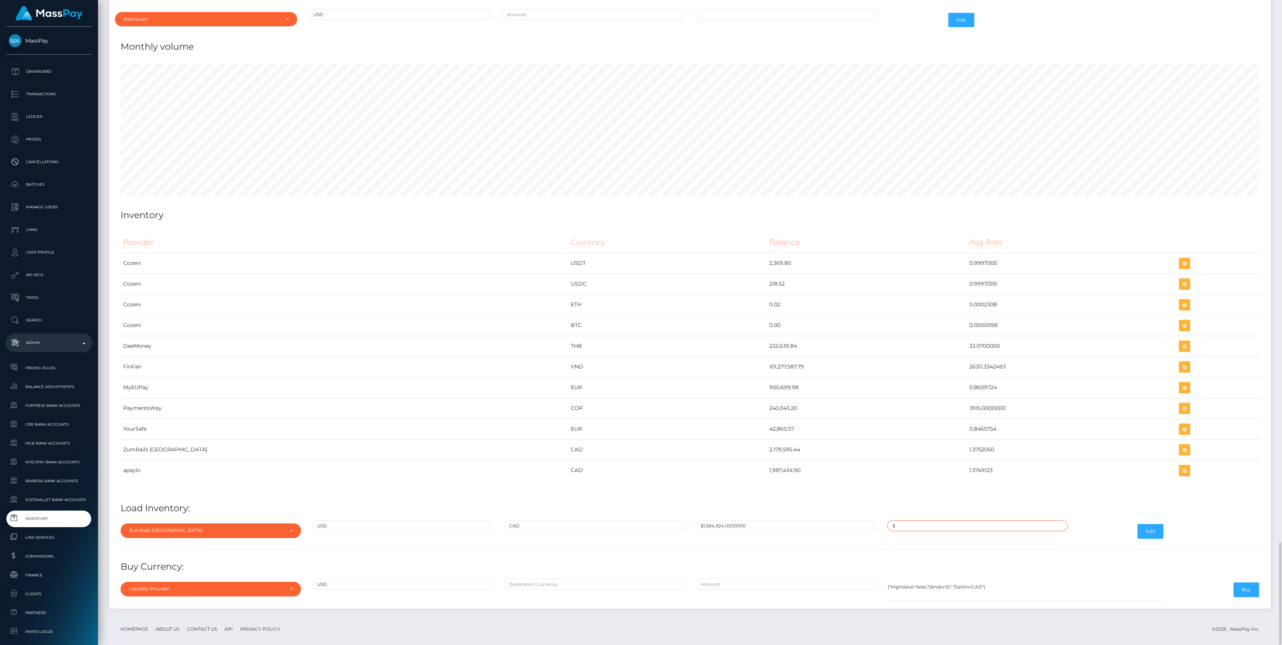
paste input "1.3752050"
type input "$1.3752050"
click at [1157, 524] on button "Add" at bounding box center [1150, 531] width 26 height 14
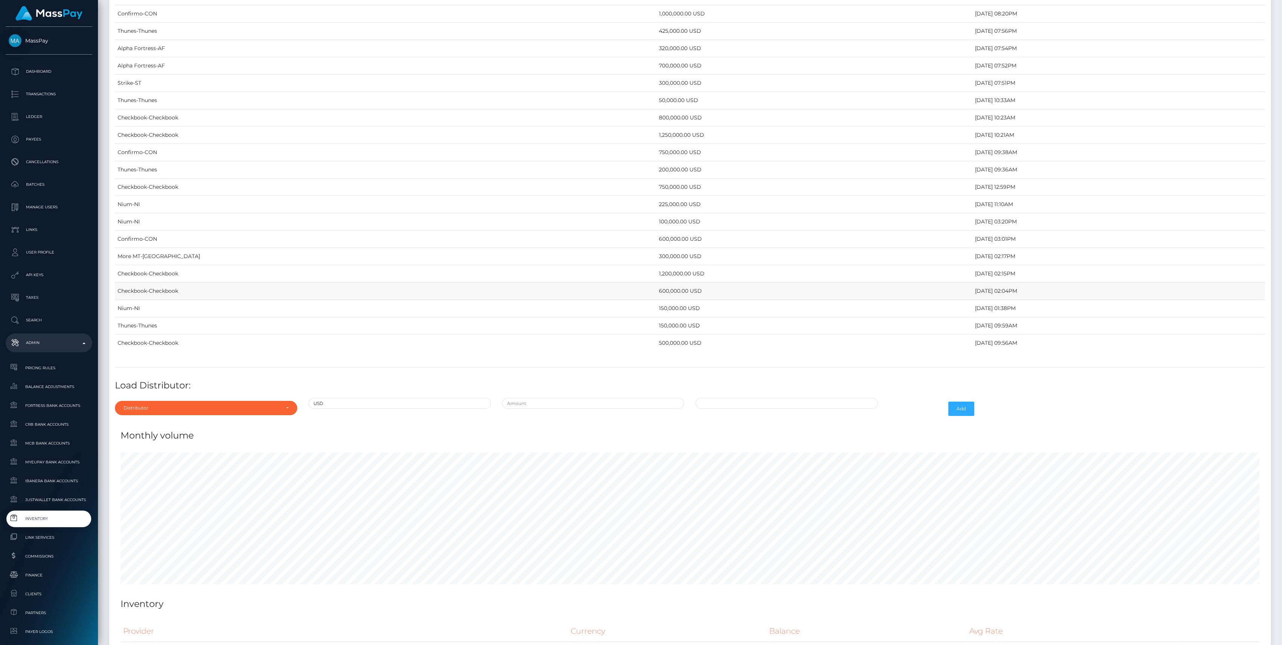
scroll to position [3402, 0]
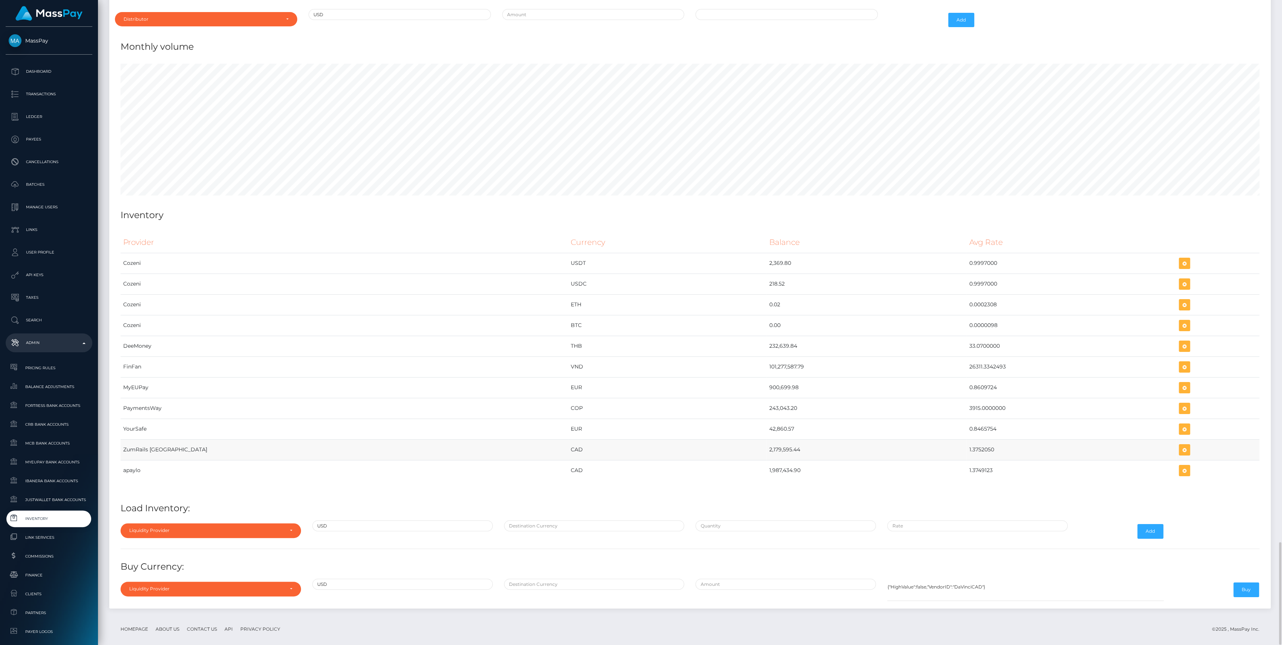
drag, startPoint x: 668, startPoint y: 441, endPoint x: 944, endPoint y: 436, distance: 276.1
click at [944, 439] on tr "ZumRails [GEOGRAPHIC_DATA] CAD 2,179,595.44 1.3752050" at bounding box center [690, 449] width 1138 height 21
copy tr "2,179,595.44 1.3752050"
click at [661, 418] on td "EUR" at bounding box center [667, 428] width 198 height 21
drag, startPoint x: 655, startPoint y: 421, endPoint x: 966, endPoint y: 420, distance: 311.1
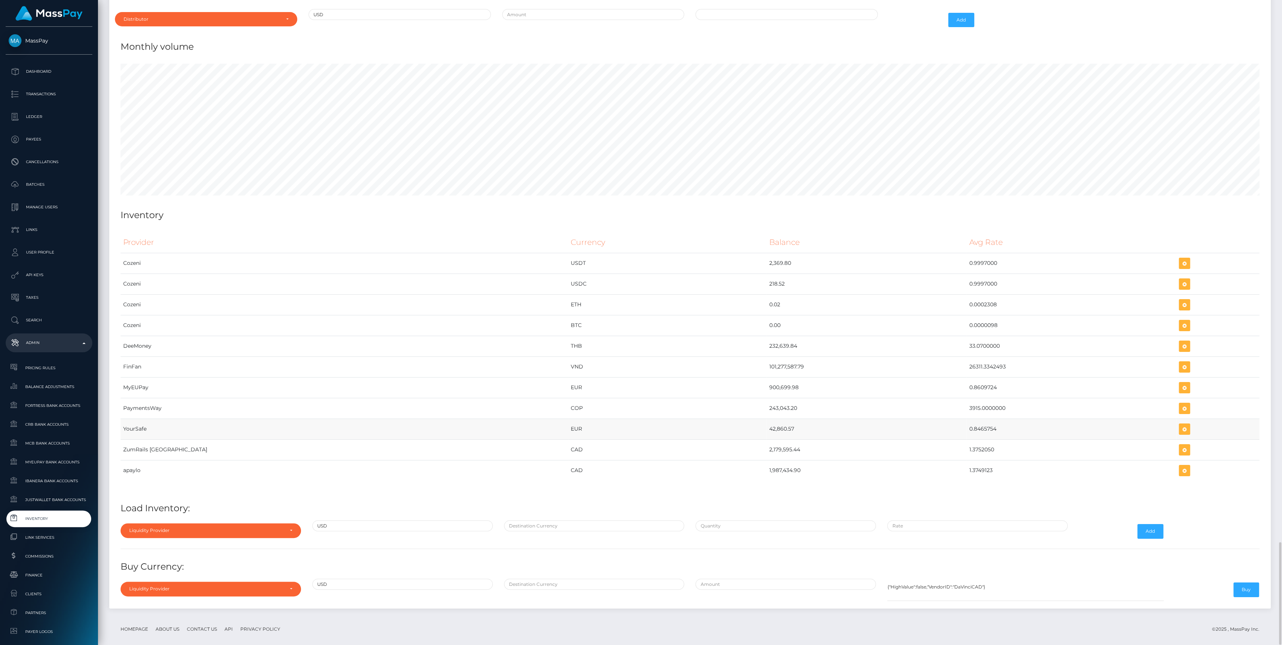
click at [966, 420] on tr "YourSafe EUR 42,860.57 0.8465754" at bounding box center [690, 428] width 1138 height 21
copy tr "42,860.57 0.8465754"
click at [1180, 424] on icon "button" at bounding box center [1184, 428] width 9 height 9
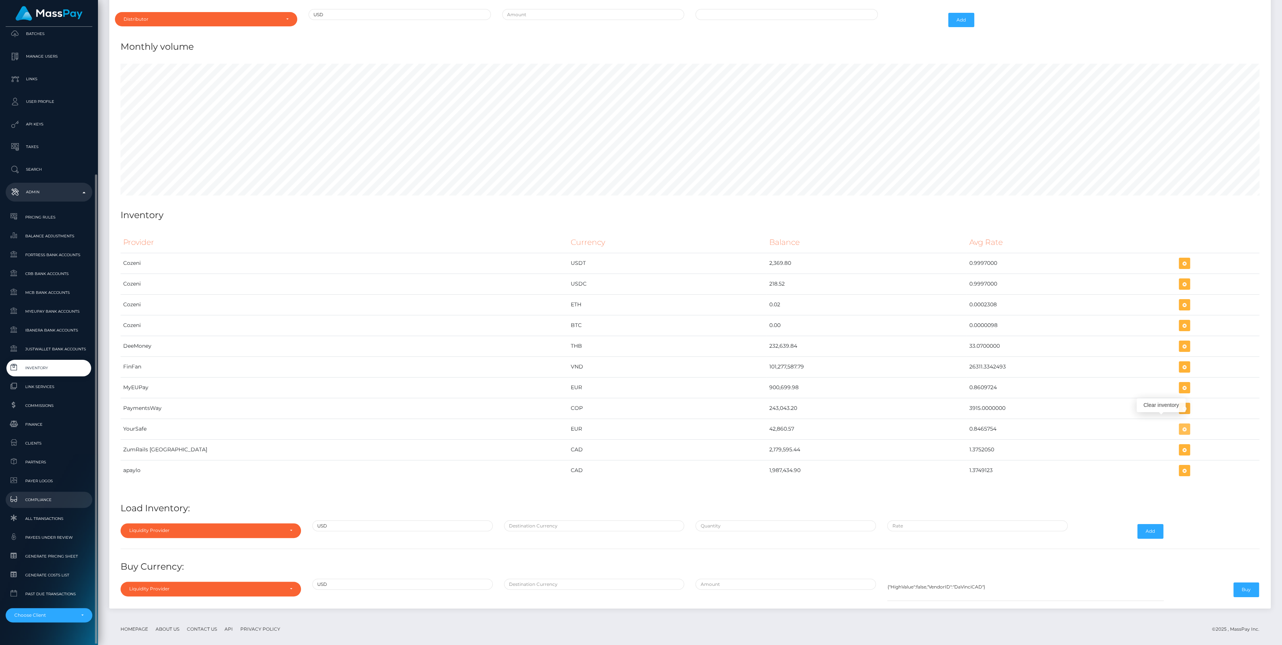
scroll to position [167, 0]
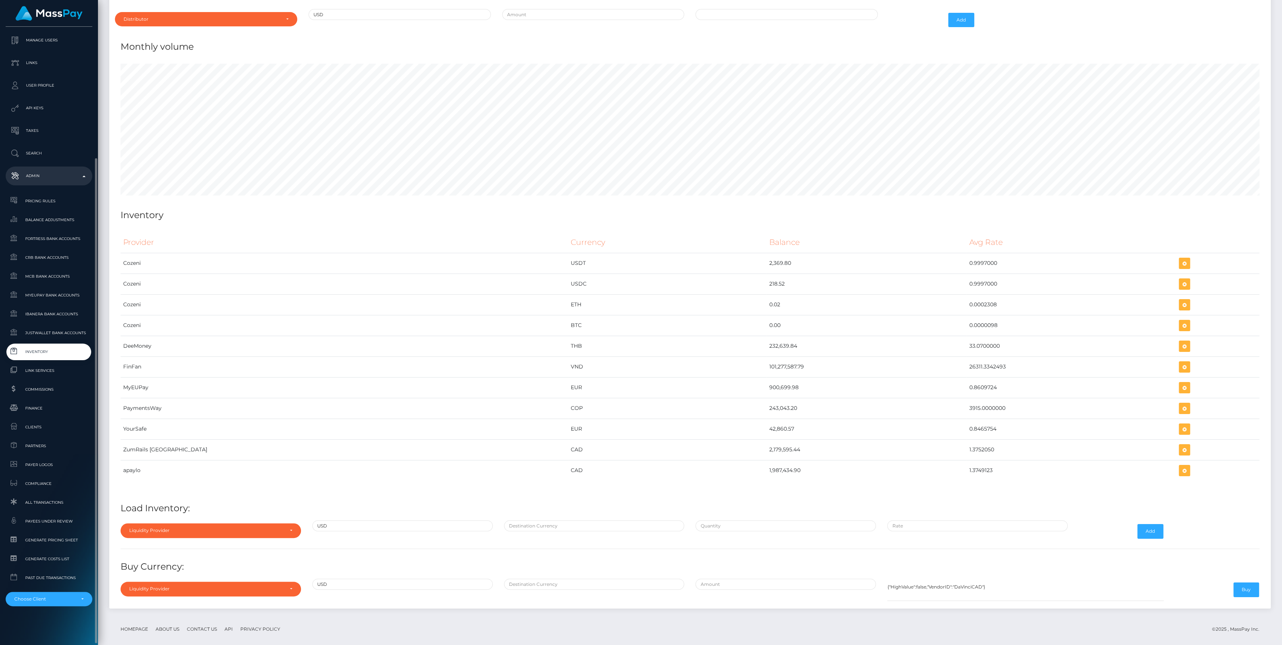
click at [49, 353] on span "Inventory" at bounding box center [49, 351] width 81 height 9
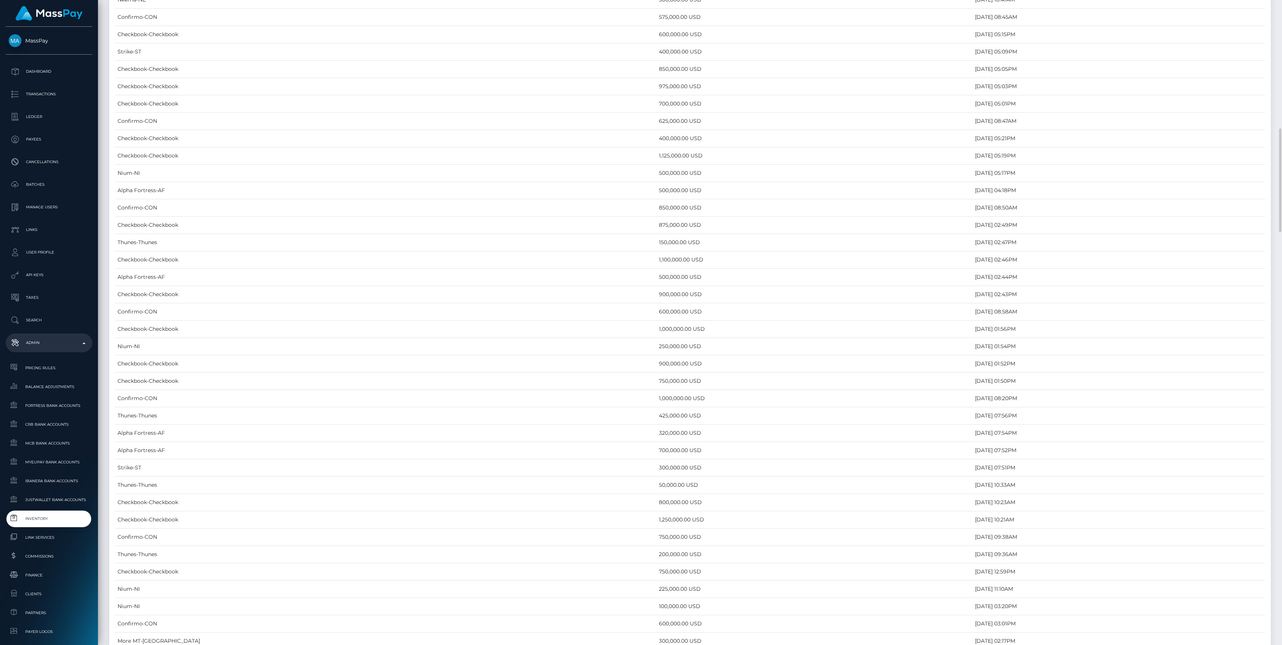
scroll to position [3363, 0]
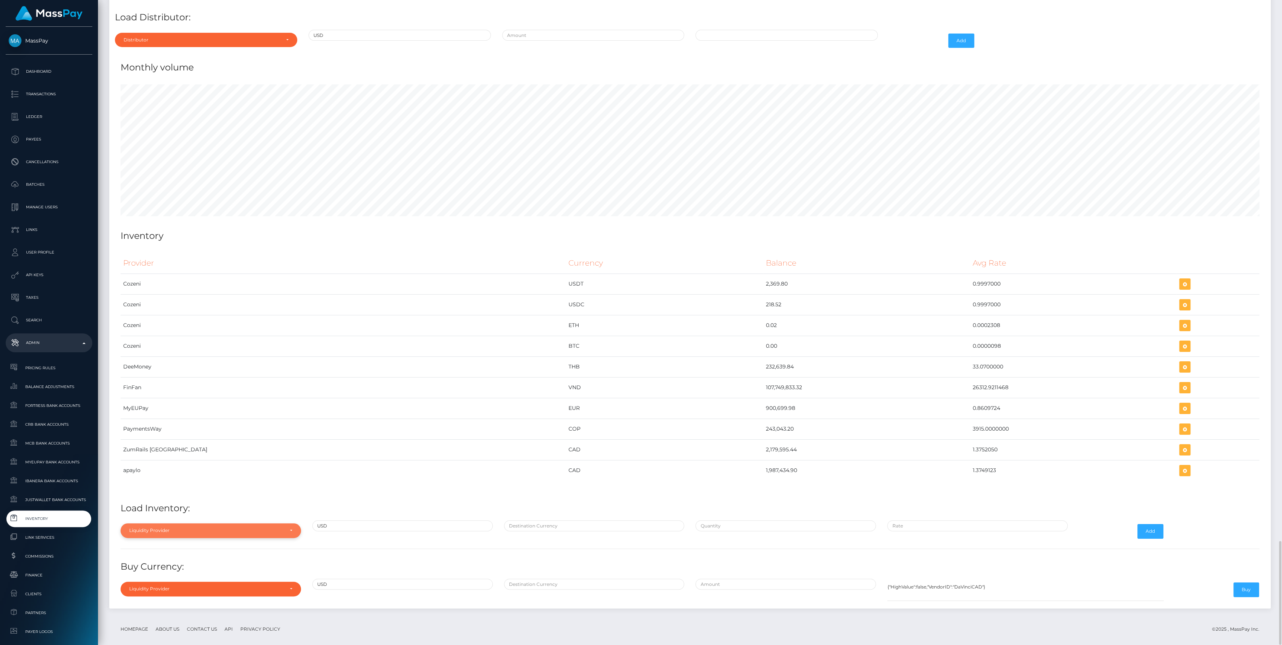
click at [208, 527] on div "Liquidity Provider" at bounding box center [206, 530] width 154 height 6
click at [169, 410] on input "Search" at bounding box center [211, 415] width 174 height 11
type input "u"
type input "you"
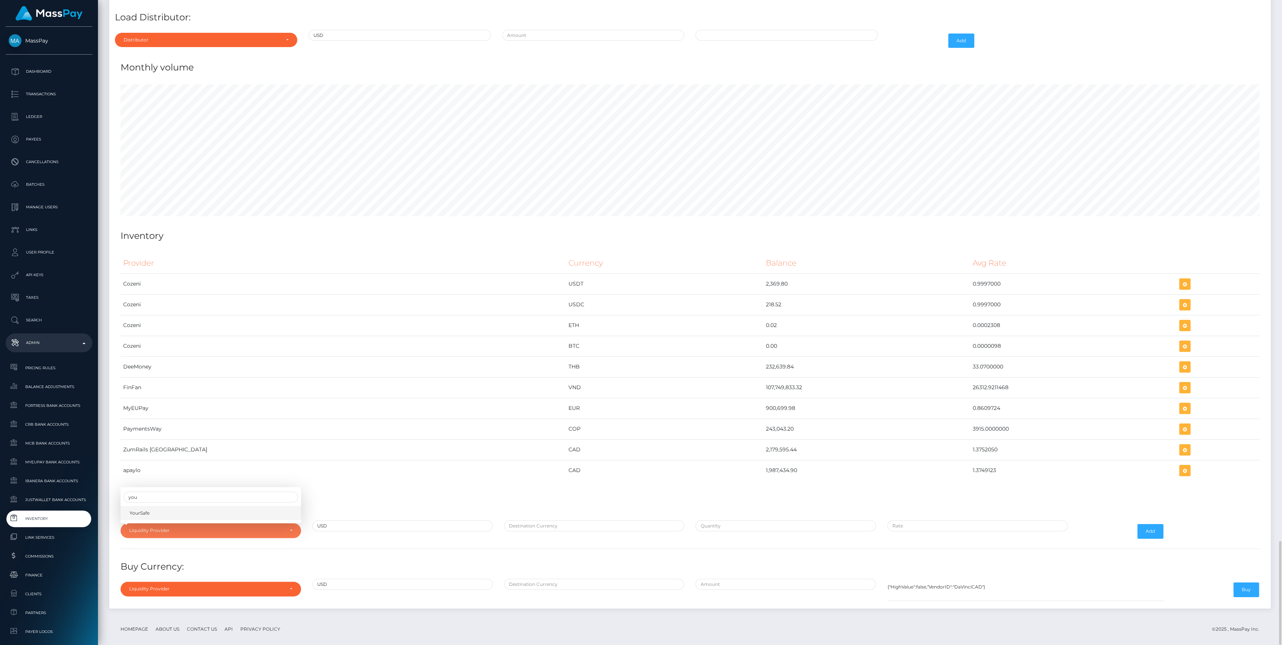
click at [246, 507] on link "YourSafe" at bounding box center [211, 513] width 180 height 14
select select "YourSafe"
click at [549, 511] on div "Provider Currency Balance Avg Rate Cozeni USDT 2,369.80 Load Inventory:" at bounding box center [690, 425] width 1150 height 357
click at [548, 520] on input "text" at bounding box center [594, 525] width 180 height 11
type input "EUR"
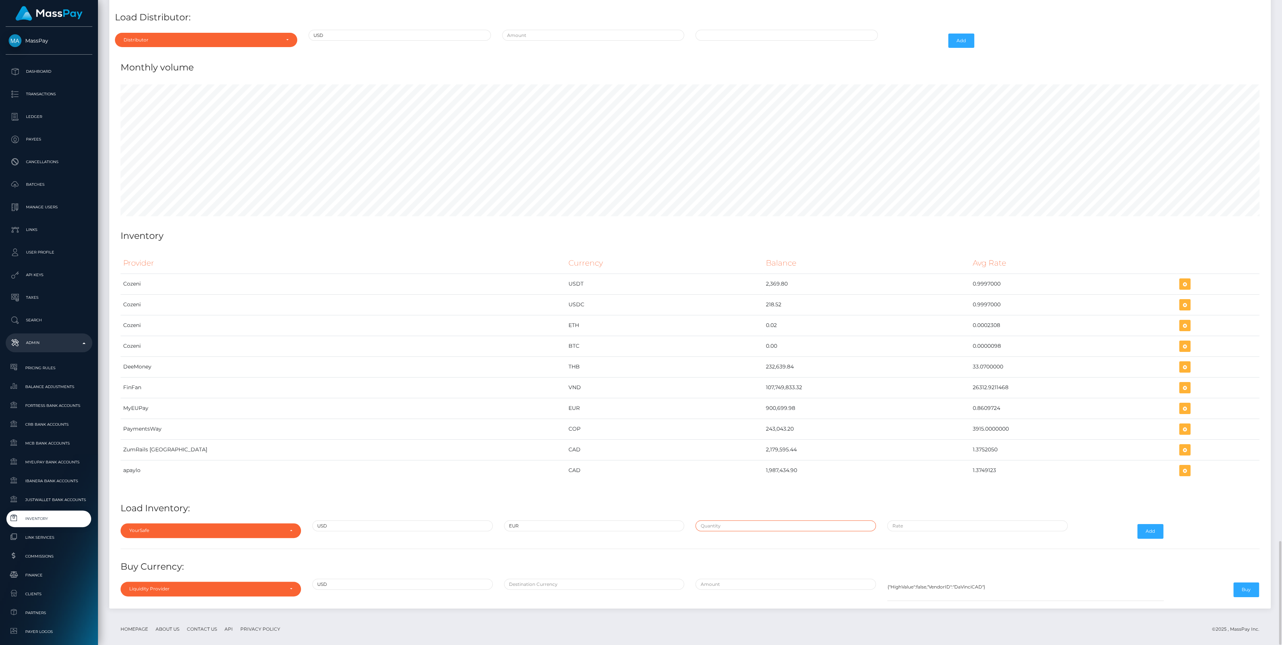
click at [749, 520] on input "text" at bounding box center [785, 525] width 180 height 11
paste input "200,000.0000000"
type input "$200,000.0000000"
paste input "0.8509787"
type input "$0.8509787"
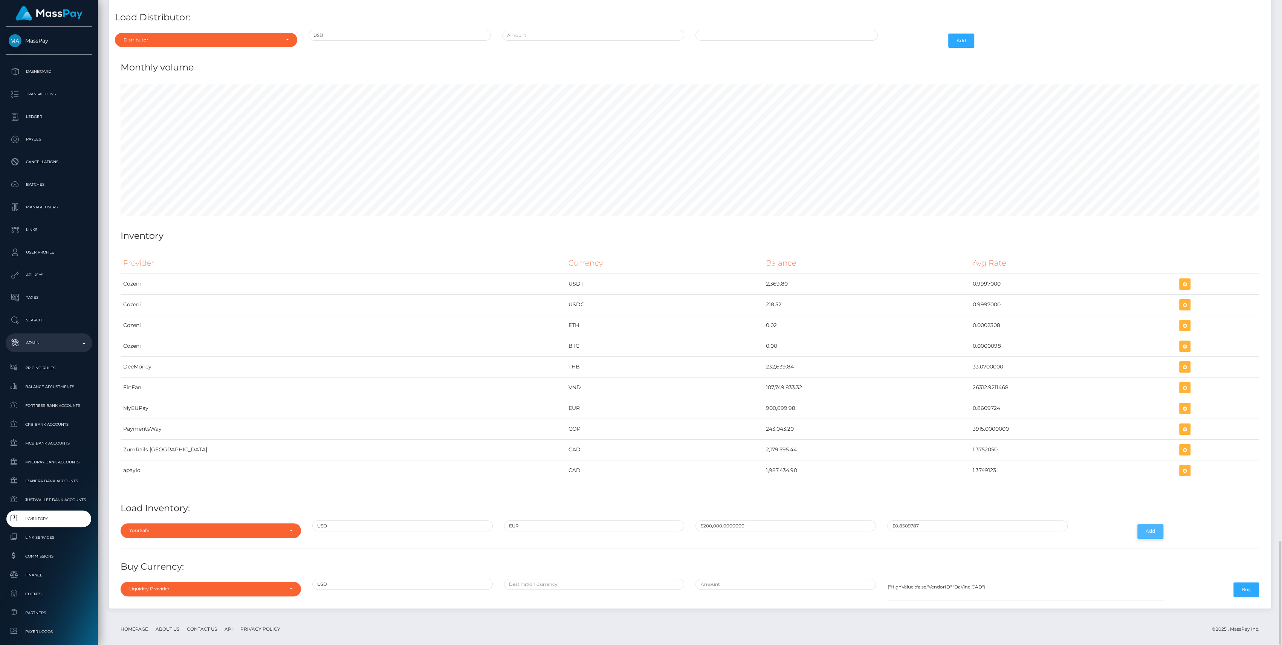
click at [1155, 524] on button "Add" at bounding box center [1150, 531] width 26 height 14
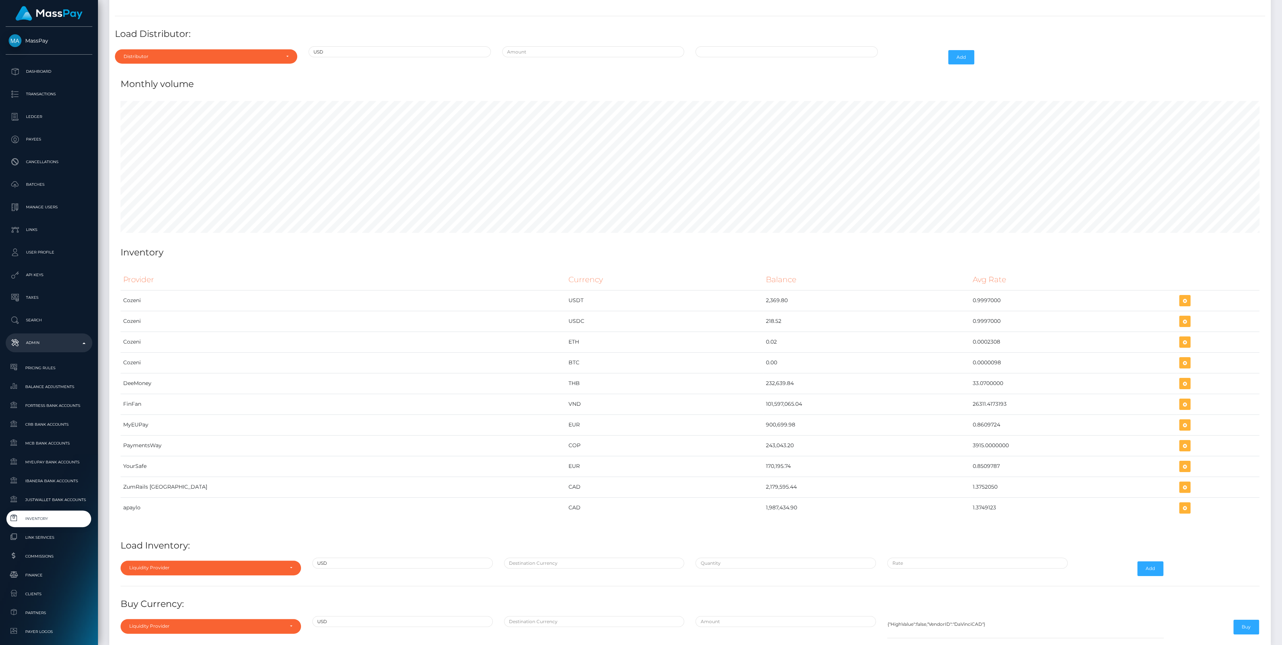
scroll to position [3402, 0]
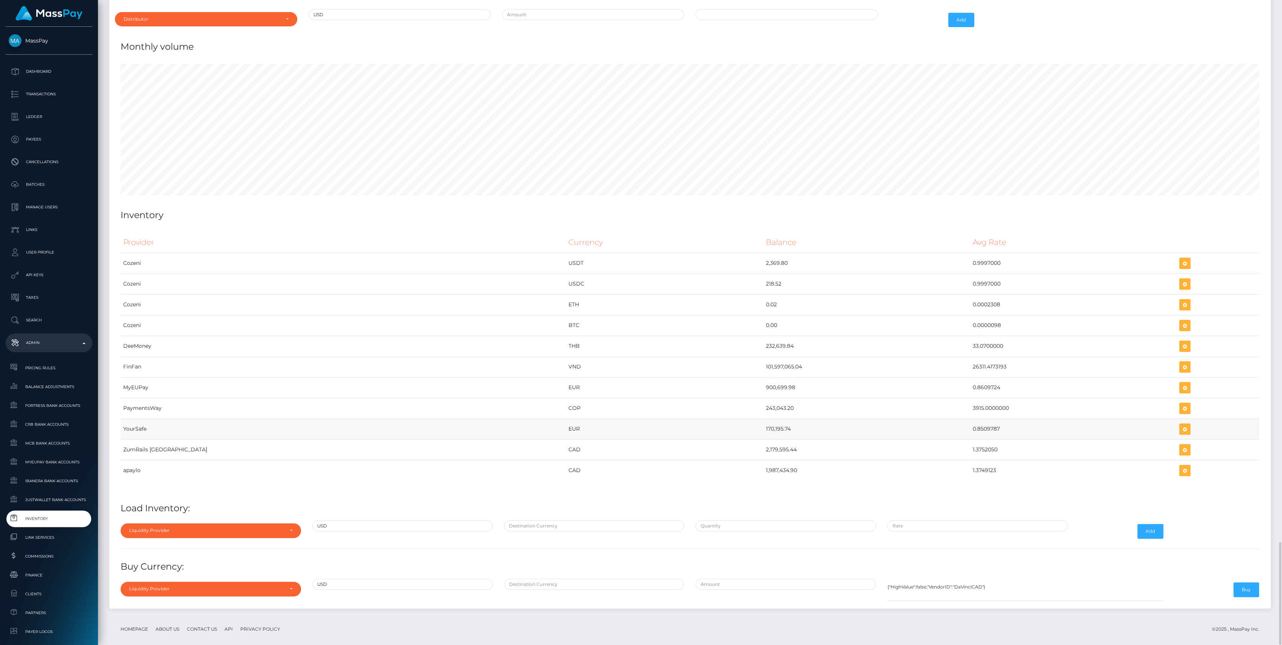
drag, startPoint x: 649, startPoint y: 420, endPoint x: 808, endPoint y: 426, distance: 159.0
click at [808, 426] on tr "YourSafe EUR 170,195.74 0.8509787" at bounding box center [690, 428] width 1138 height 21
click at [191, 523] on div "Liquidity Provider" at bounding box center [211, 530] width 180 height 14
click at [157, 410] on input "Search" at bounding box center [211, 415] width 174 height 11
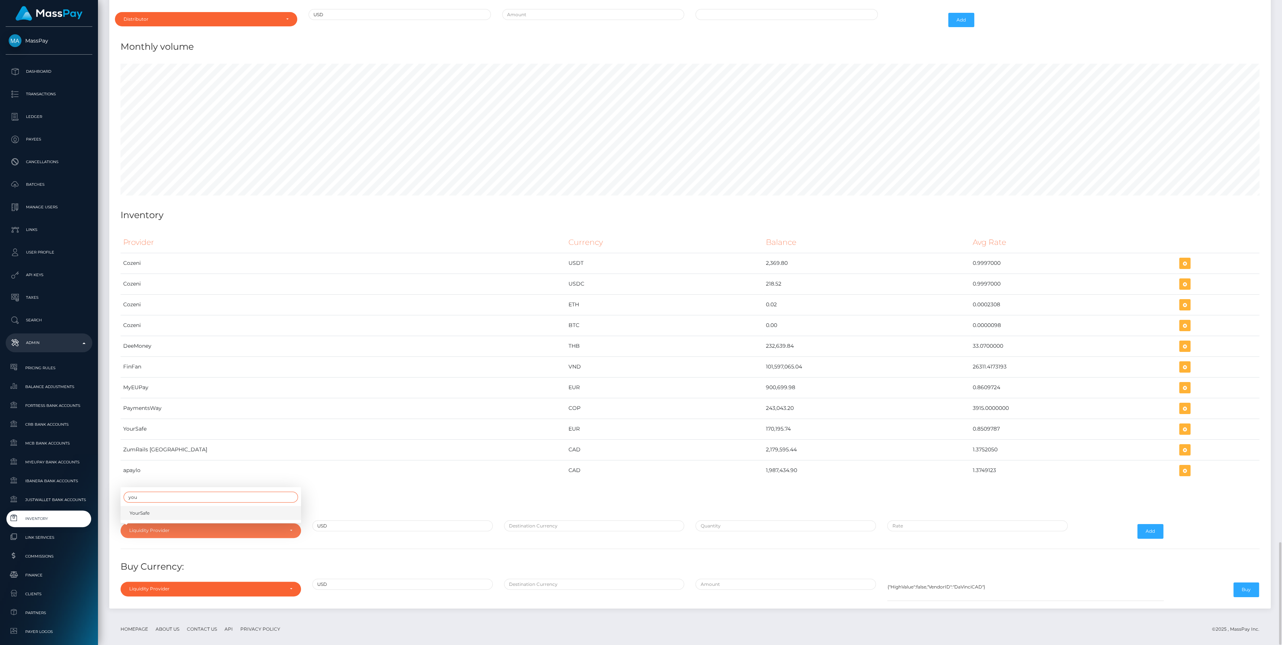
type input "you"
click at [193, 506] on link "YourSafe" at bounding box center [211, 513] width 180 height 14
select select "YourSafe"
click at [555, 523] on div at bounding box center [594, 531] width 192 height 22
click at [555, 522] on input "text" at bounding box center [594, 525] width 180 height 11
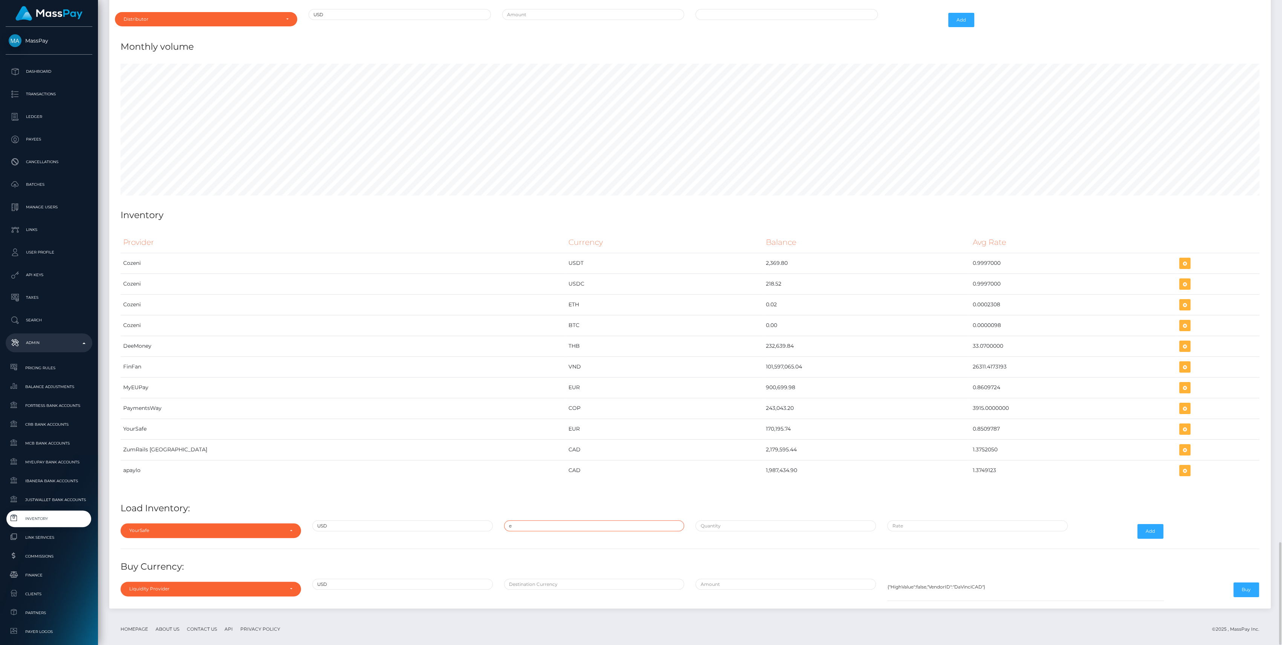
type input "EUR"
click at [732, 520] on input "text" at bounding box center [785, 525] width 180 height 11
paste input "60,132.2930000"
type input "$60,132.2930000"
paste input "0.8465754"
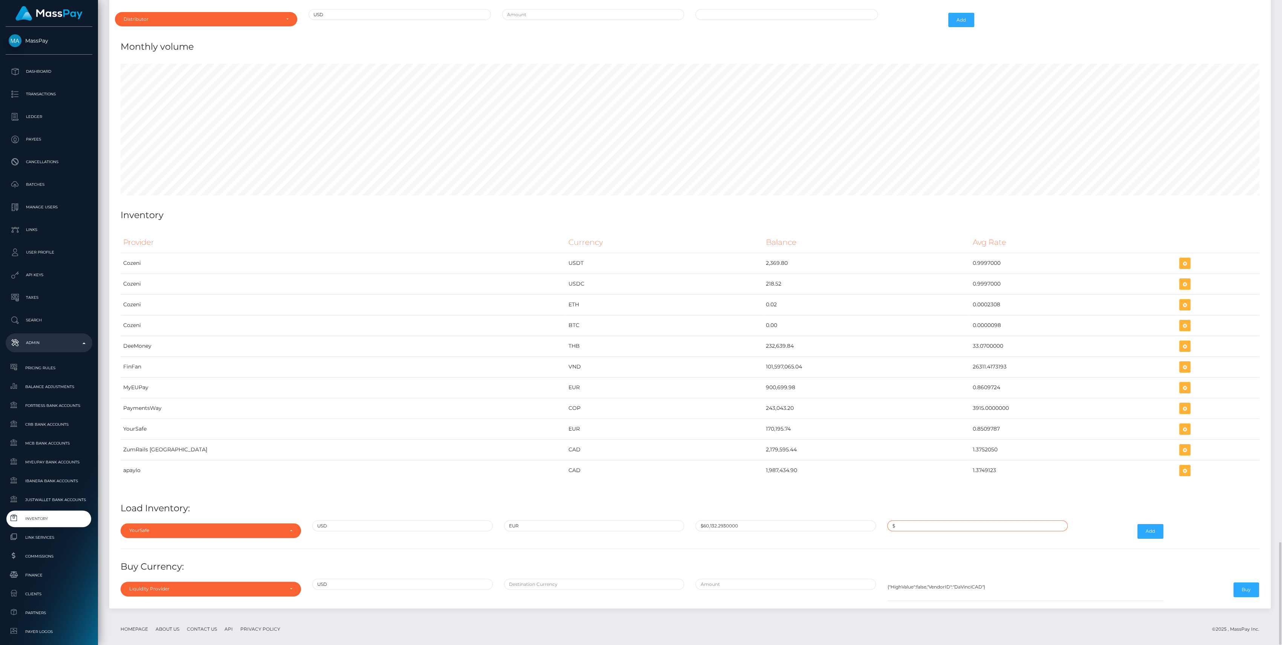
type input "$0.8465754"
click at [1153, 524] on button "Add" at bounding box center [1150, 531] width 26 height 14
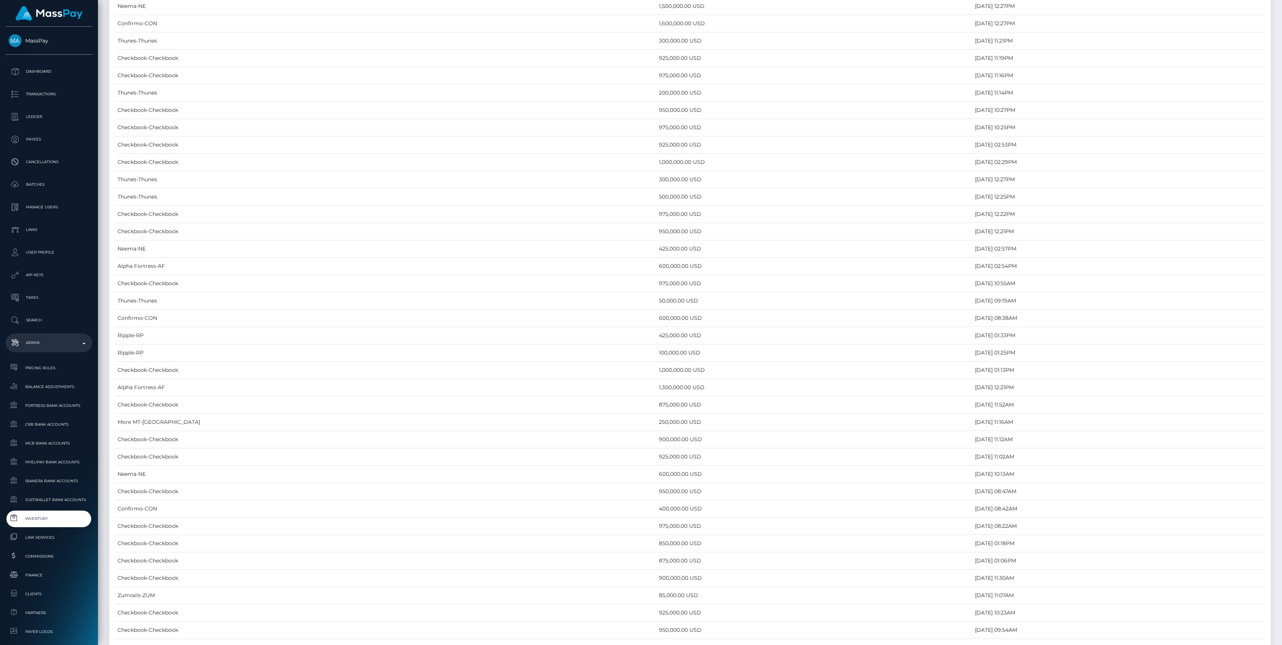
scroll to position [3402, 0]
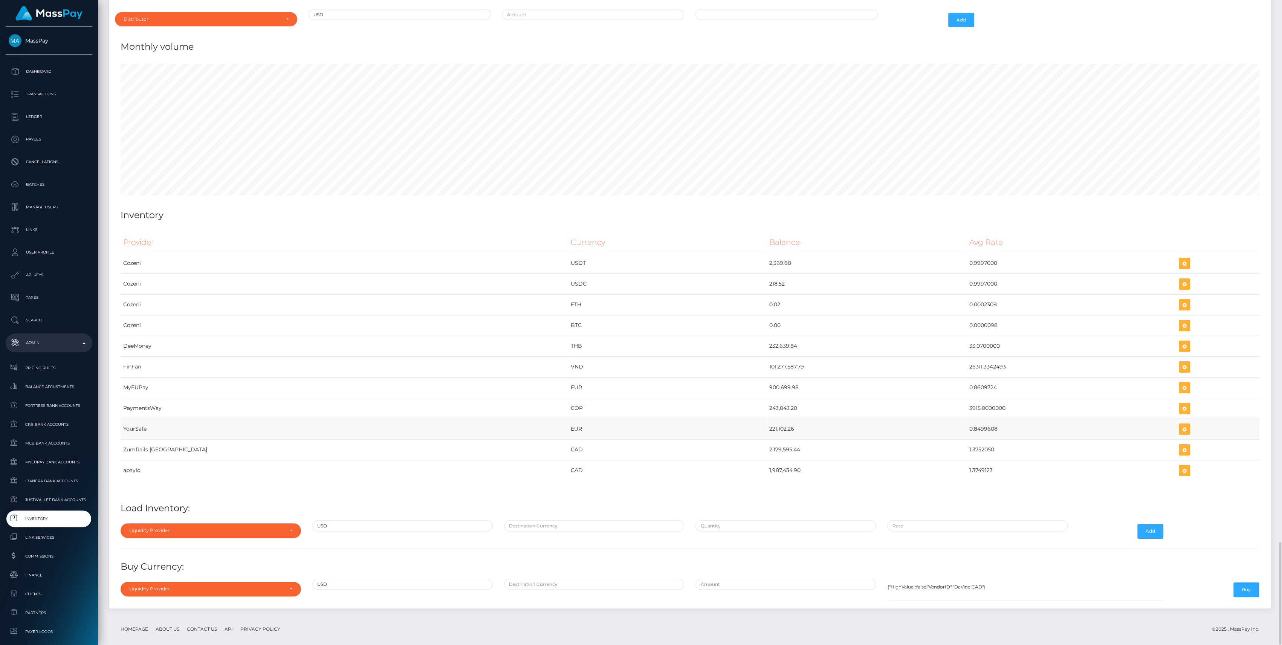
drag, startPoint x: 656, startPoint y: 418, endPoint x: 945, endPoint y: 413, distance: 289.3
click at [945, 418] on tr "YourSafe EUR 221,102.26 0.8499608" at bounding box center [690, 428] width 1138 height 21
copy tr "221,102.26 0.8499608"
click at [1180, 424] on icon "button" at bounding box center [1184, 428] width 9 height 9
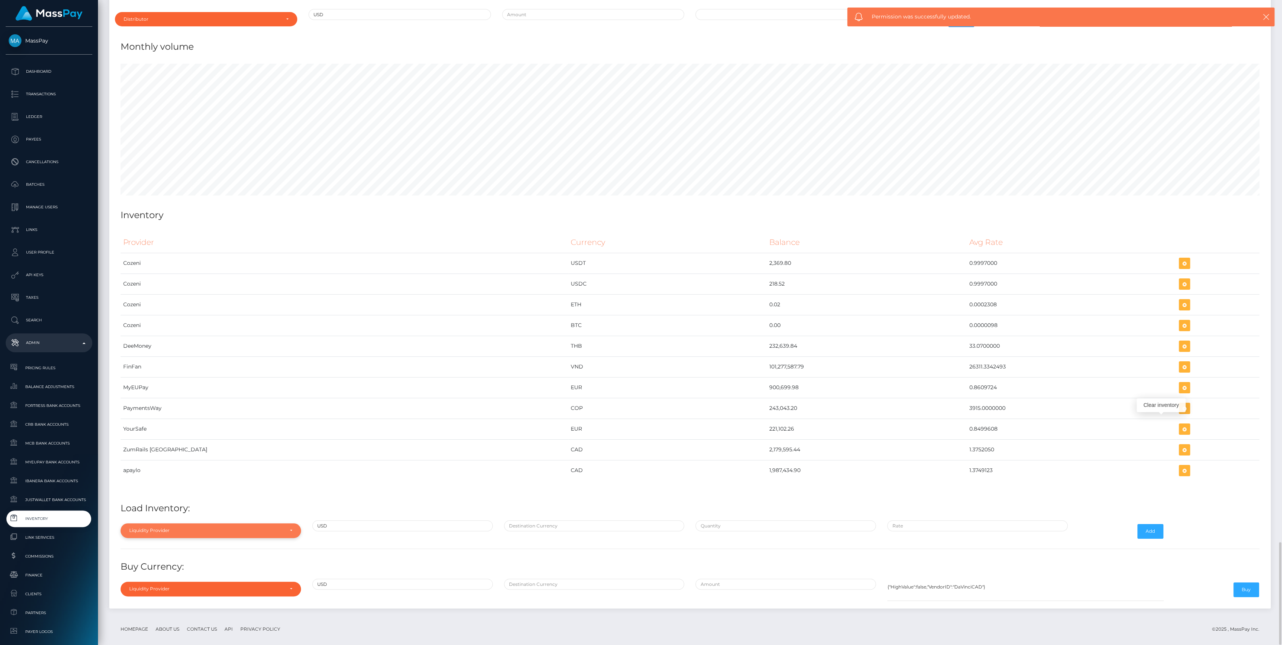
click at [240, 526] on div "Liquidity Provider" at bounding box center [211, 530] width 180 height 14
click at [161, 410] on input "Search" at bounding box center [211, 415] width 174 height 11
type input "yo"
click at [156, 506] on link "YourSafe" at bounding box center [211, 513] width 180 height 14
select select "YourSafe"
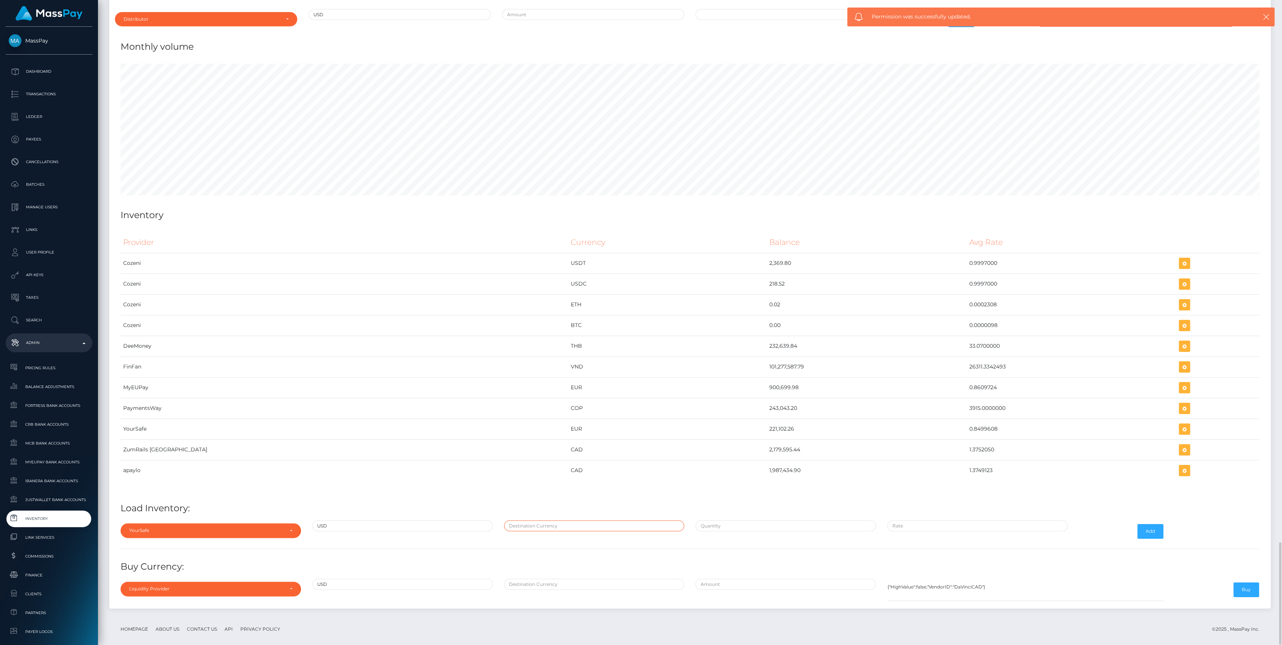
click at [529, 522] on input "text" at bounding box center [594, 525] width 180 height 11
type input "EUR"
click at [739, 522] on input "text" at bounding box center [785, 525] width 180 height 11
paste input "260,132.3000000"
type input "$260,132.3000000"
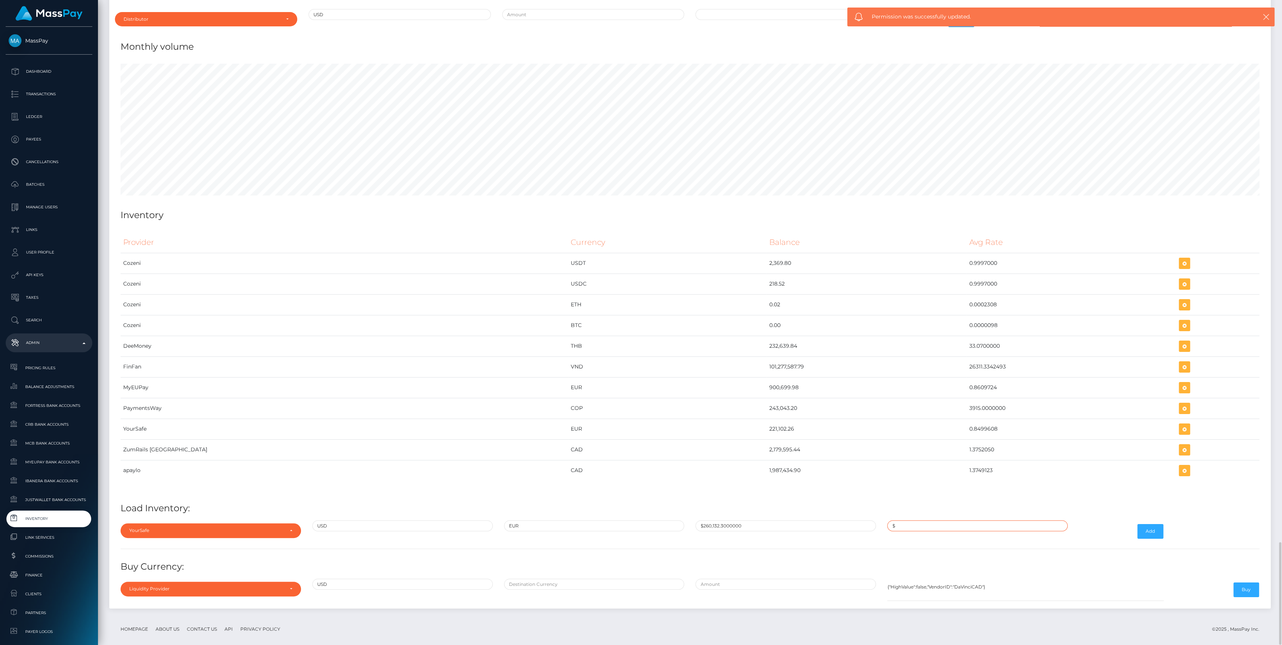
paste input "0.8499608"
type input "$0.8499608"
click at [1158, 524] on button "Add" at bounding box center [1150, 531] width 26 height 14
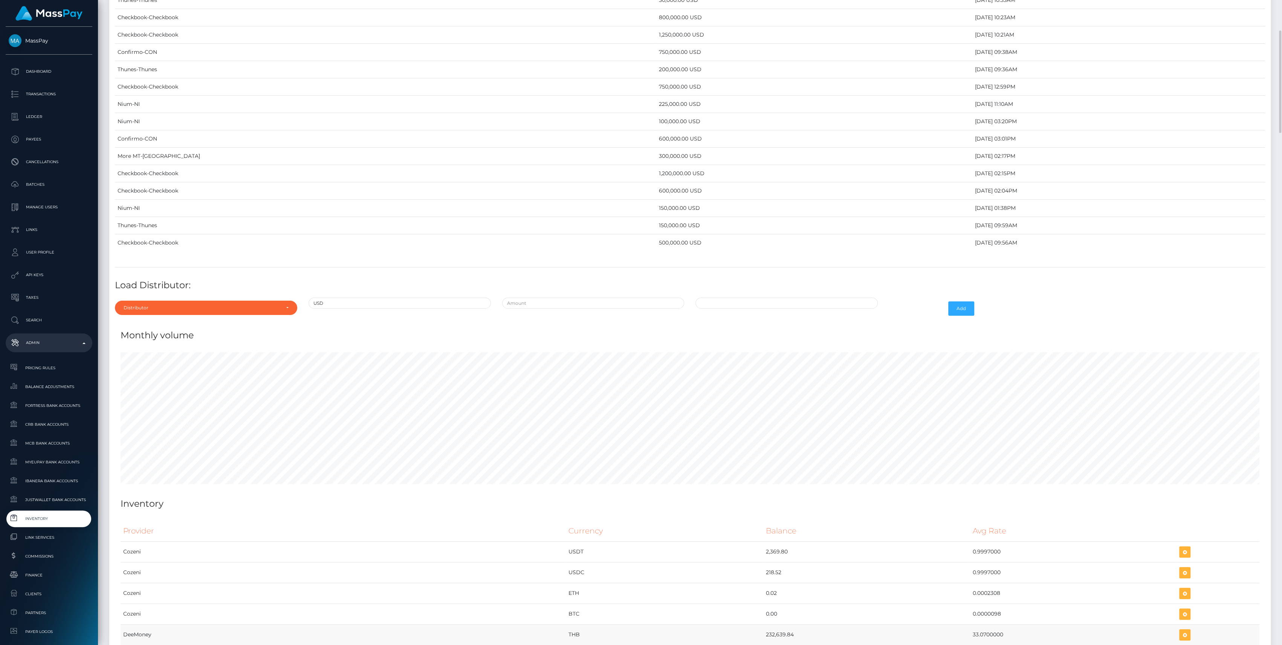
scroll to position [3402, 0]
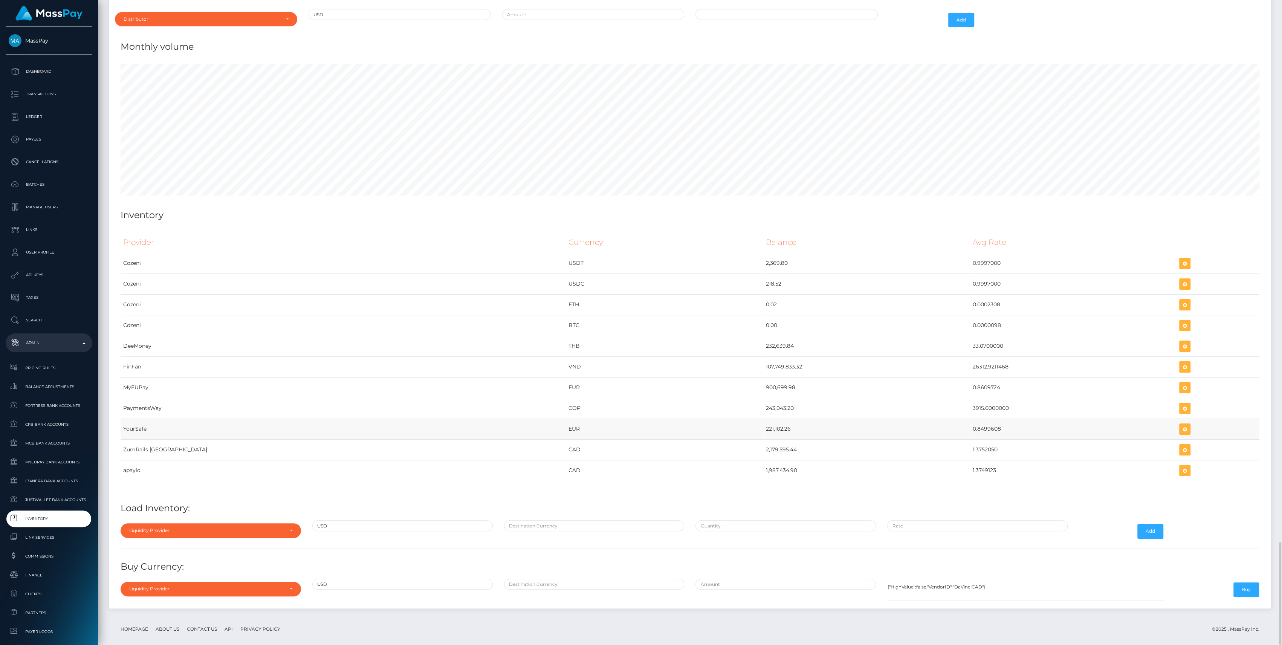
drag, startPoint x: 702, startPoint y: 418, endPoint x: 967, endPoint y: 422, distance: 264.4
click at [967, 422] on tr "YourSafe EUR 221,102.26 0.8499608" at bounding box center [690, 428] width 1138 height 21
copy tr "221,102.26 0.8499608"
